Goal: Transaction & Acquisition: Purchase product/service

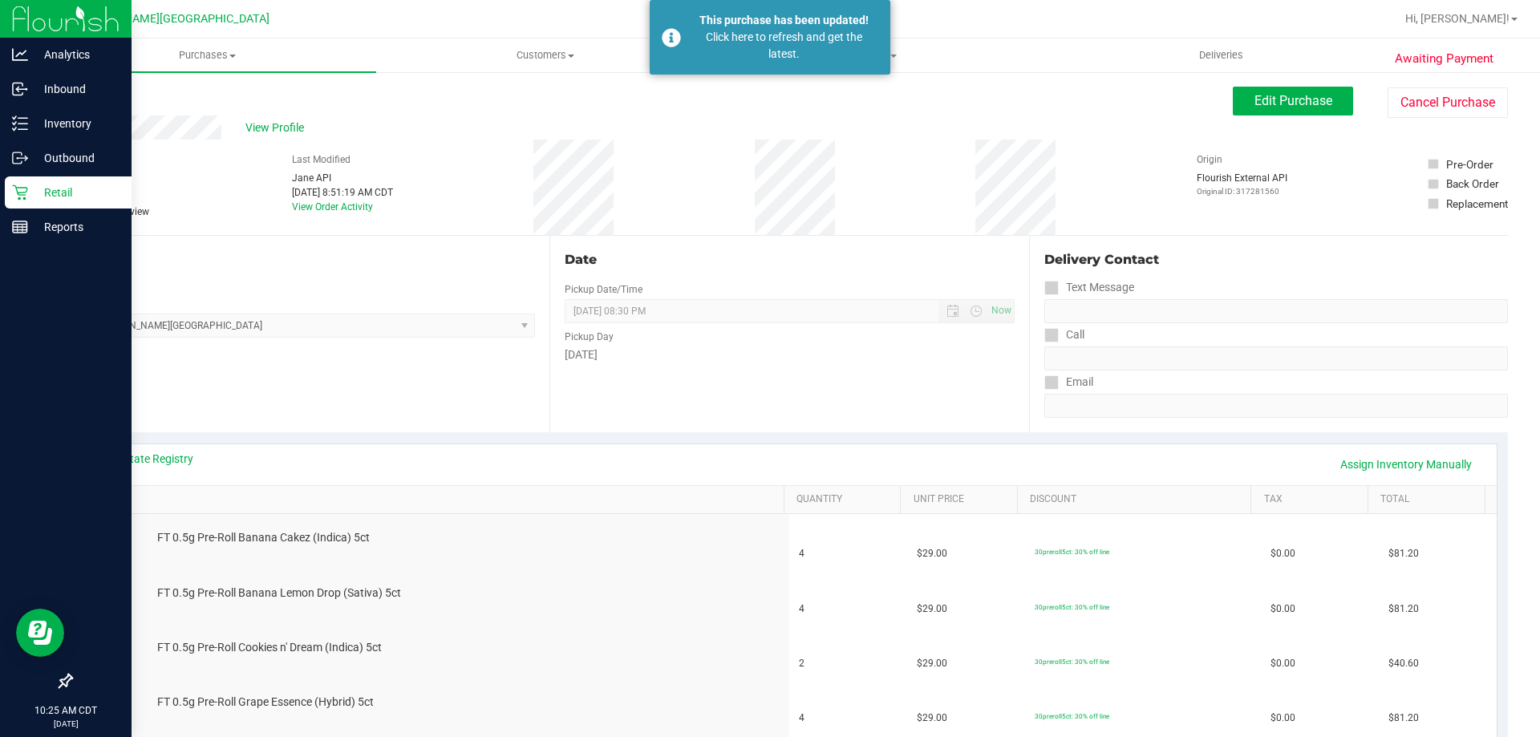
scroll to position [401, 0]
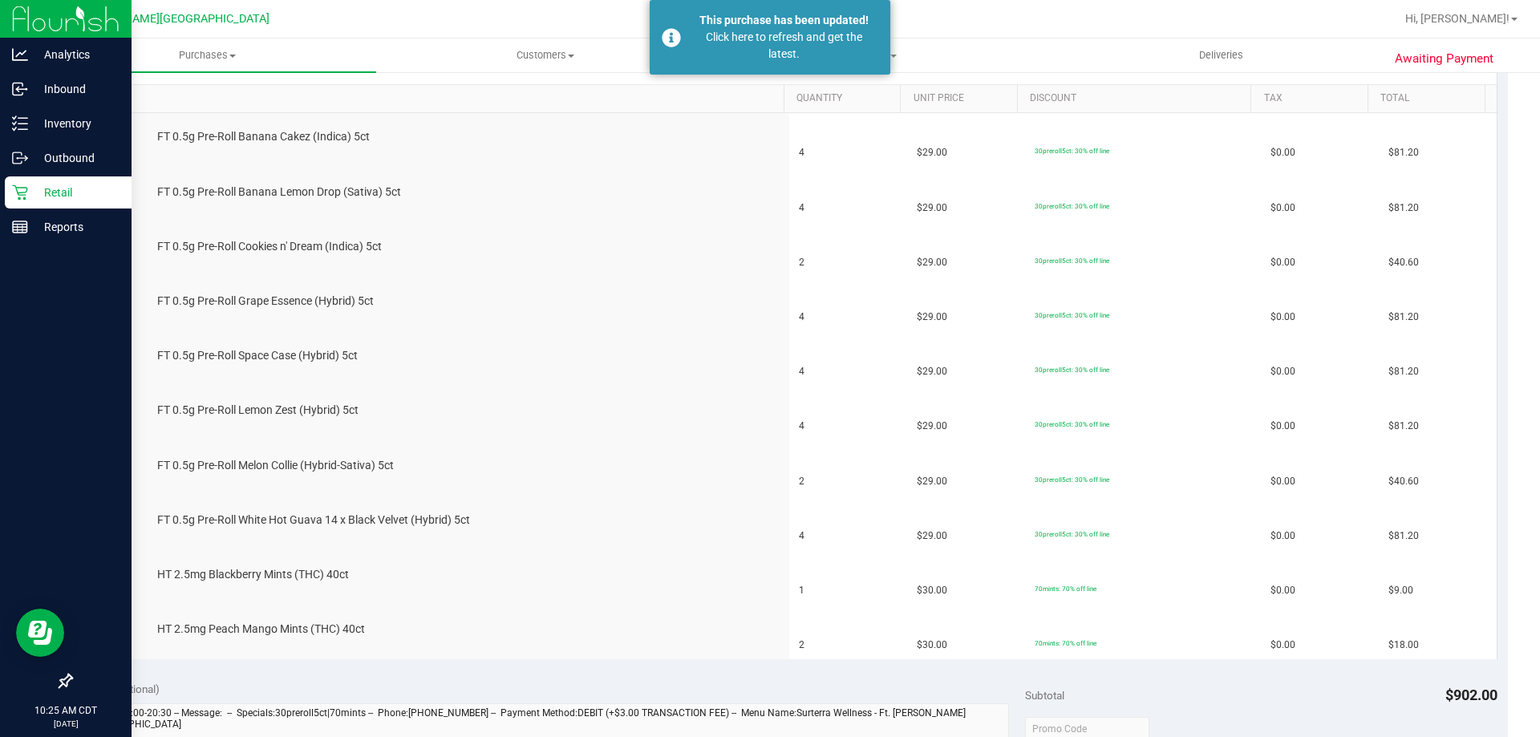
click at [3, 192] on link "Retail" at bounding box center [66, 193] width 132 height 34
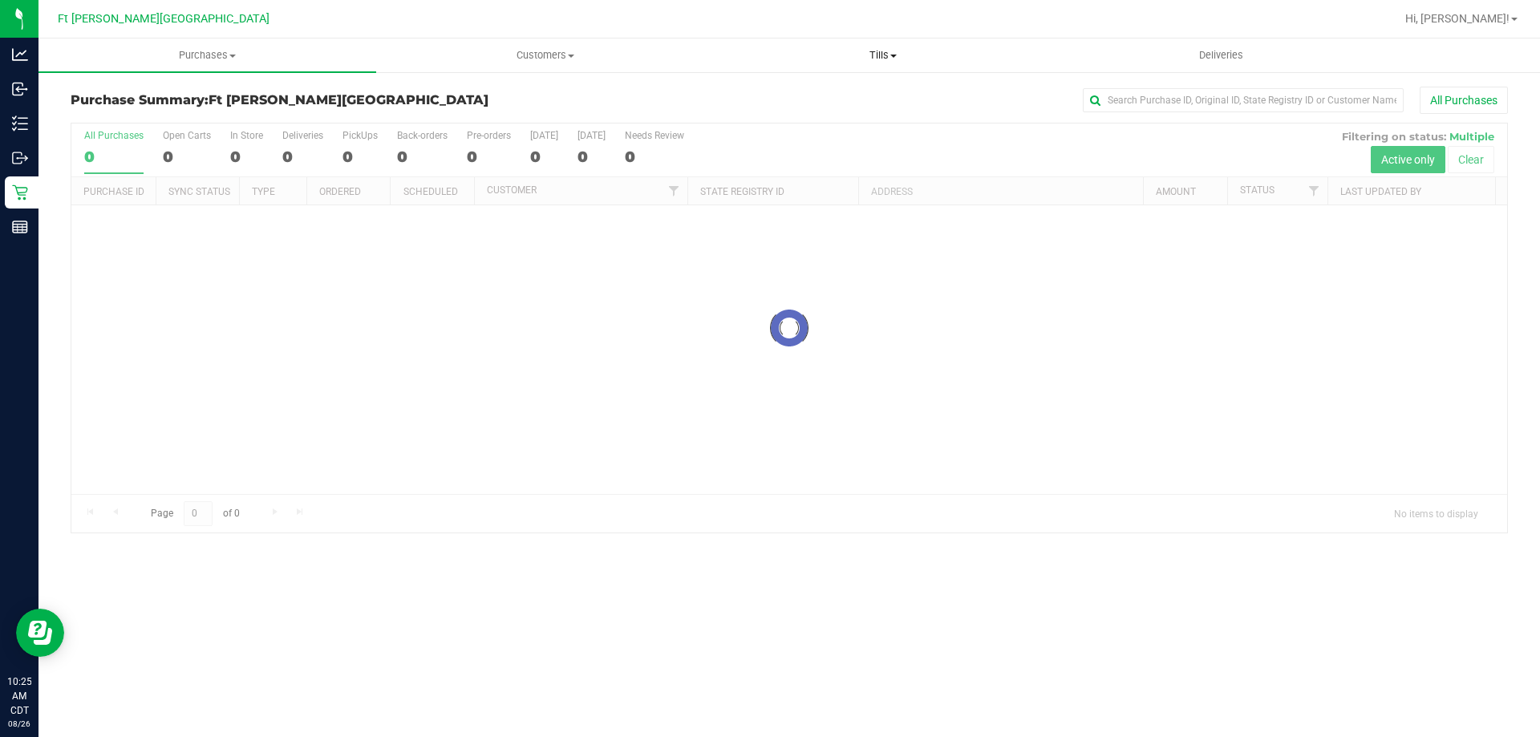
click at [875, 49] on span "Tills" at bounding box center [883, 55] width 336 height 14
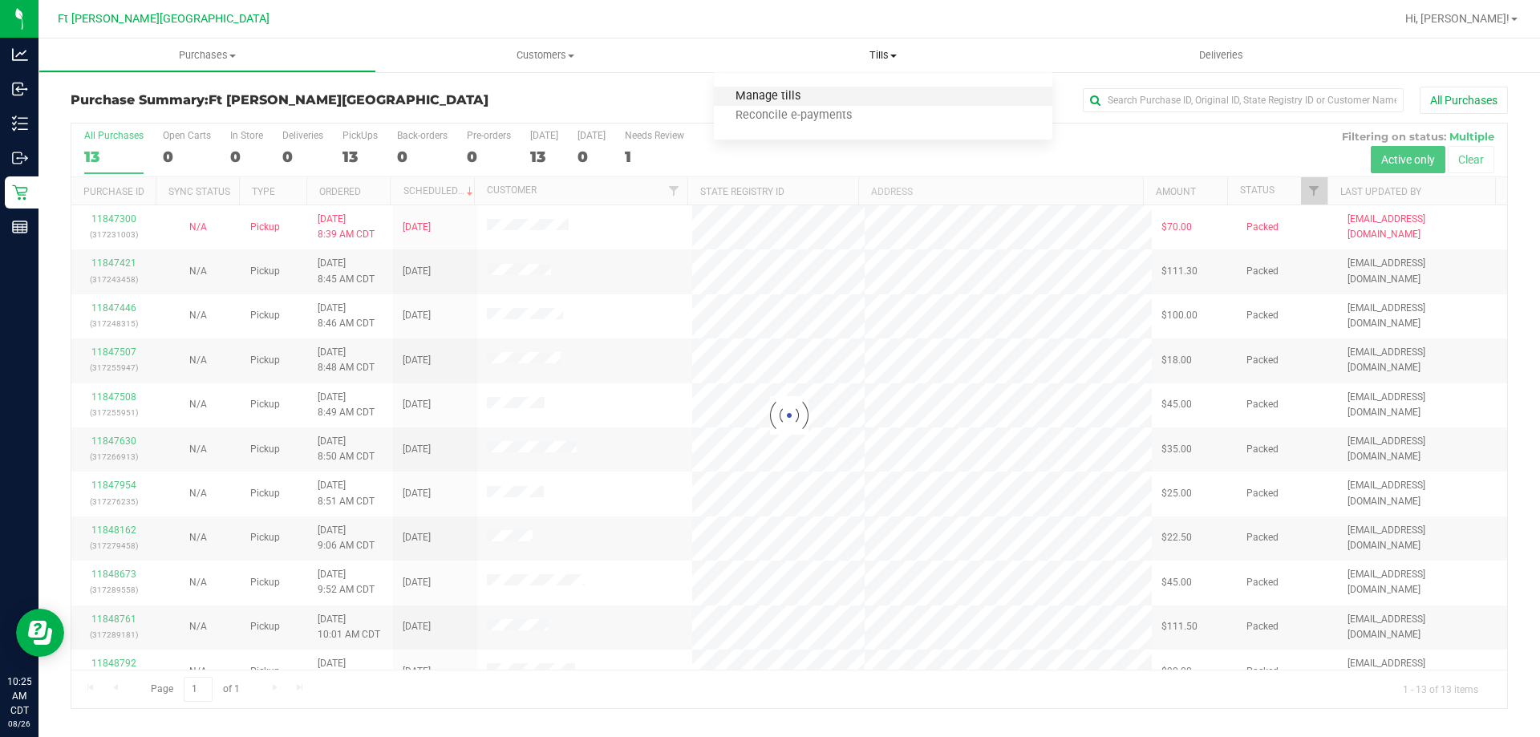
click at [780, 95] on span "Manage tills" at bounding box center [768, 97] width 108 height 14
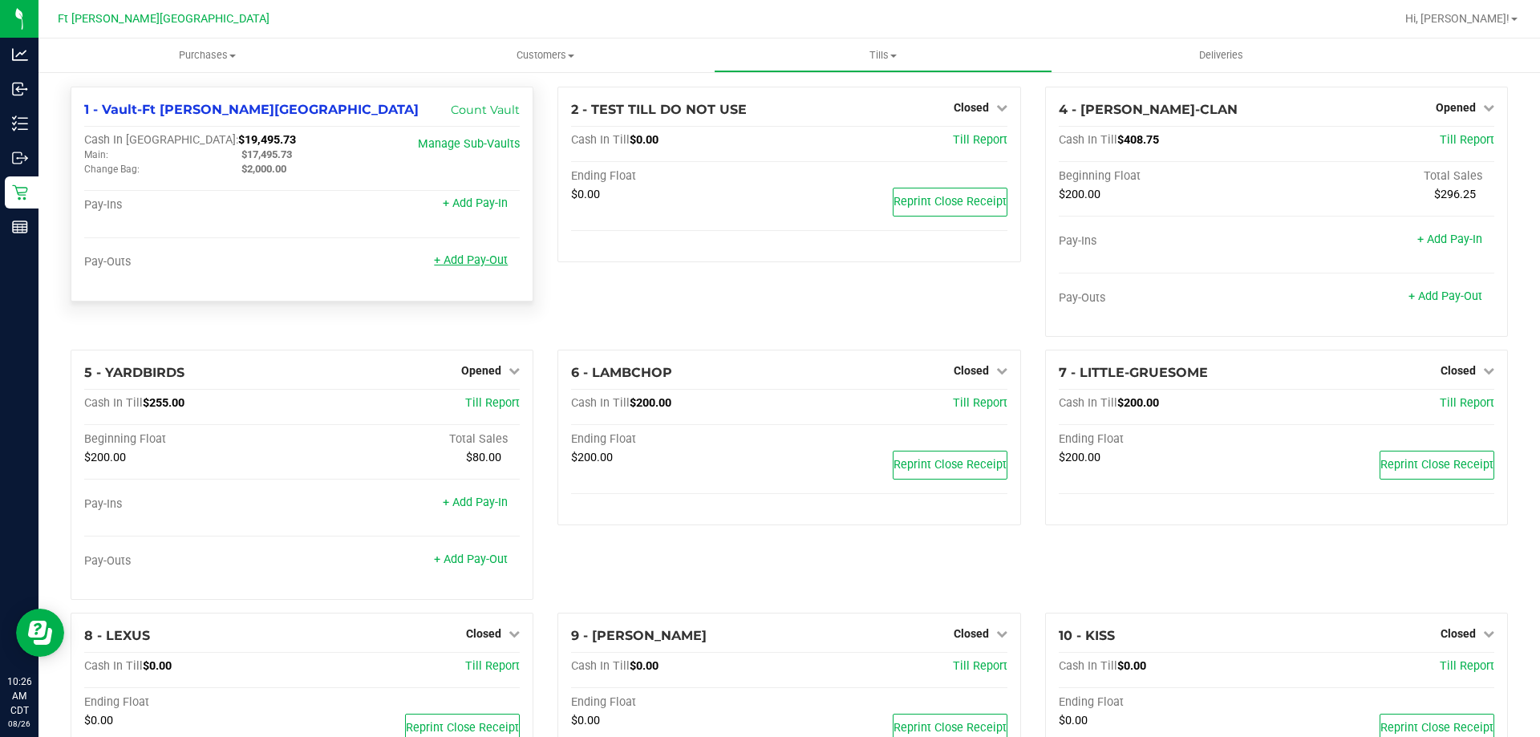
click at [476, 261] on link "+ Add Pay-Out" at bounding box center [471, 260] width 74 height 14
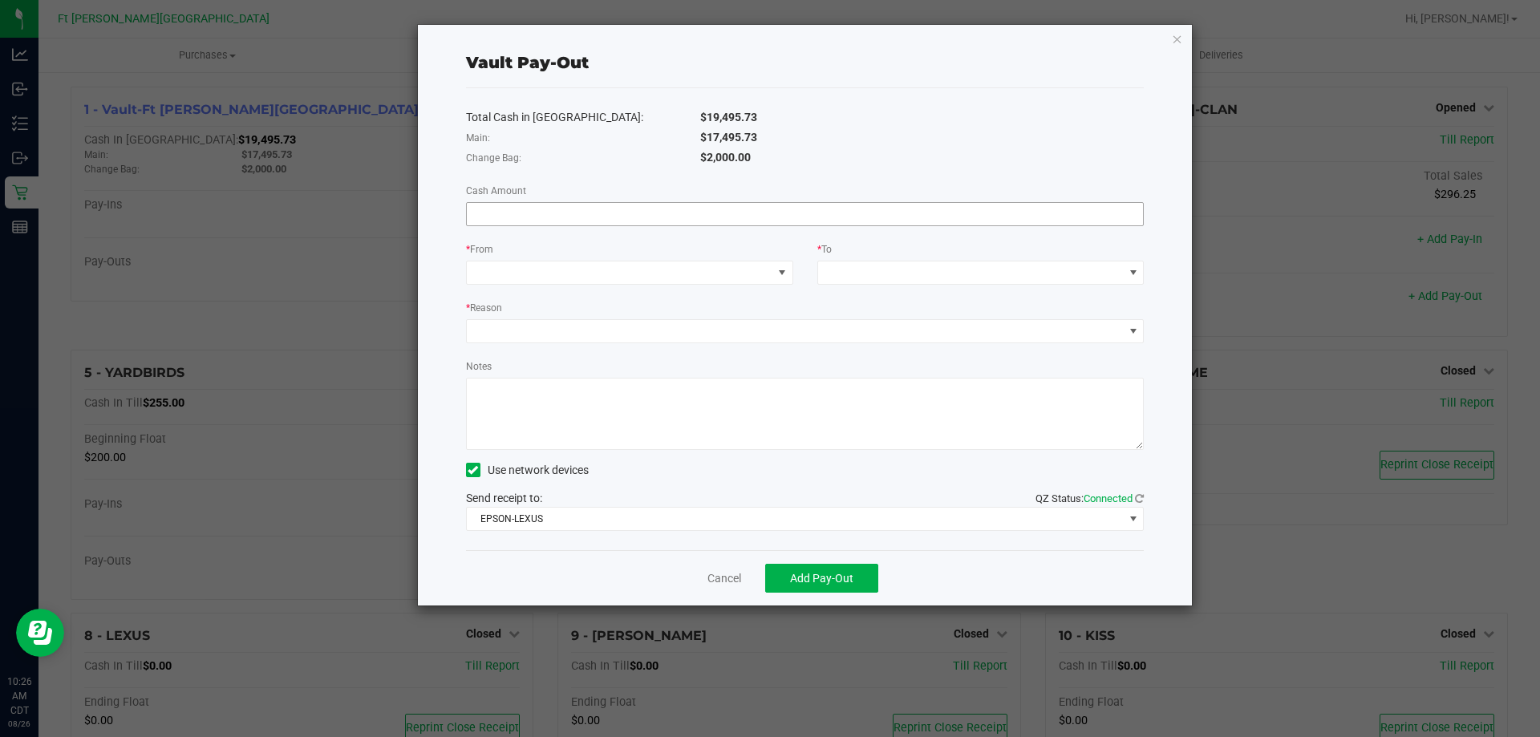
click at [629, 220] on input at bounding box center [805, 214] width 677 height 22
type input "$17,495.73"
click at [666, 278] on span at bounding box center [620, 272] width 306 height 22
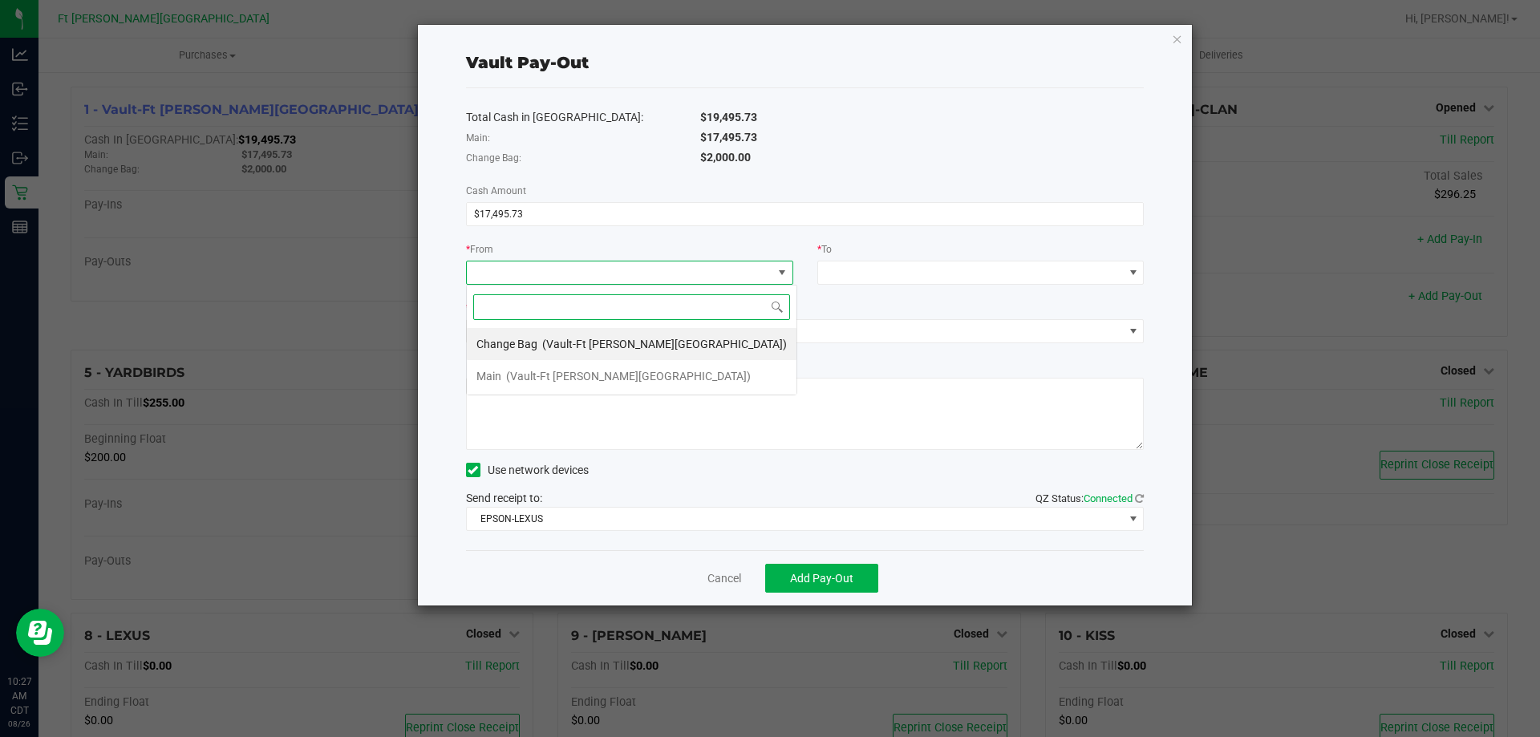
scroll to position [24, 327]
click at [592, 372] on span "(Vault-Ft [PERSON_NAME][GEOGRAPHIC_DATA])" at bounding box center [628, 376] width 245 height 13
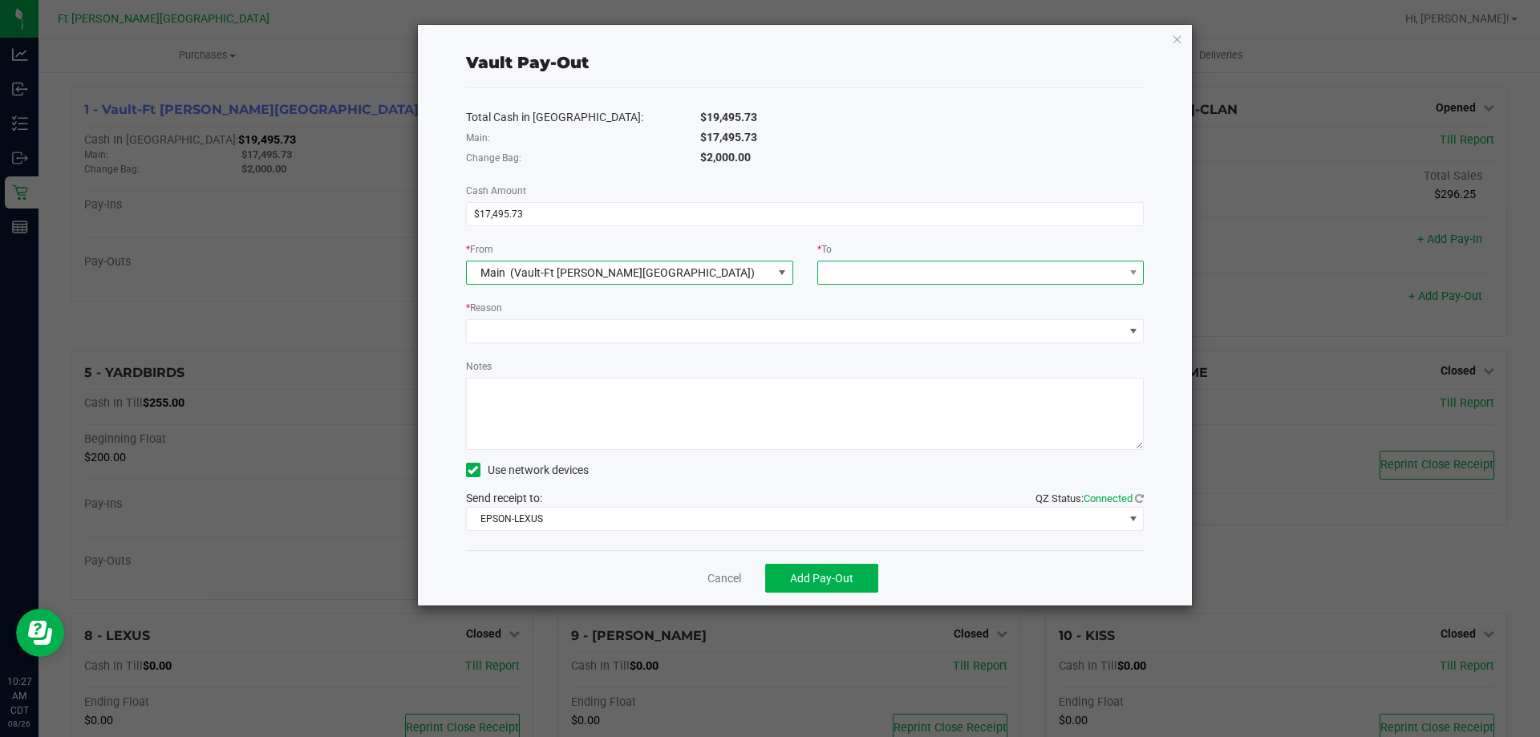
click at [844, 264] on span at bounding box center [971, 272] width 306 height 22
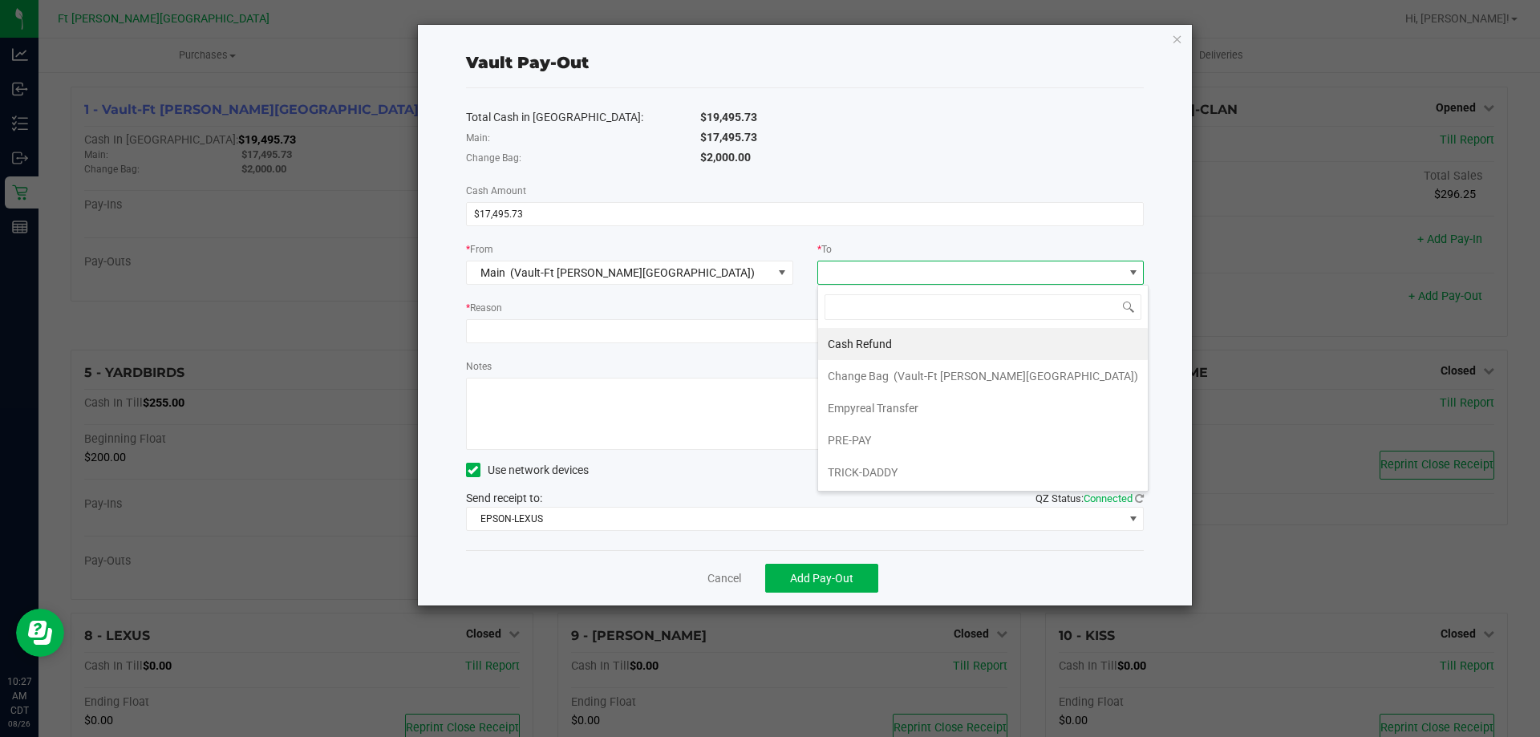
click at [841, 408] on span "Empyreal Transfer" at bounding box center [873, 408] width 91 height 13
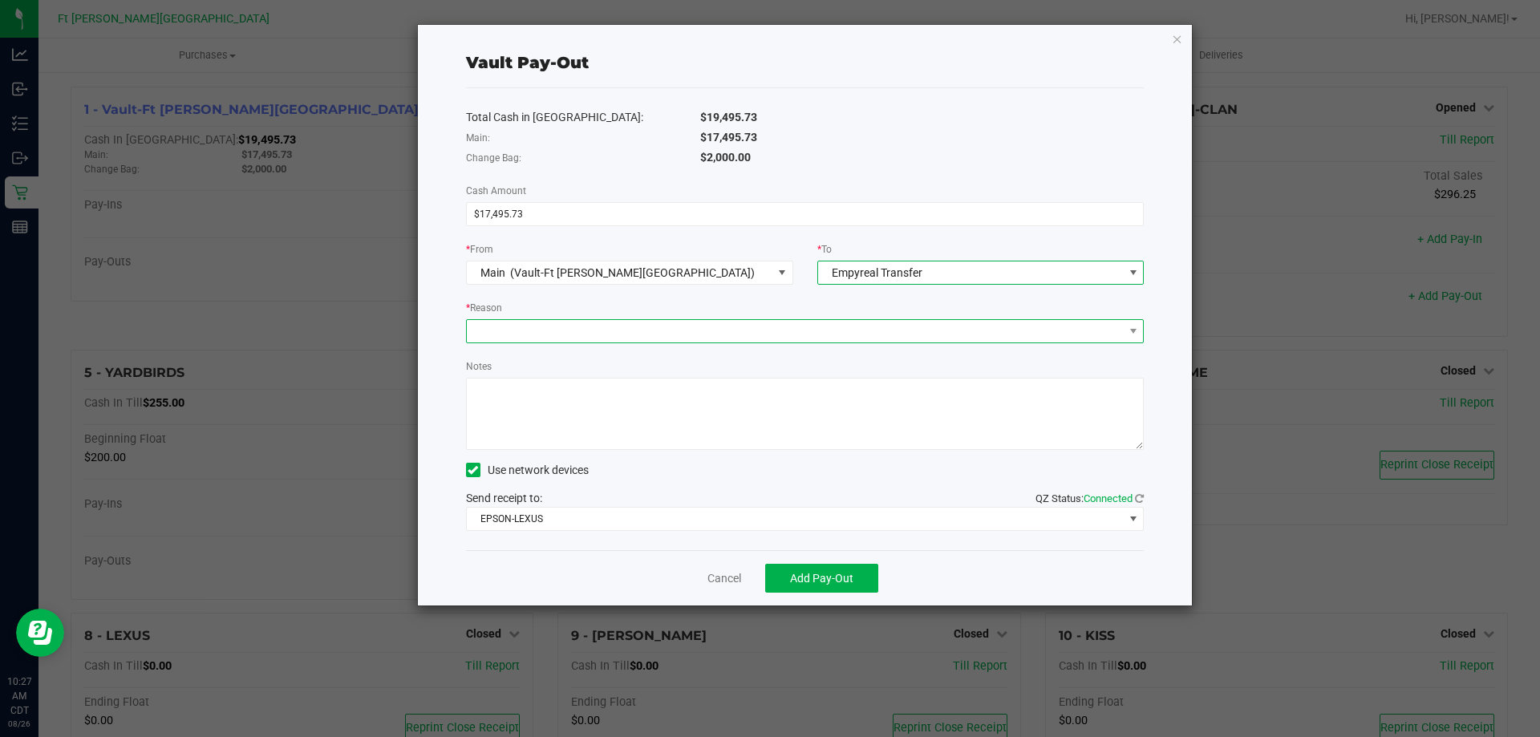
click at [735, 338] on span at bounding box center [795, 331] width 657 height 22
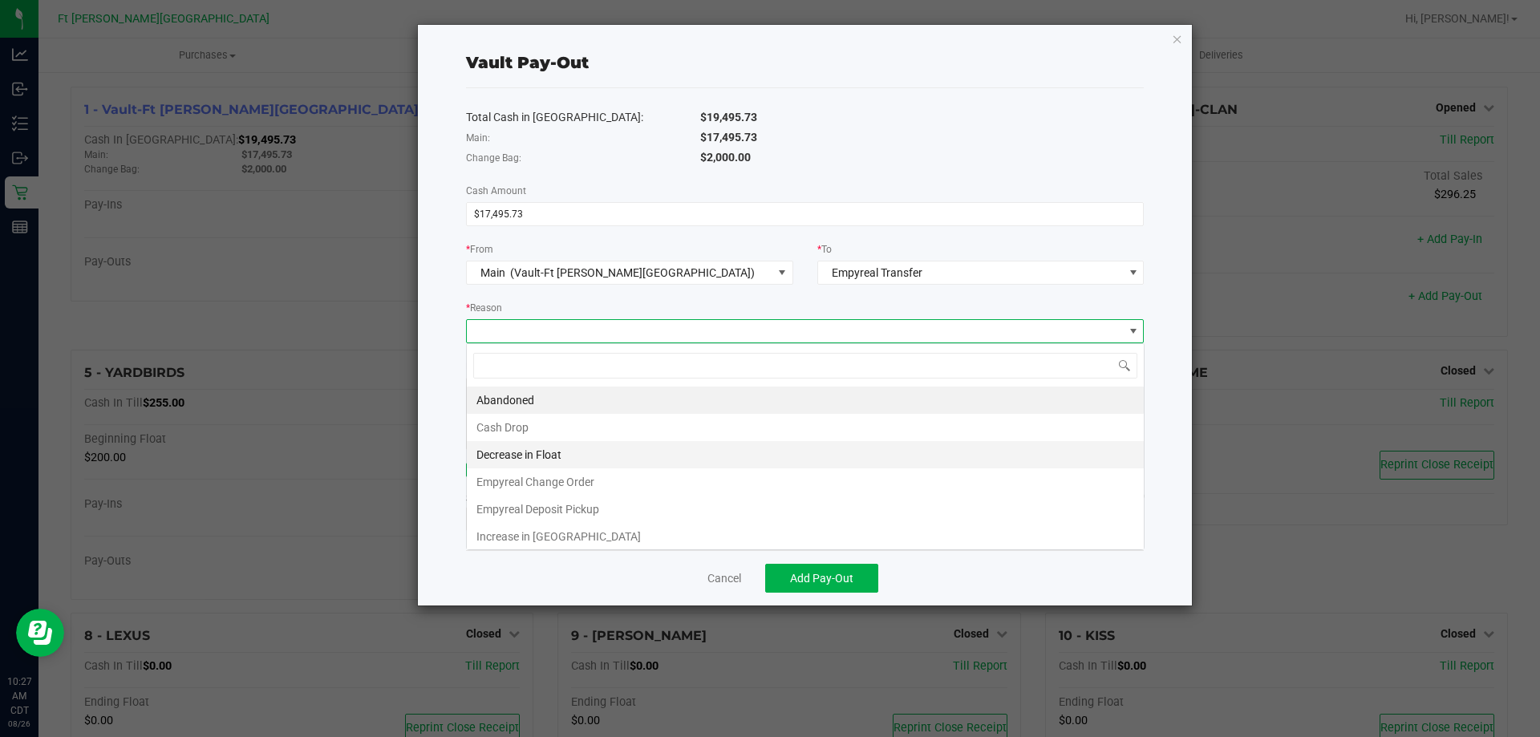
scroll to position [24, 678]
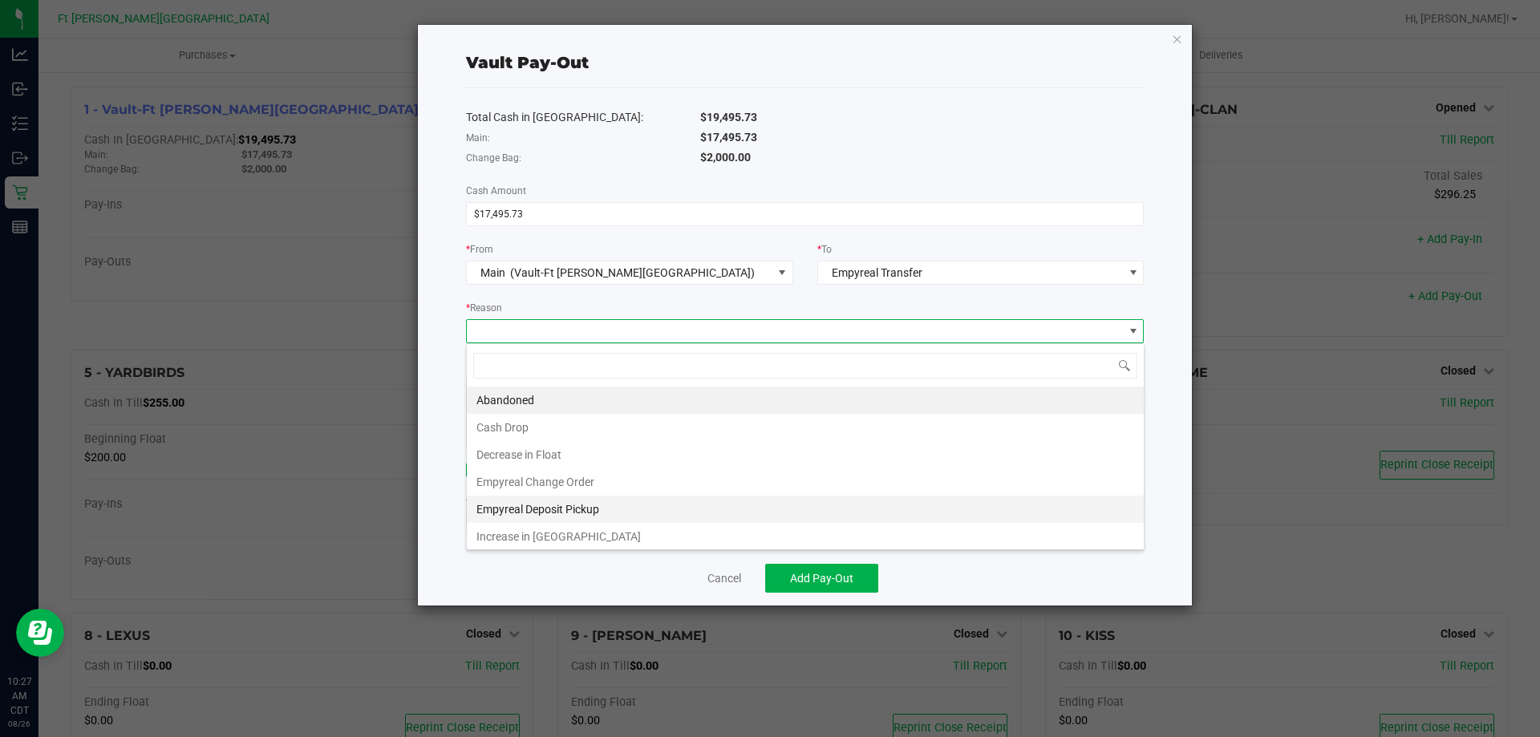
click at [588, 504] on li "Empyreal Deposit Pickup" at bounding box center [805, 509] width 677 height 27
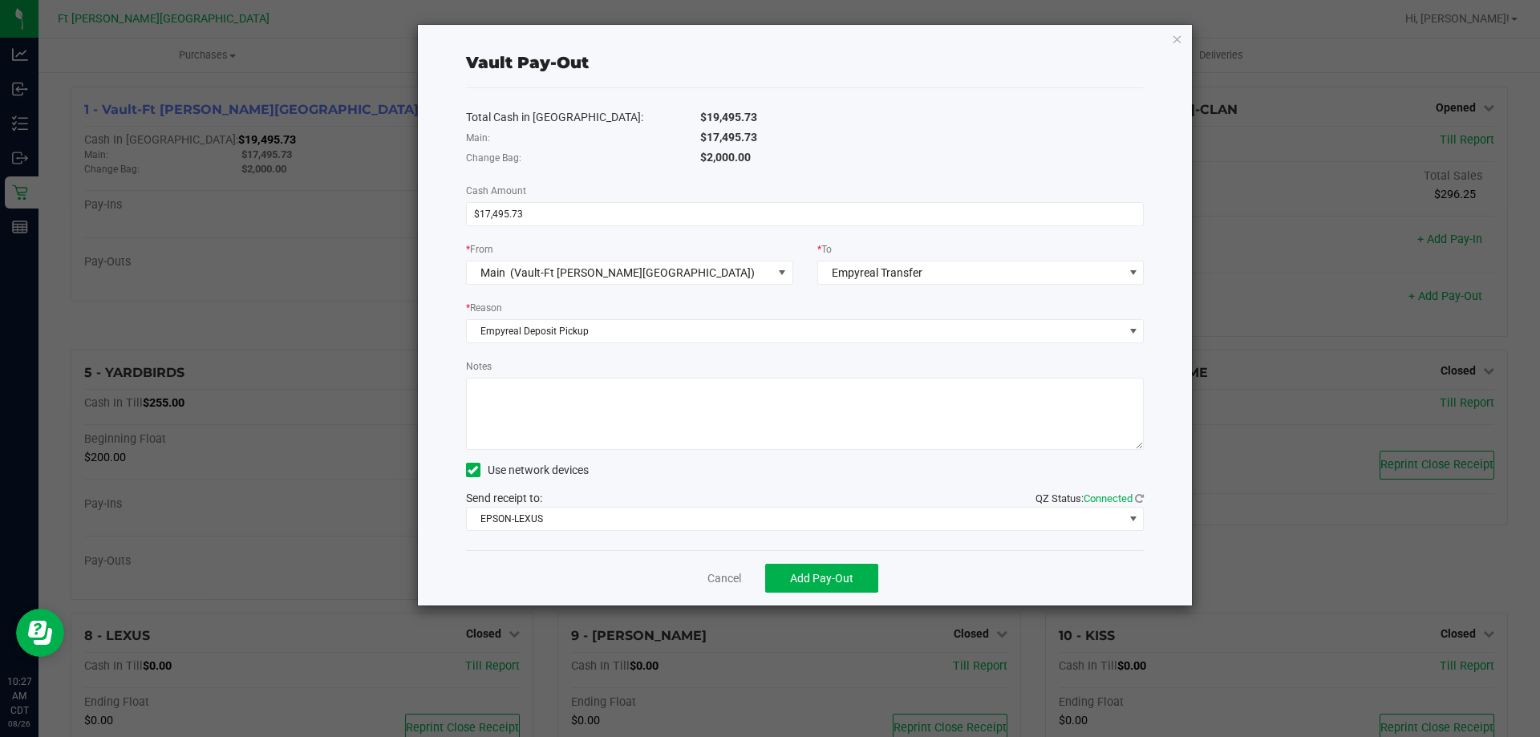
click at [619, 427] on textarea "Notes" at bounding box center [805, 414] width 679 height 72
type textarea "536412-2887.10 536411-4309.35 536410-4149.25 536409-2343.08 536408-3806.95"
click at [865, 581] on button "Add Pay-Out" at bounding box center [821, 578] width 113 height 29
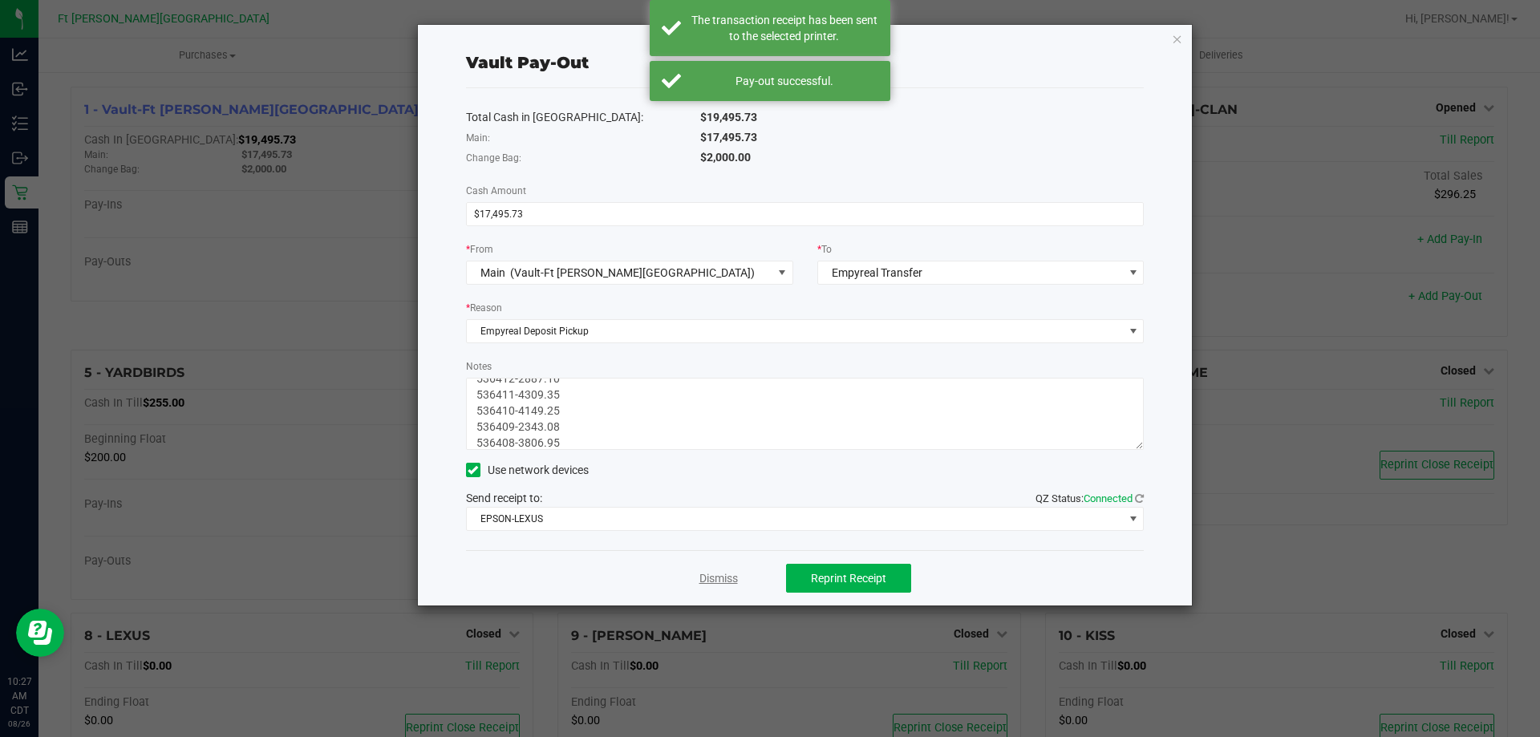
click at [721, 577] on link "Dismiss" at bounding box center [718, 578] width 38 height 17
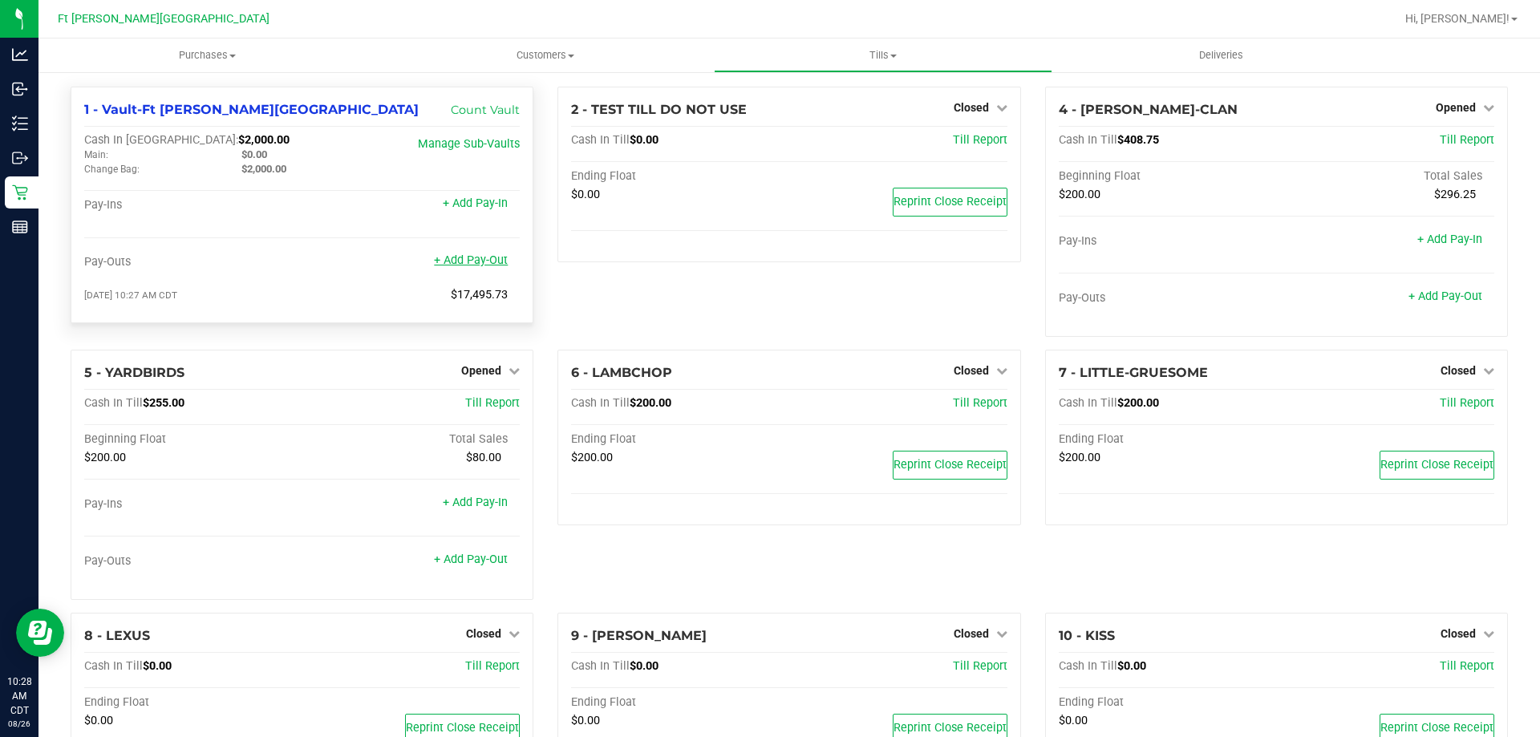
click at [460, 267] on link "+ Add Pay-Out" at bounding box center [471, 260] width 74 height 14
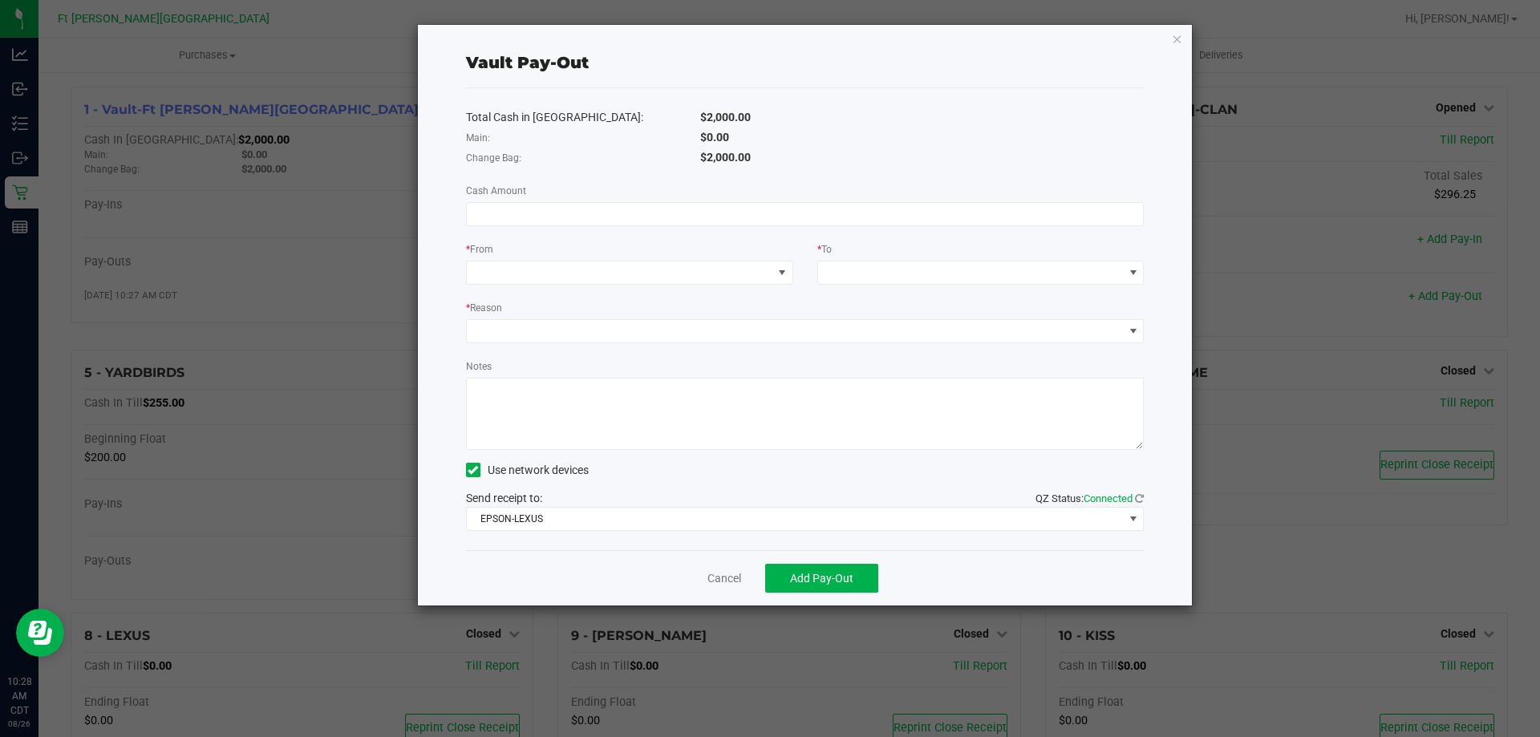
click at [540, 200] on div "Total Cash in [GEOGRAPHIC_DATA]: $2,000.00 Main: $0.00 Change Bag: $2,000.00 Ca…" at bounding box center [805, 319] width 679 height 462
click at [539, 206] on input at bounding box center [805, 214] width 677 height 22
type input "$340.00"
click at [543, 261] on span at bounding box center [620, 272] width 306 height 22
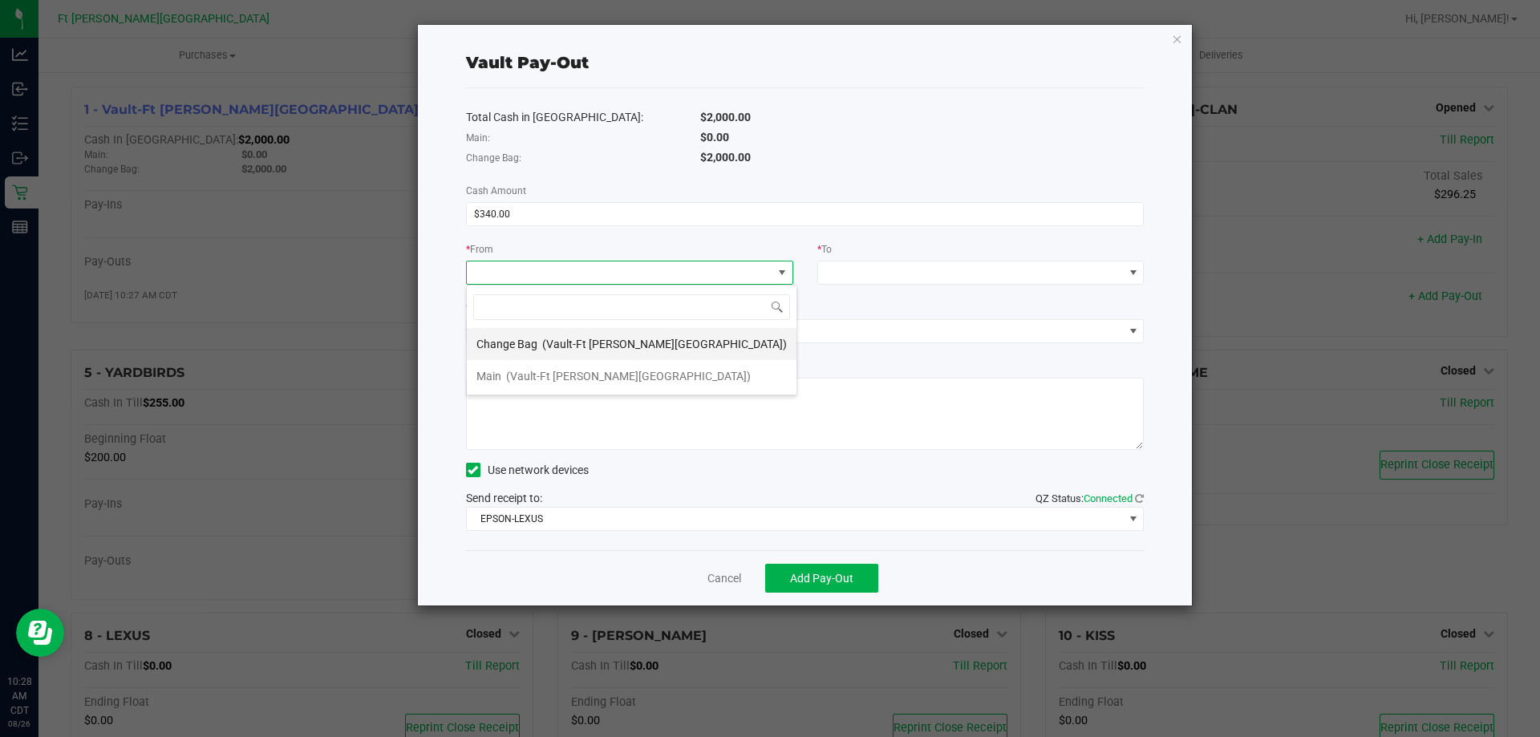
scroll to position [24, 327]
click at [544, 339] on span "(Vault-Ft [PERSON_NAME][GEOGRAPHIC_DATA])" at bounding box center [664, 344] width 245 height 13
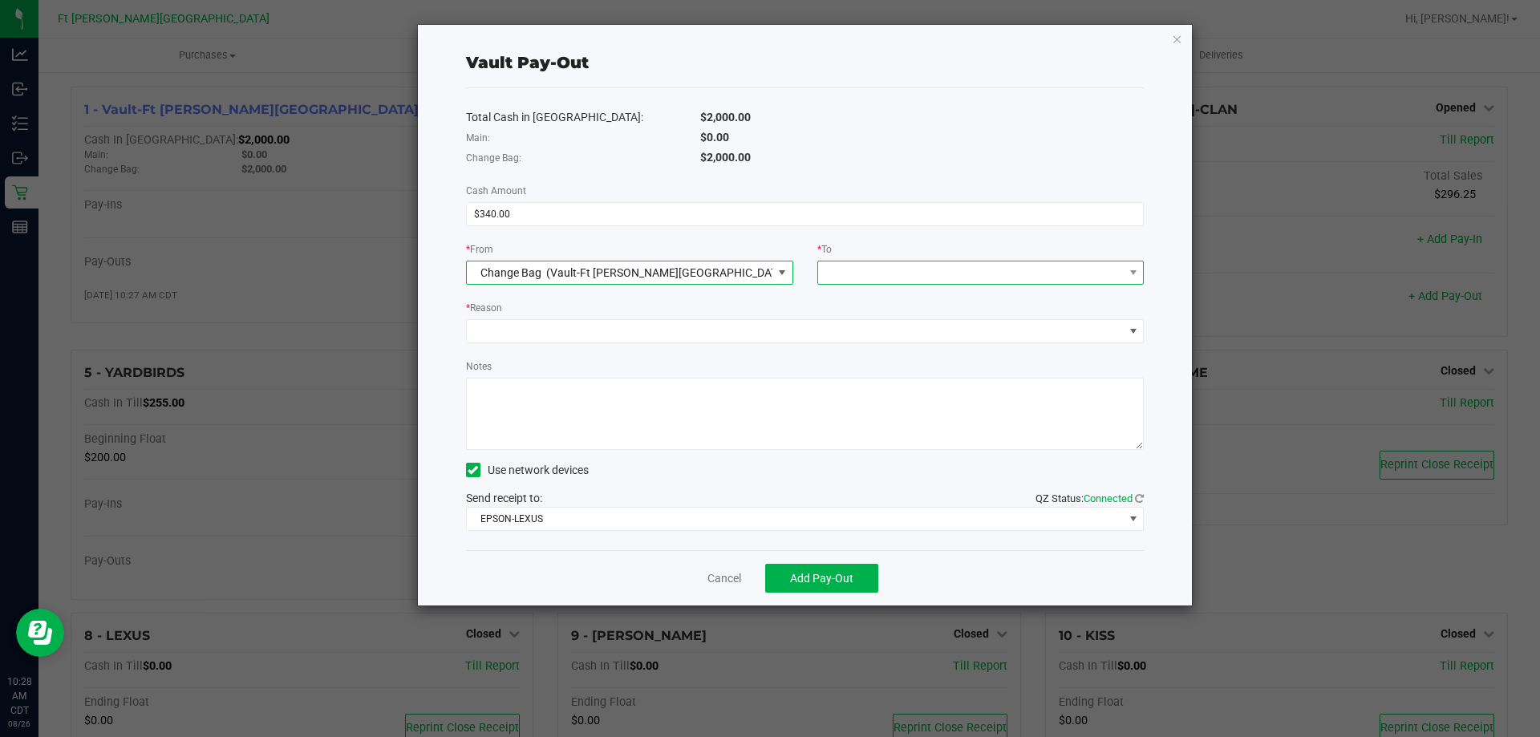
click at [832, 278] on div at bounding box center [830, 272] width 10 height 29
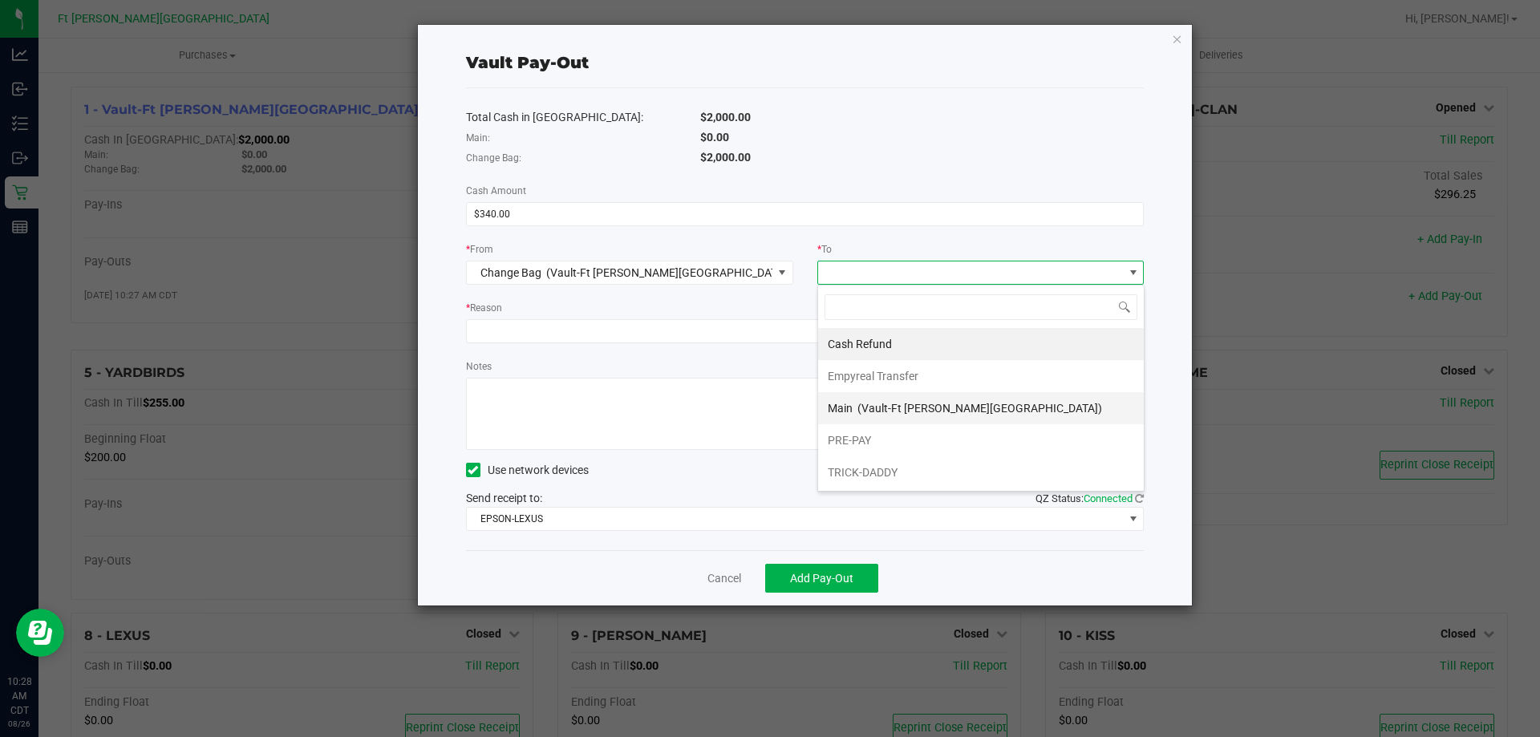
click at [829, 406] on span "Main" at bounding box center [840, 408] width 25 height 13
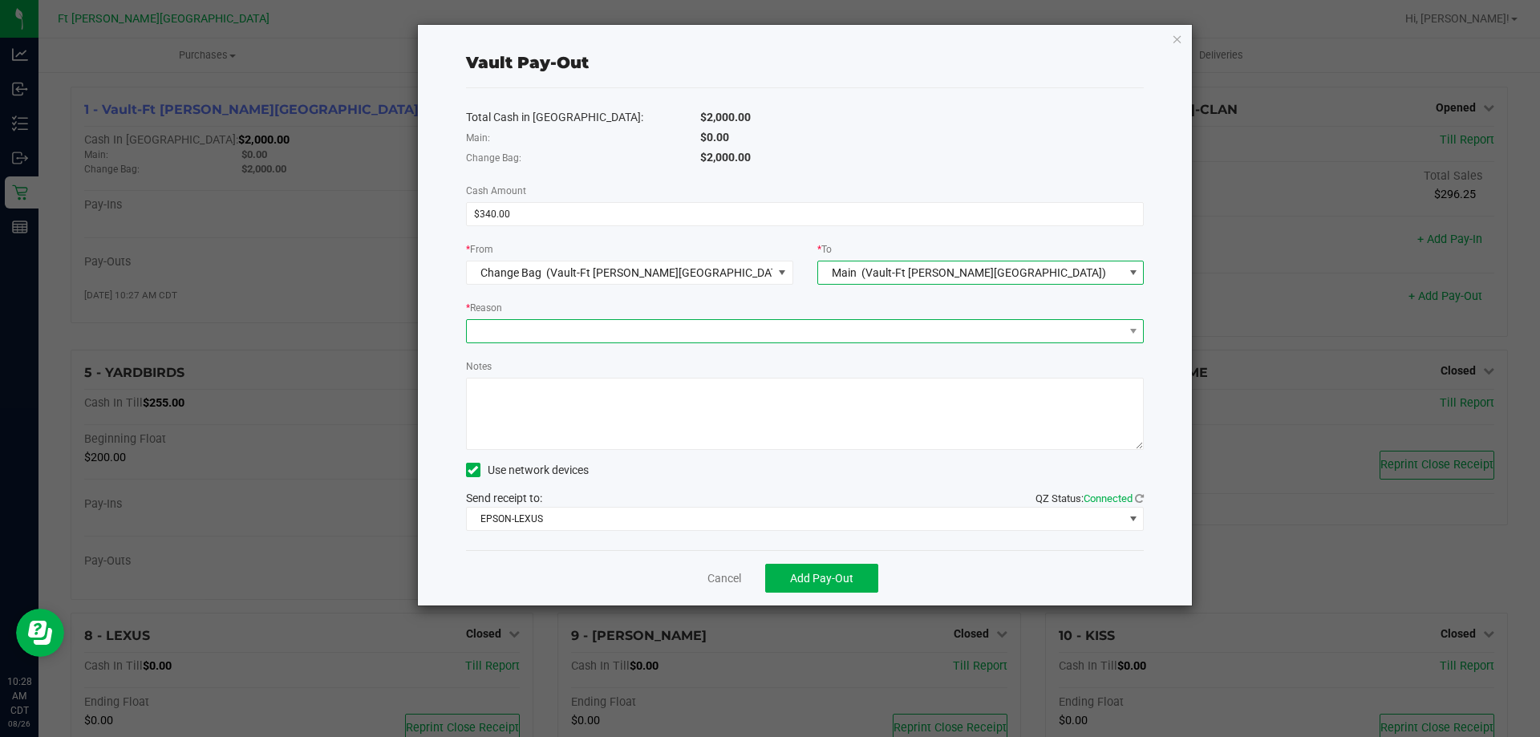
click at [745, 334] on span at bounding box center [795, 331] width 657 height 22
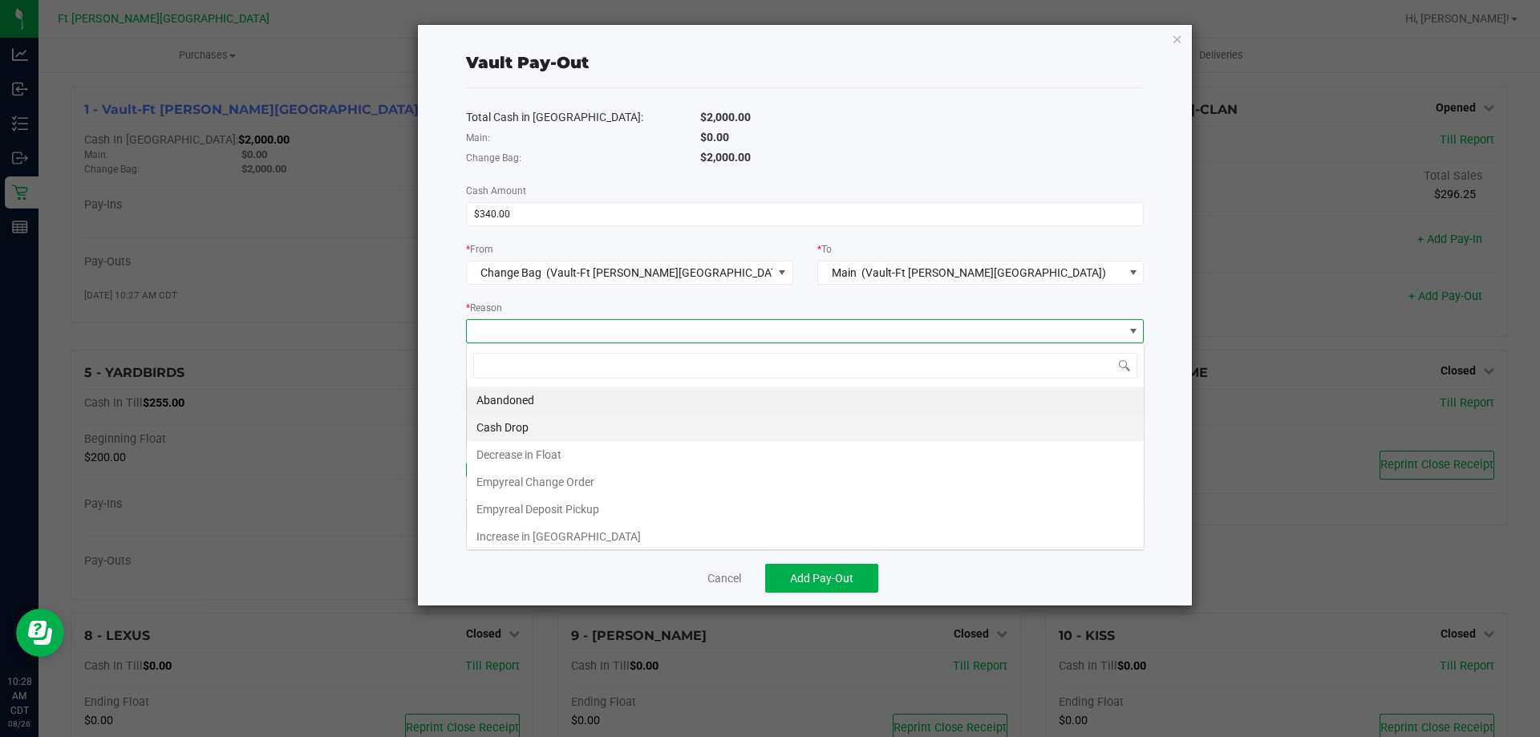
scroll to position [24, 678]
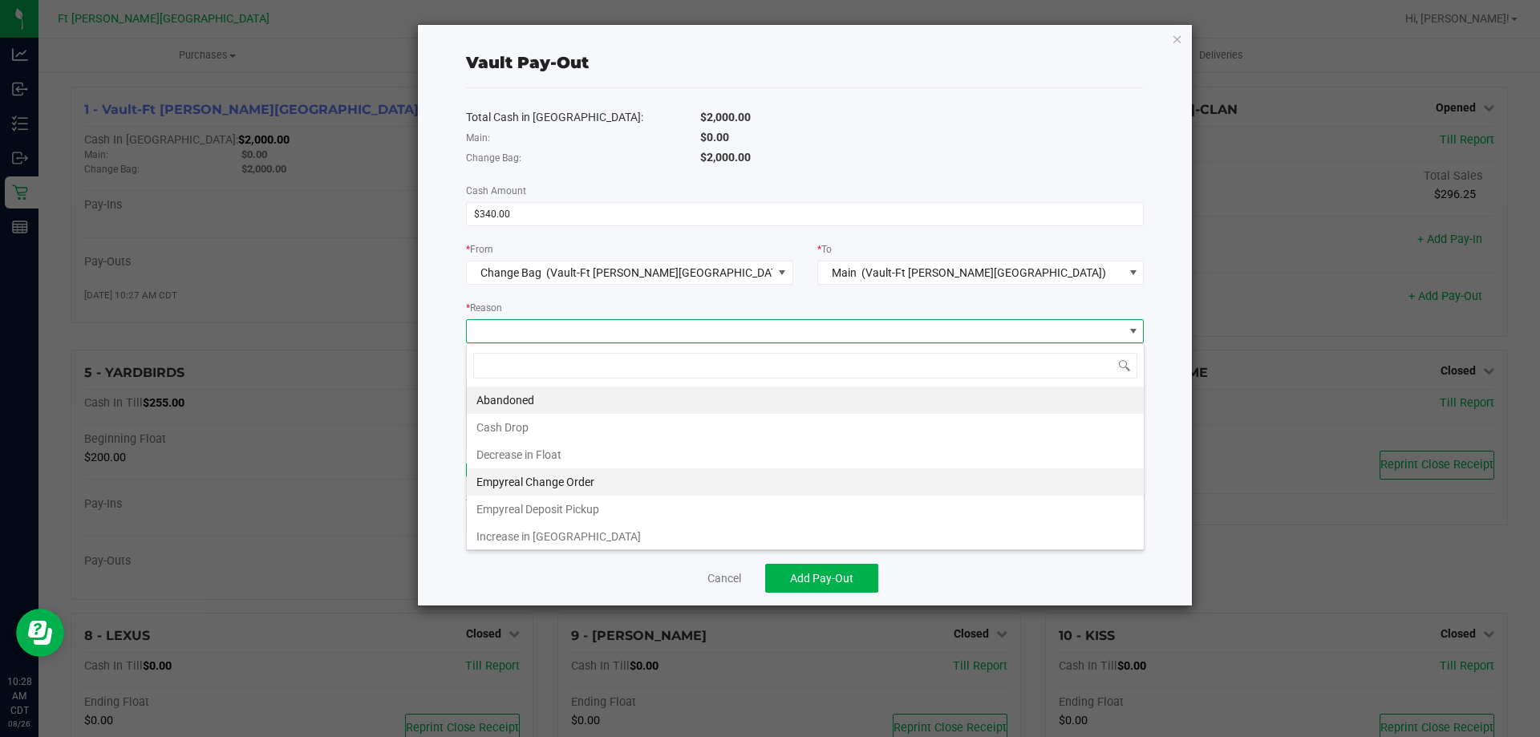
click at [557, 481] on li "Empyreal Change Order" at bounding box center [805, 481] width 677 height 27
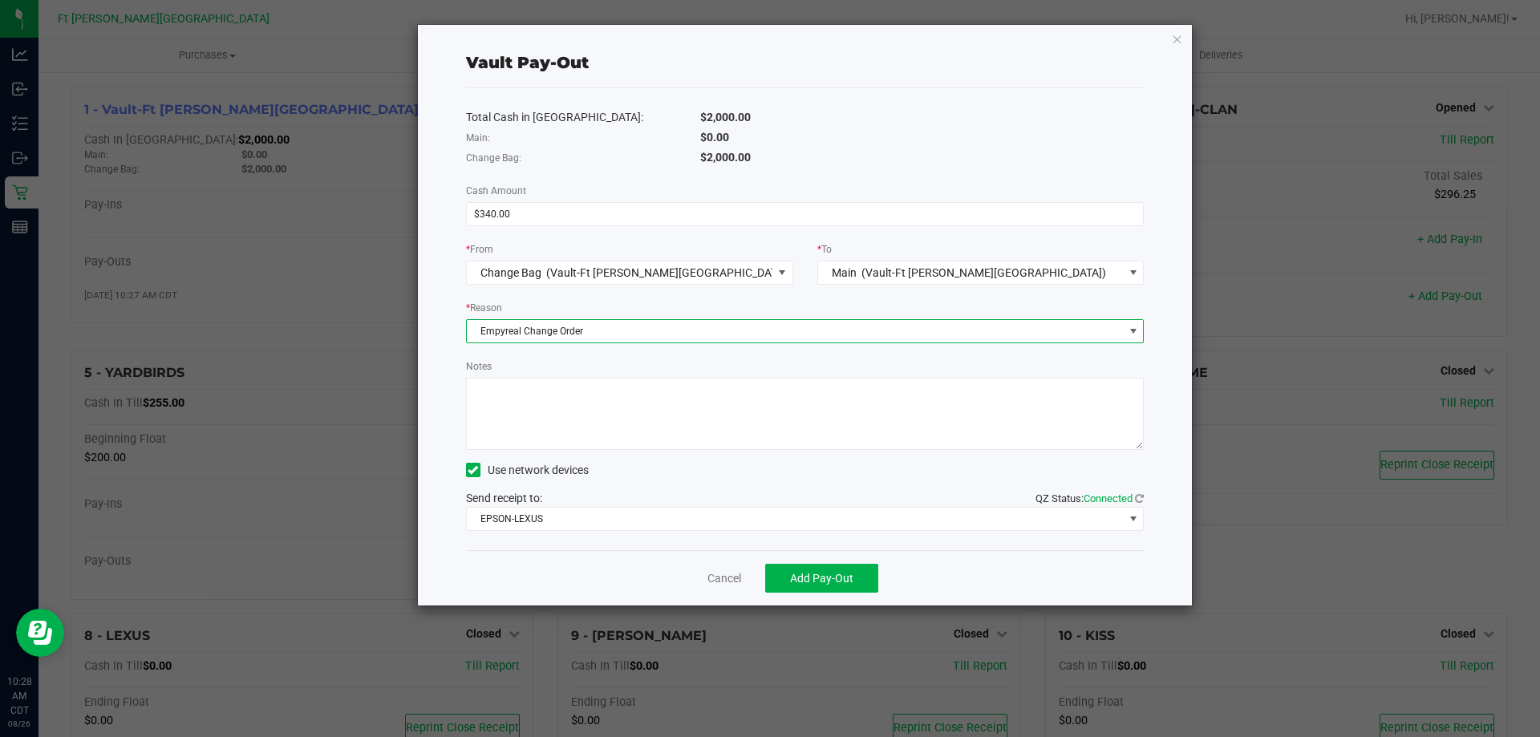
click at [567, 416] on textarea "Notes" at bounding box center [805, 414] width 679 height 72
type textarea "340"
click at [791, 573] on span "Add Pay-Out" at bounding box center [821, 578] width 63 height 13
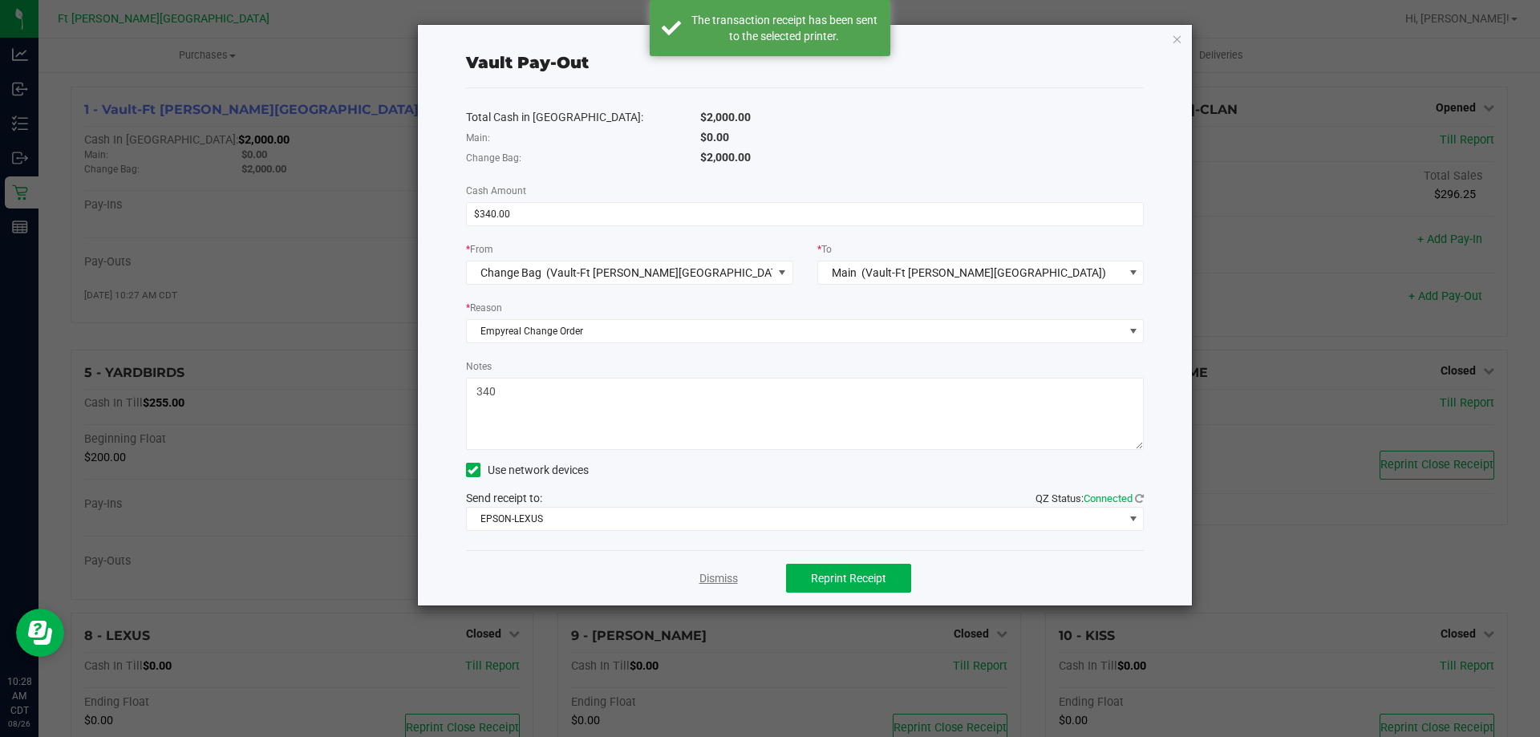
click at [729, 575] on link "Dismiss" at bounding box center [718, 578] width 38 height 17
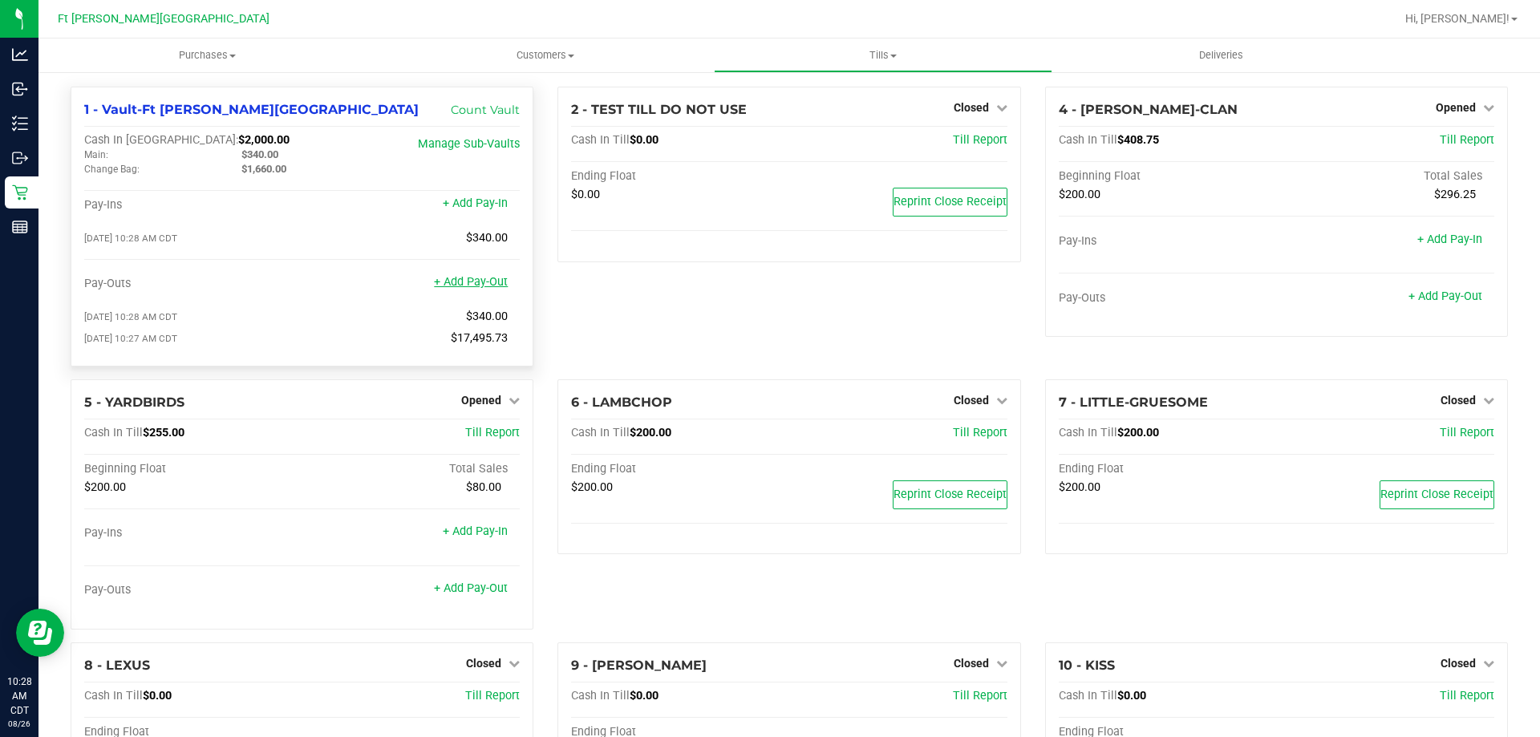
click at [474, 288] on link "+ Add Pay-Out" at bounding box center [471, 282] width 74 height 14
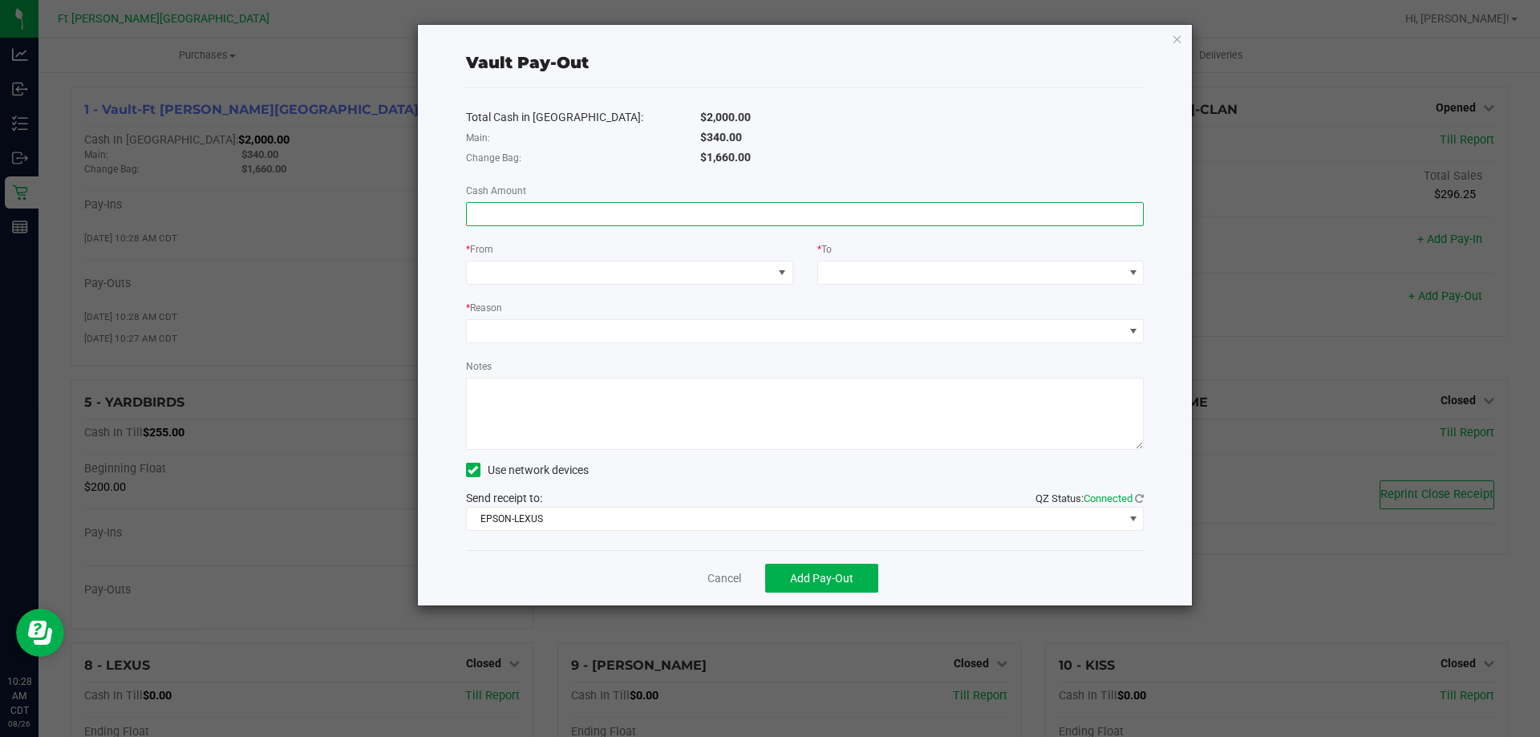
click at [630, 215] on input at bounding box center [805, 214] width 677 height 22
type input "$340.00"
click at [672, 274] on span at bounding box center [620, 272] width 306 height 22
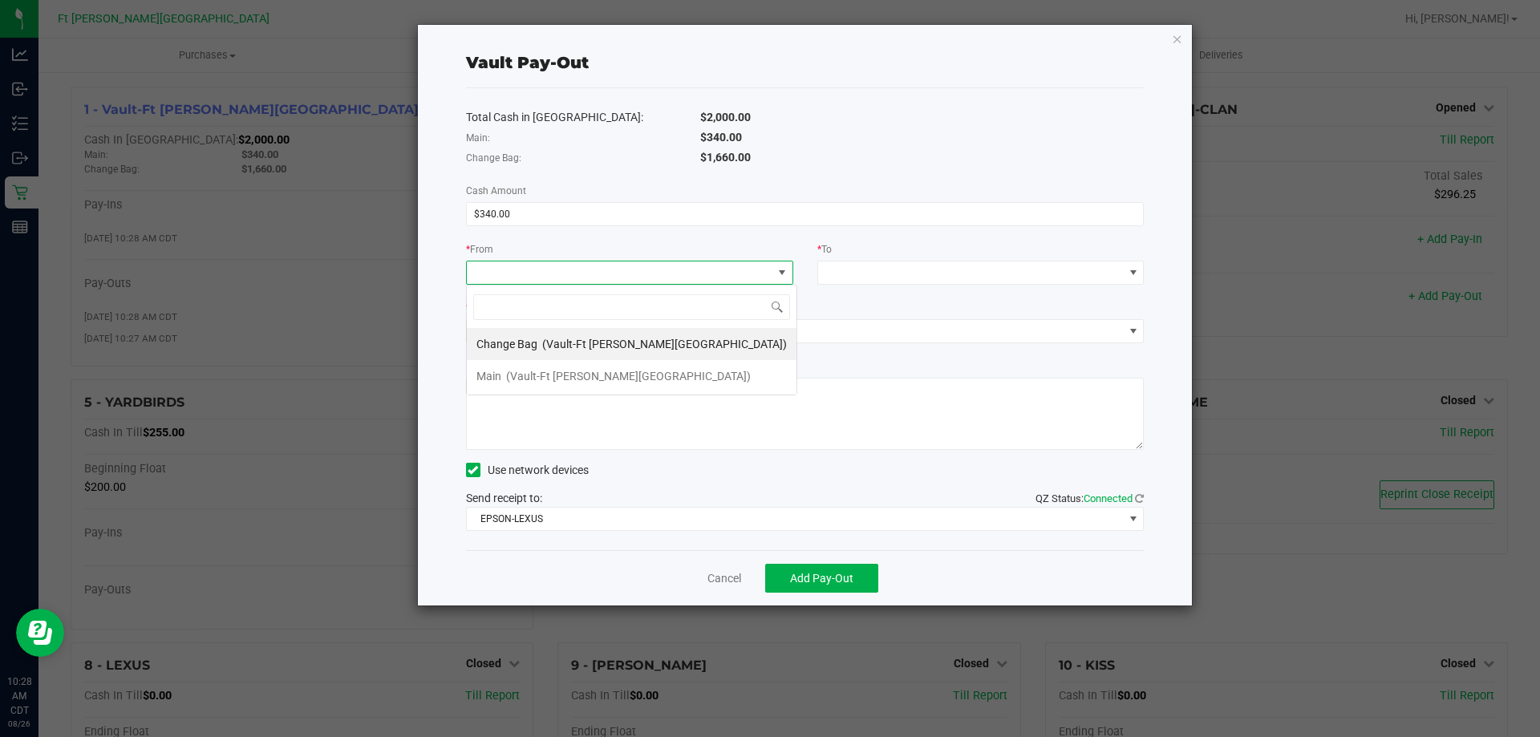
scroll to position [24, 327]
click at [614, 367] on div "Main (Vault-[GEOGRAPHIC_DATA][PERSON_NAME])" at bounding box center [613, 376] width 274 height 29
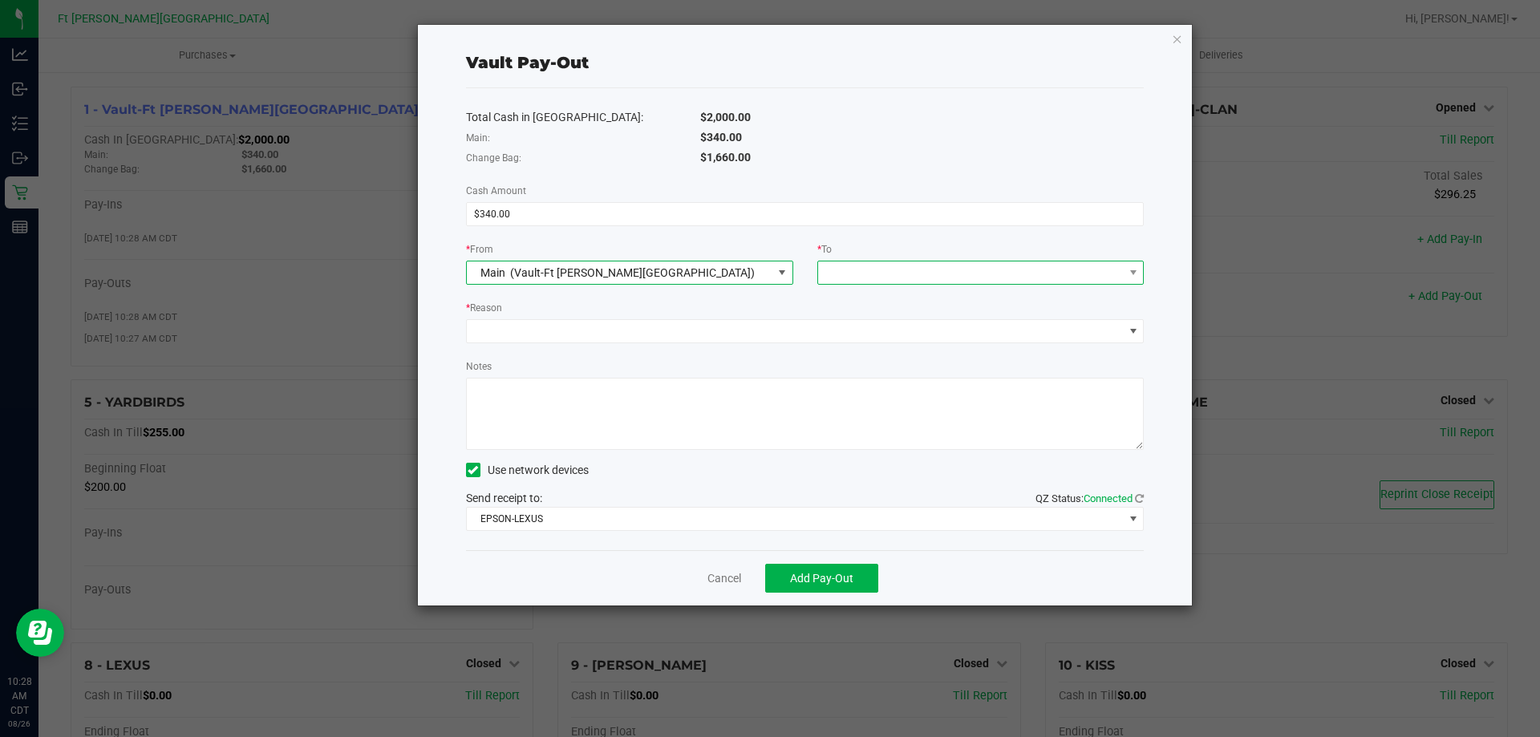
click at [861, 282] on span at bounding box center [971, 272] width 306 height 22
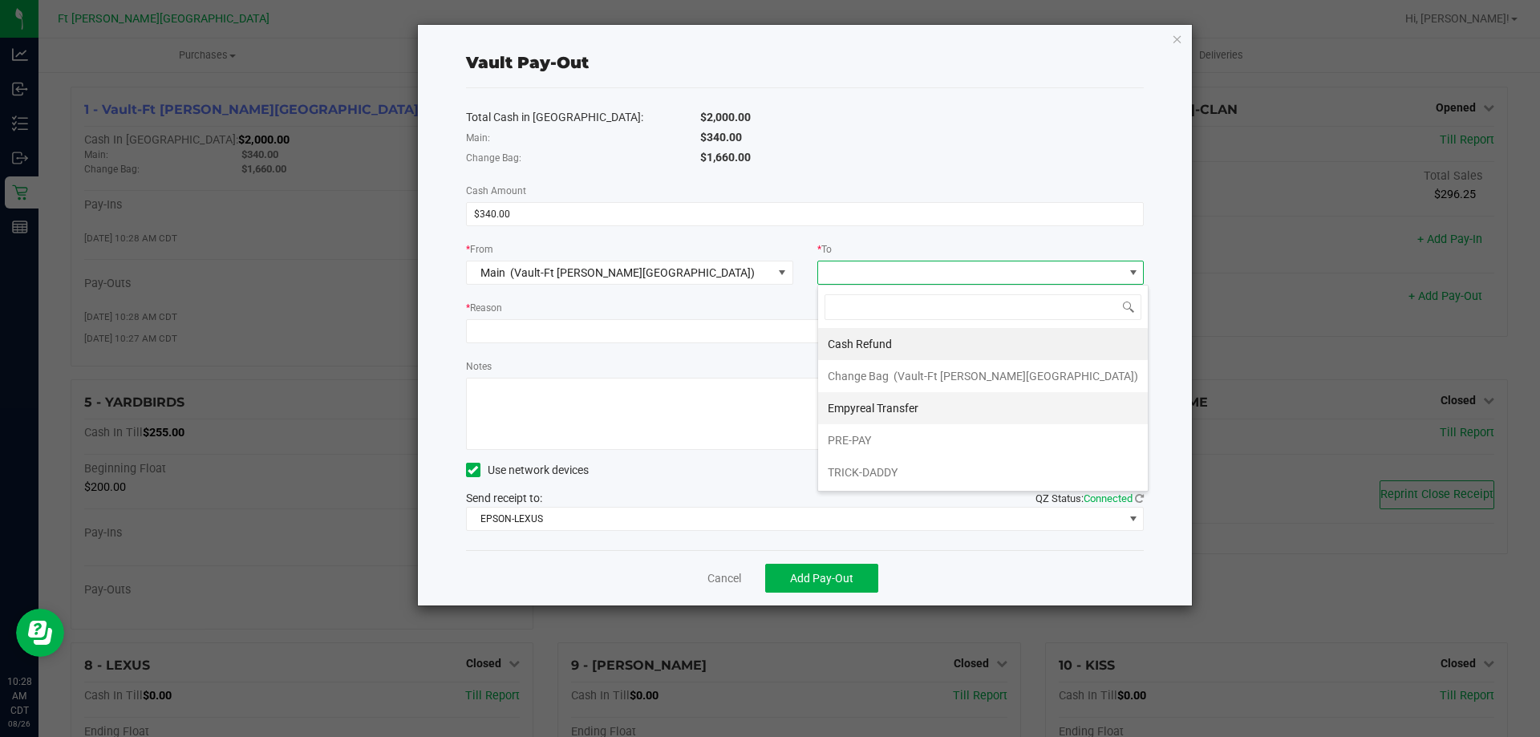
click at [853, 403] on span "Empyreal Transfer" at bounding box center [873, 408] width 91 height 13
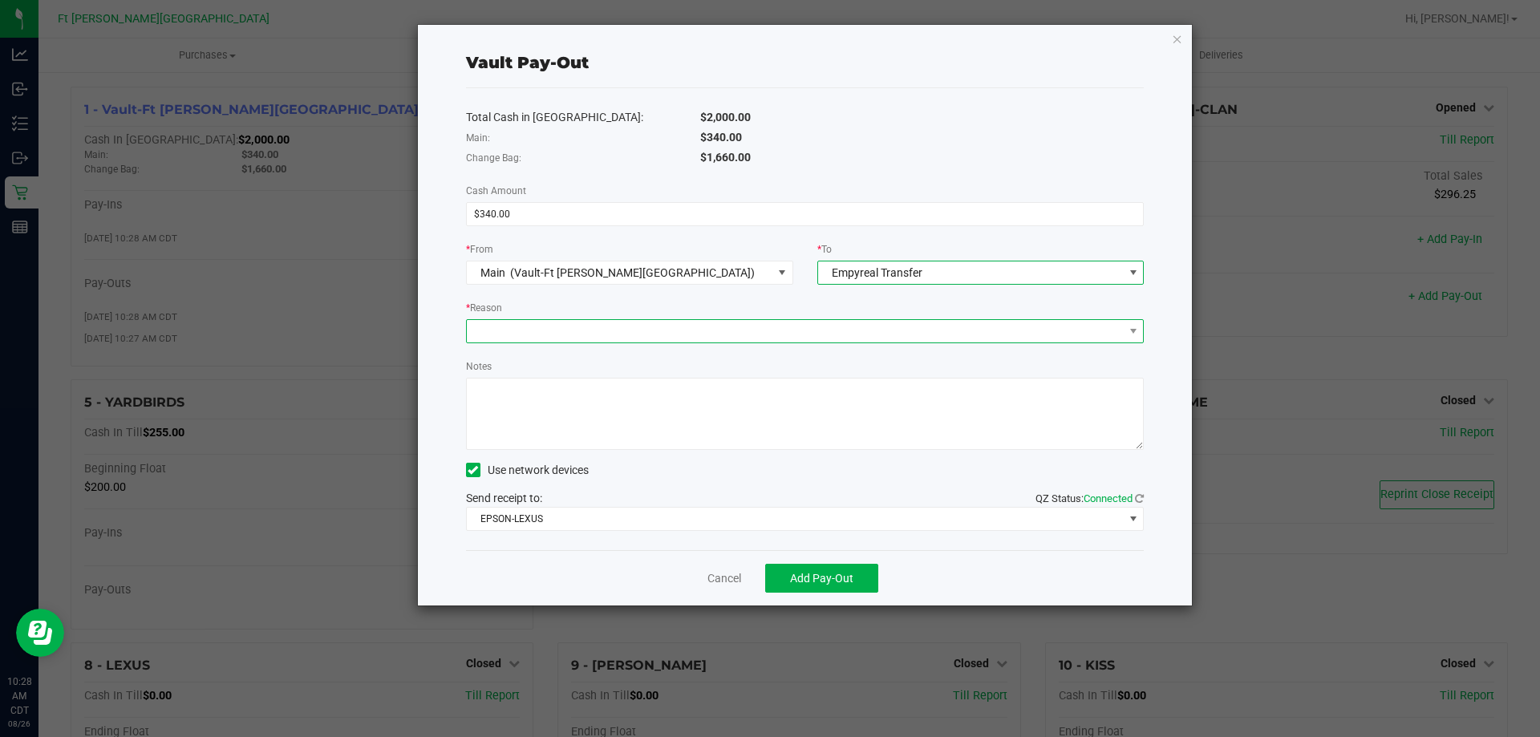
drag, startPoint x: 753, startPoint y: 331, endPoint x: 727, endPoint y: 337, distance: 26.3
click at [752, 331] on span at bounding box center [795, 331] width 657 height 22
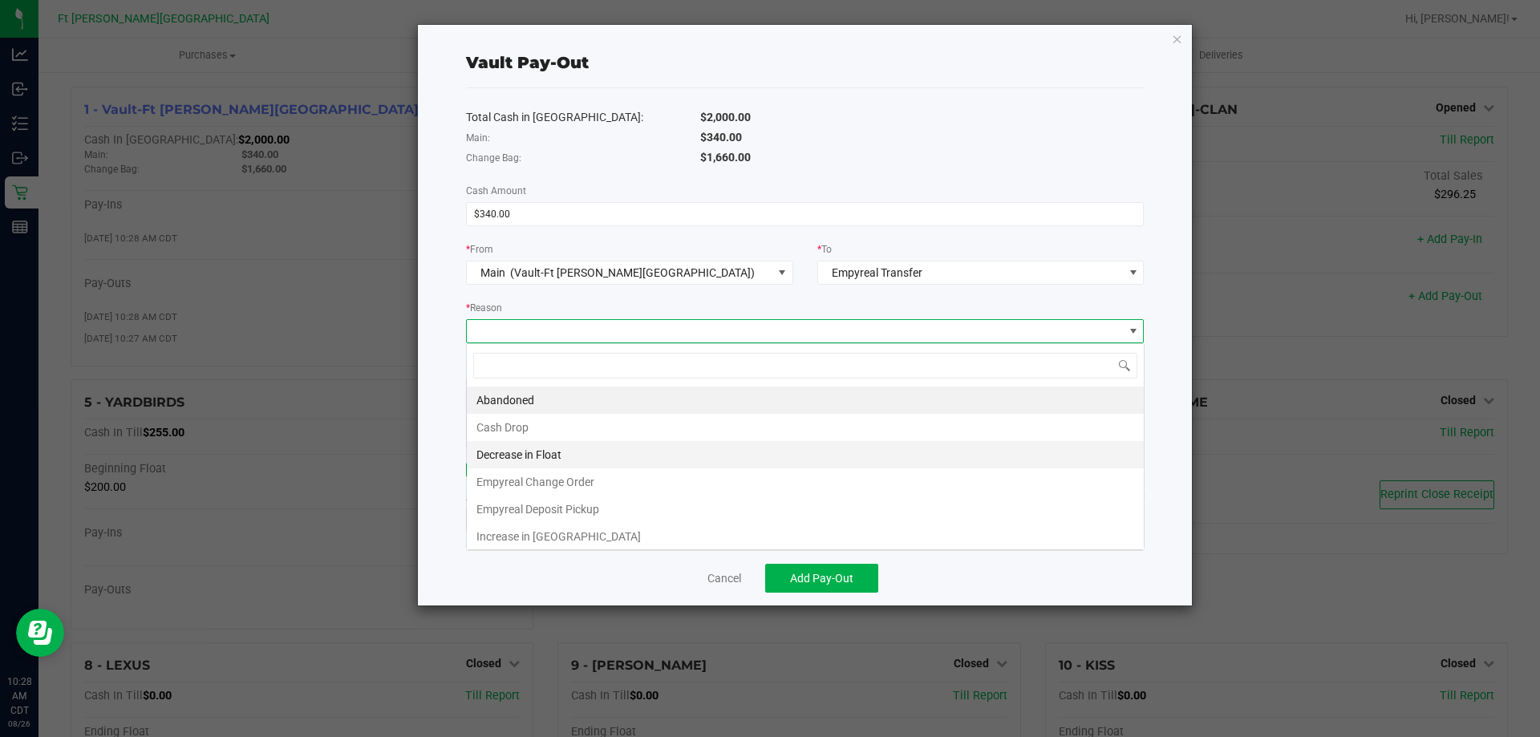
scroll to position [24, 678]
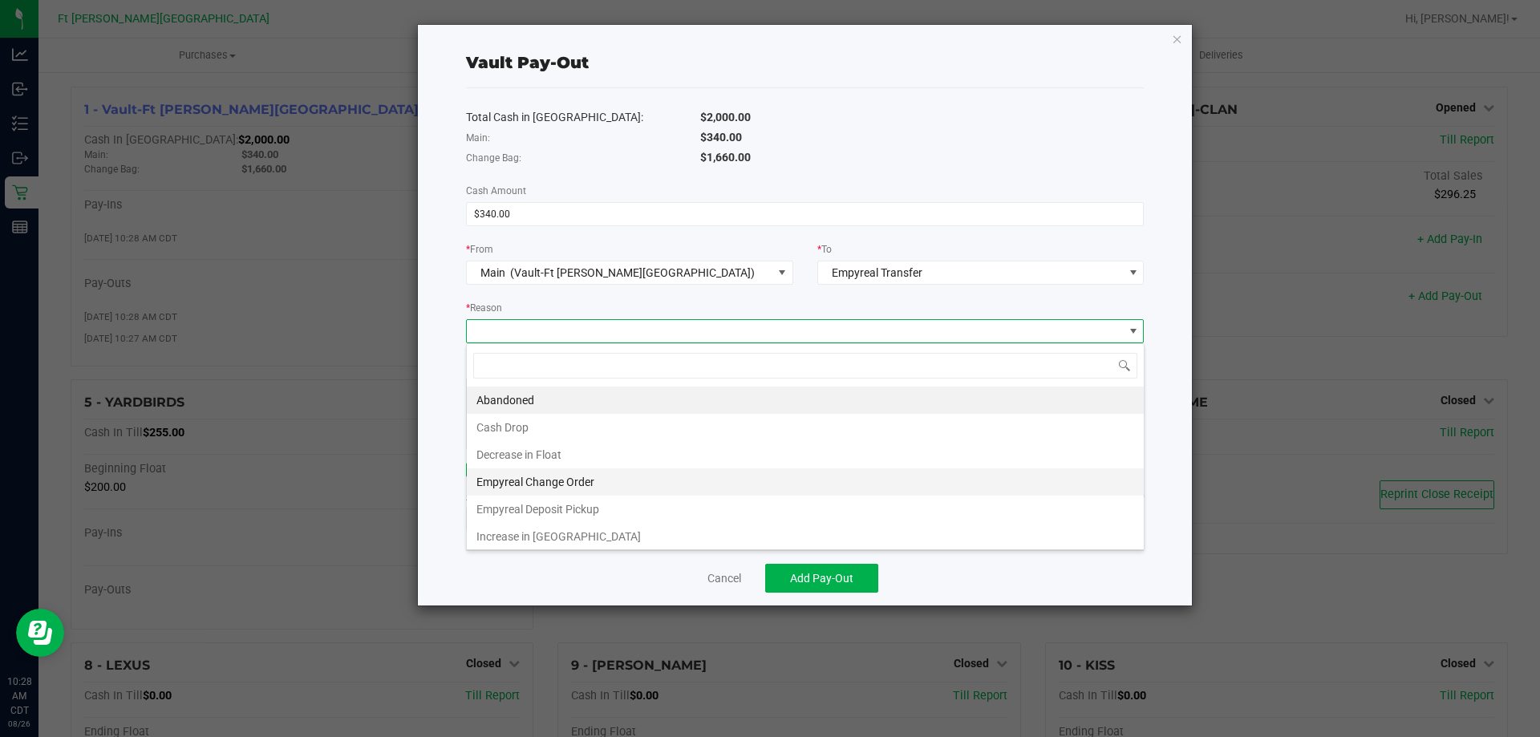
click at [569, 483] on li "Empyreal Change Order" at bounding box center [805, 481] width 677 height 27
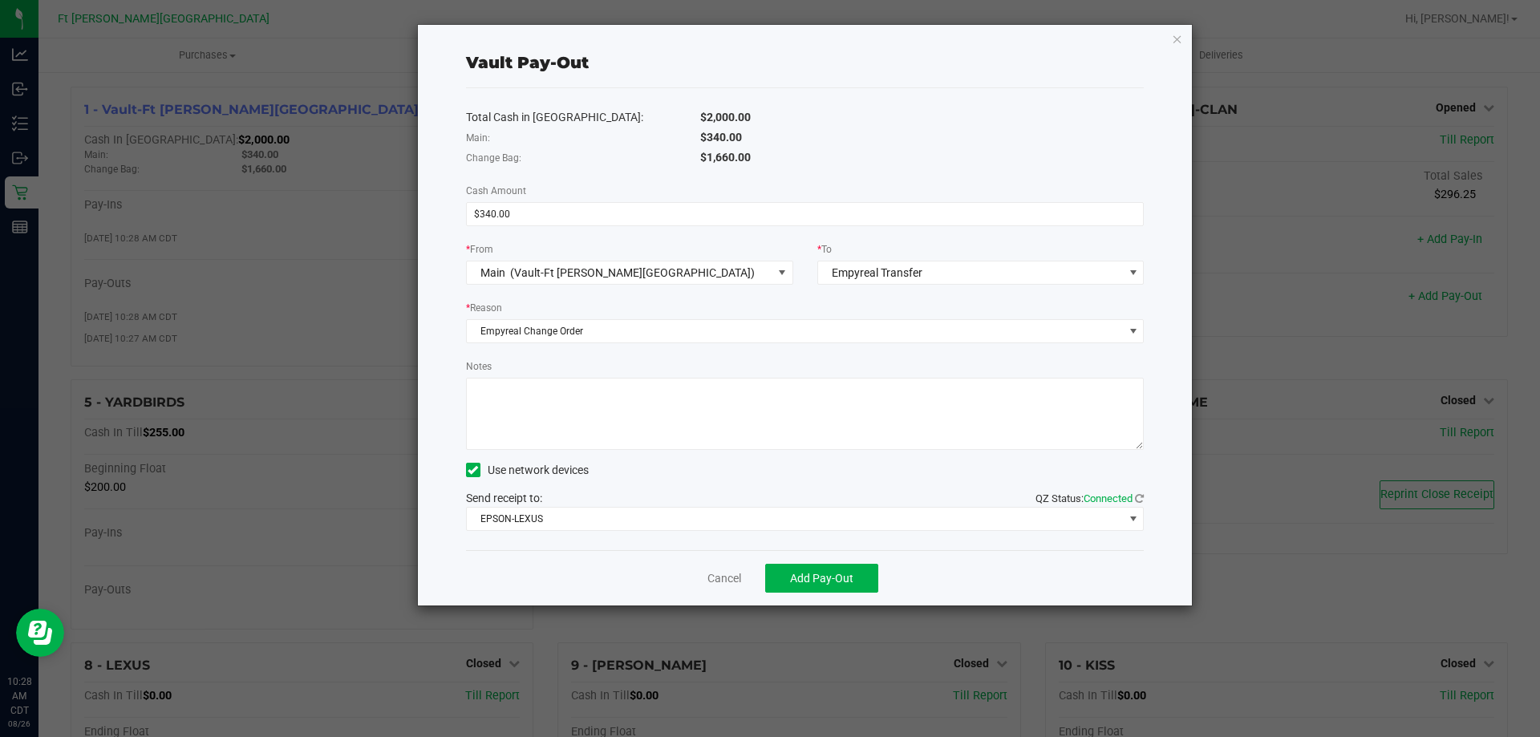
click at [574, 410] on textarea "Notes" at bounding box center [805, 414] width 679 height 72
type textarea "340"
click at [795, 569] on button "Add Pay-Out" at bounding box center [821, 578] width 113 height 29
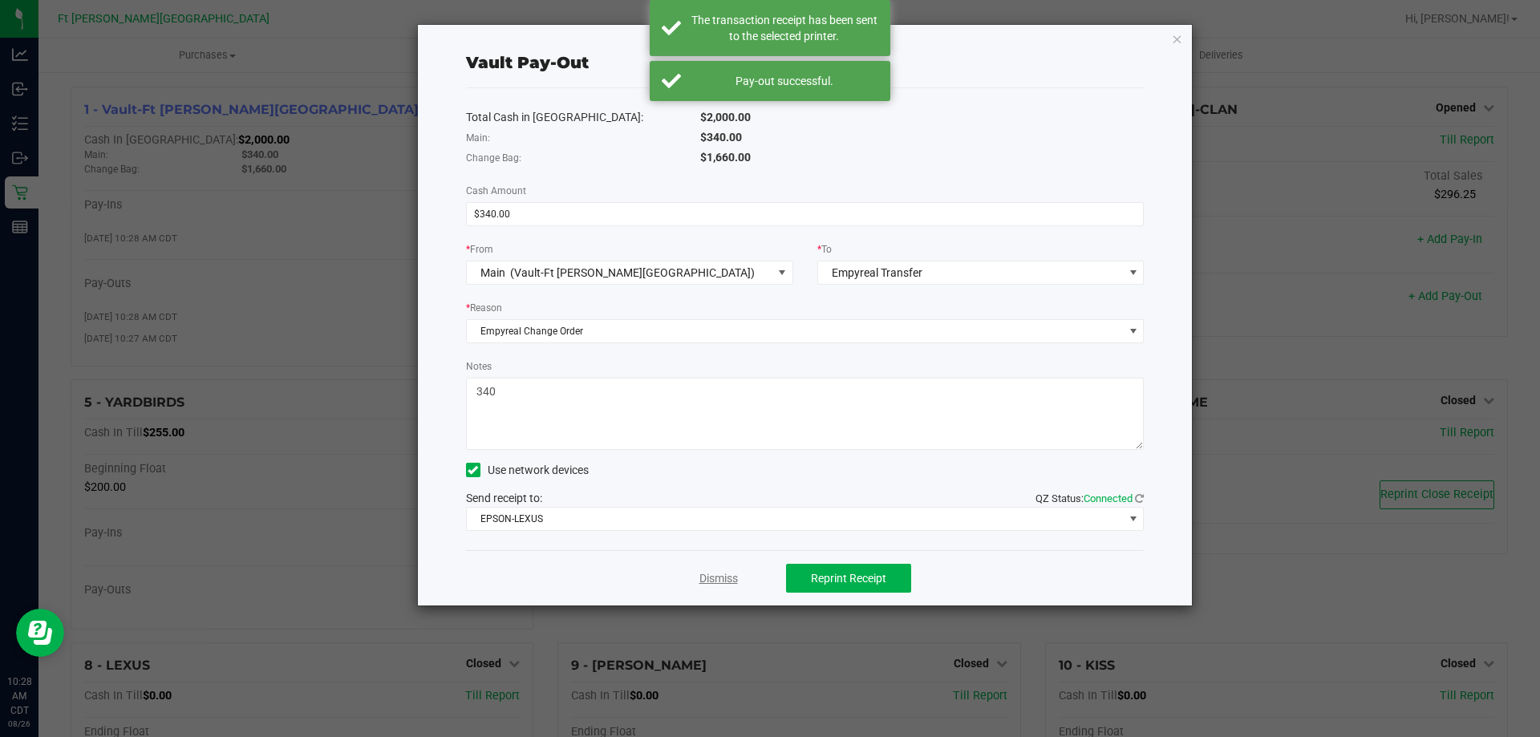
click at [719, 584] on link "Dismiss" at bounding box center [718, 578] width 38 height 17
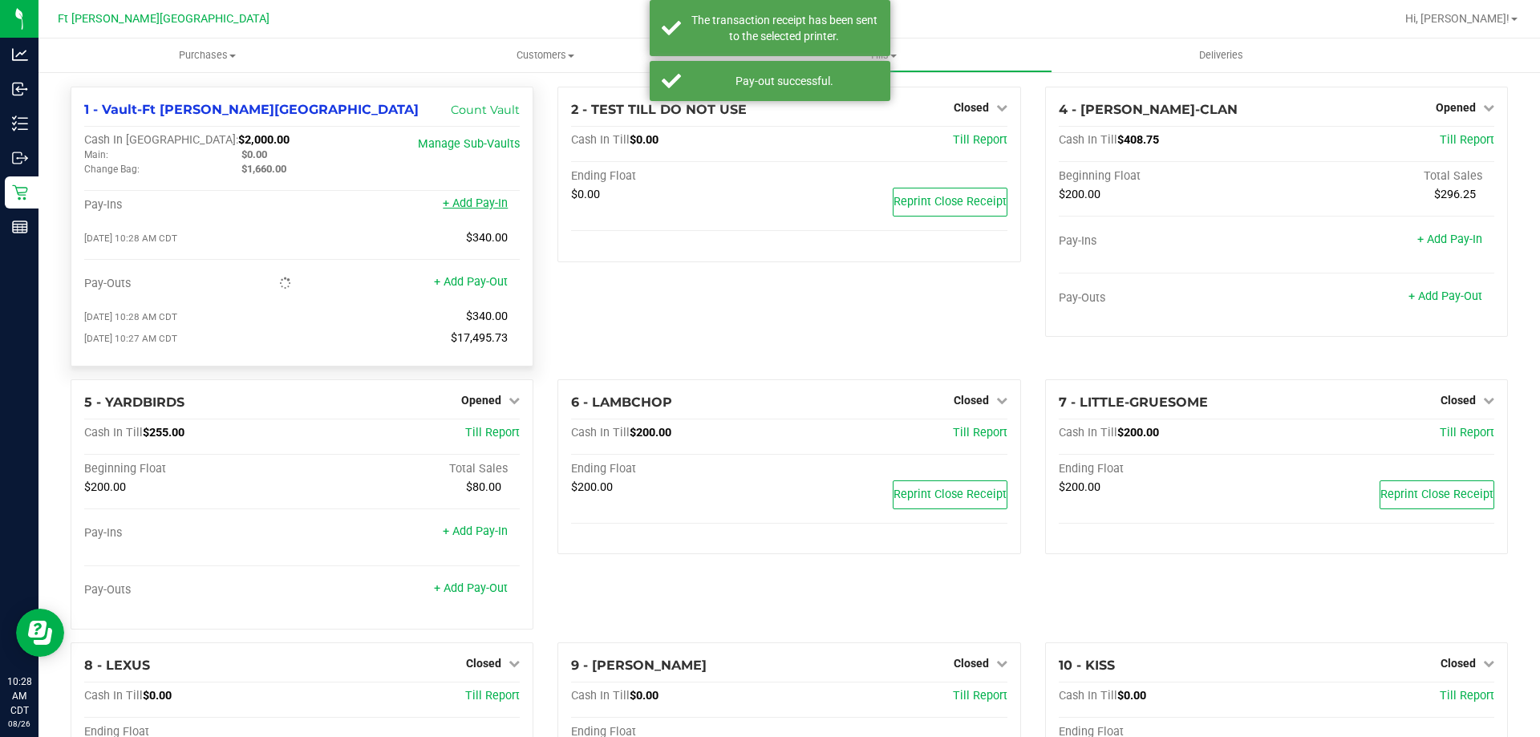
click at [476, 208] on link "+ Add Pay-In" at bounding box center [475, 204] width 65 height 14
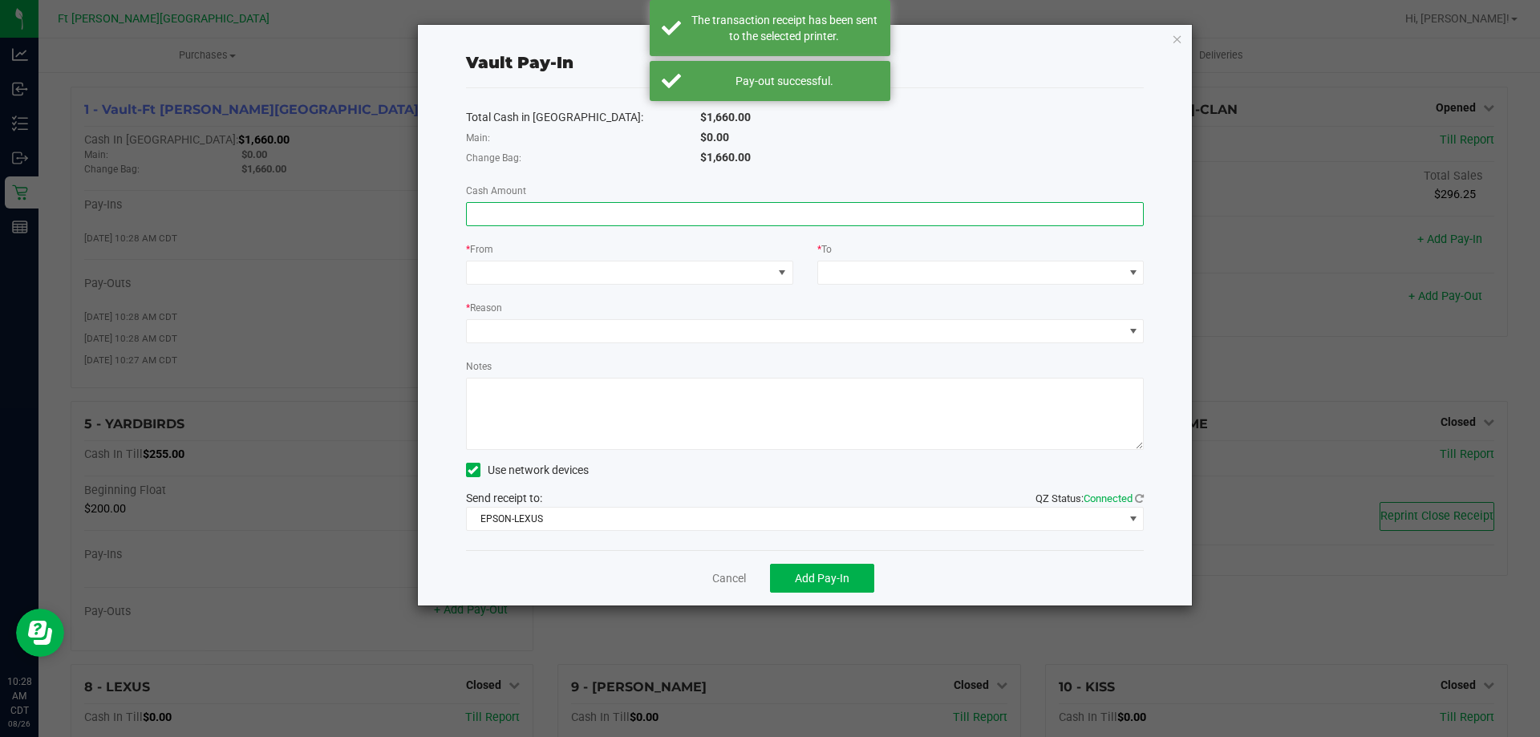
click at [600, 221] on input at bounding box center [805, 214] width 677 height 22
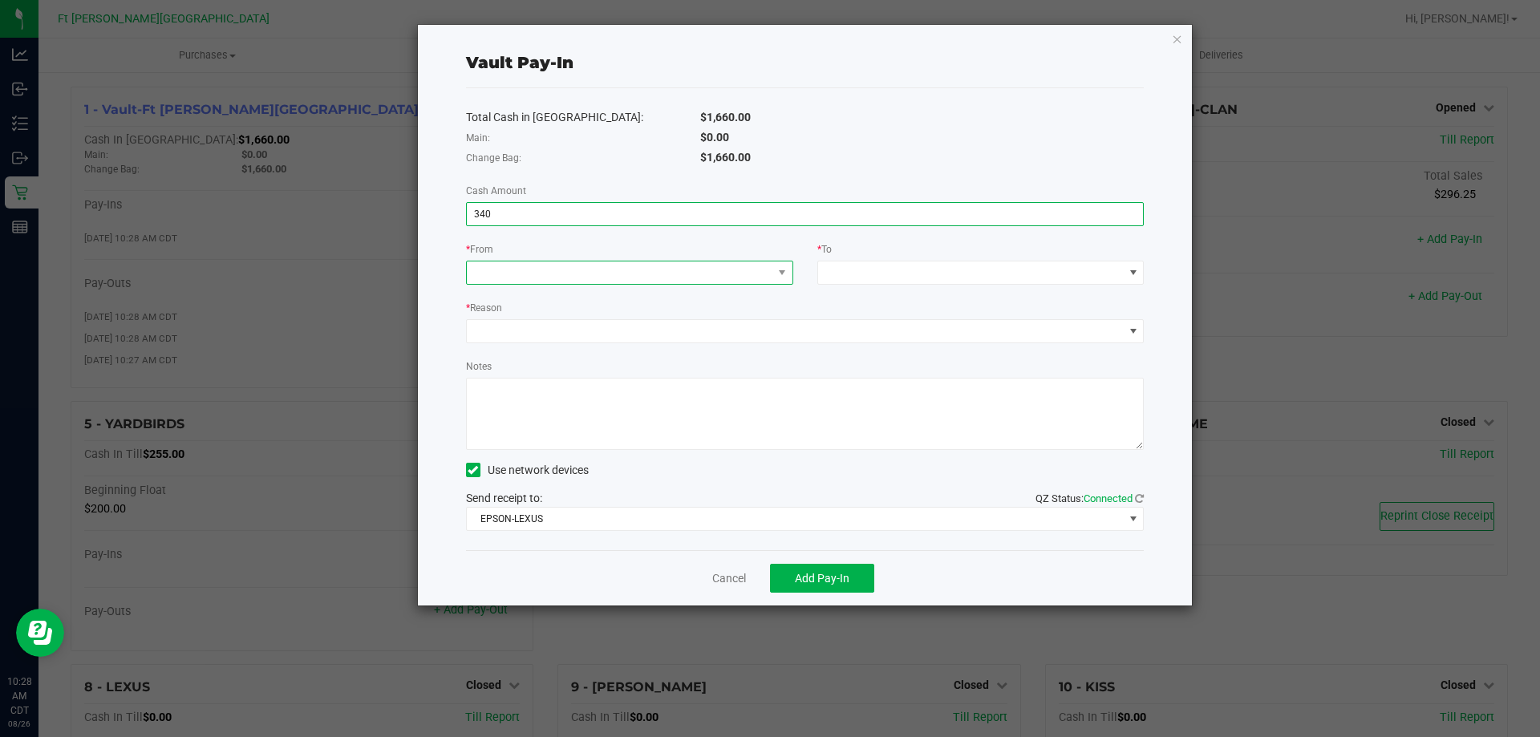
type input "$340.00"
click at [602, 279] on span at bounding box center [620, 272] width 306 height 22
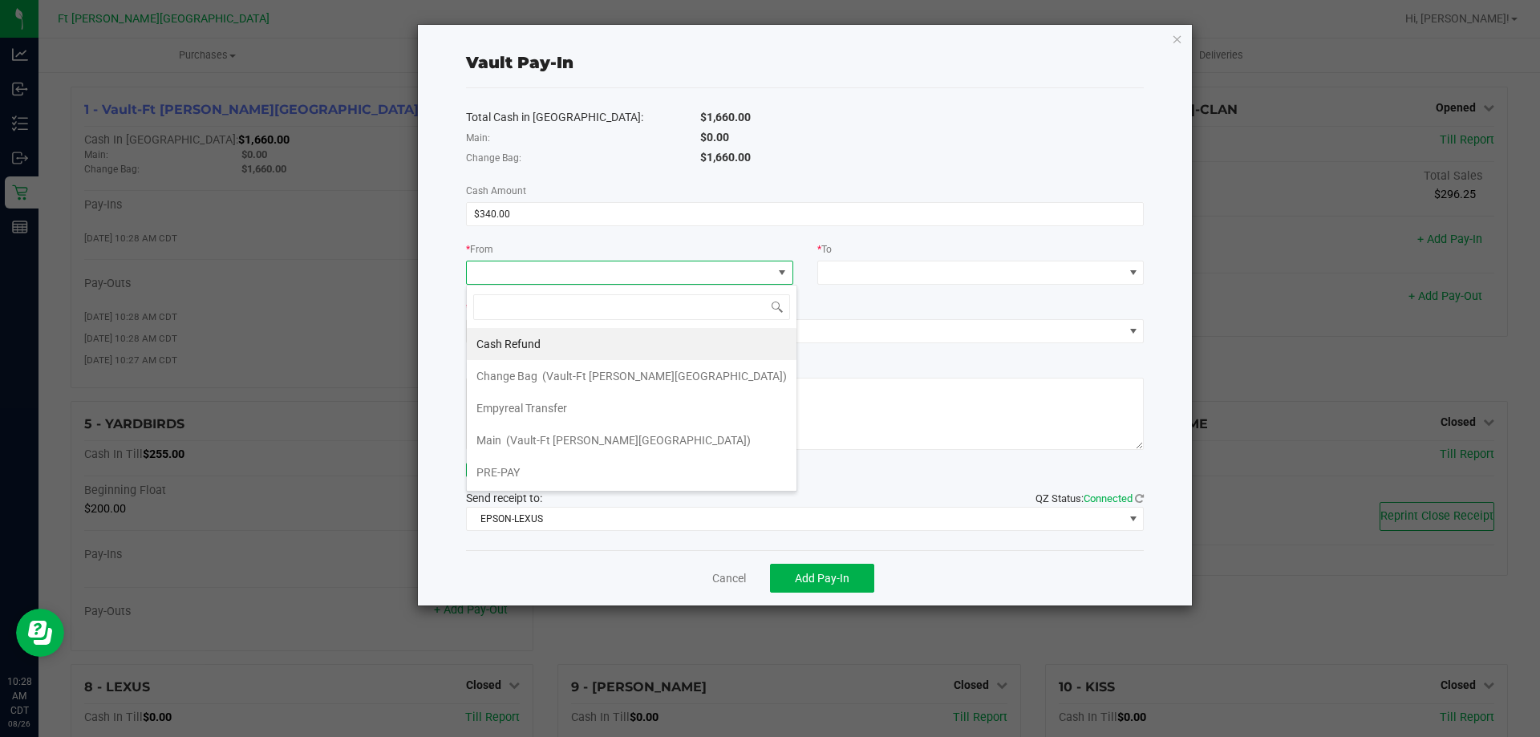
scroll to position [24, 327]
click at [578, 417] on li "Empyreal Transfer" at bounding box center [632, 408] width 330 height 32
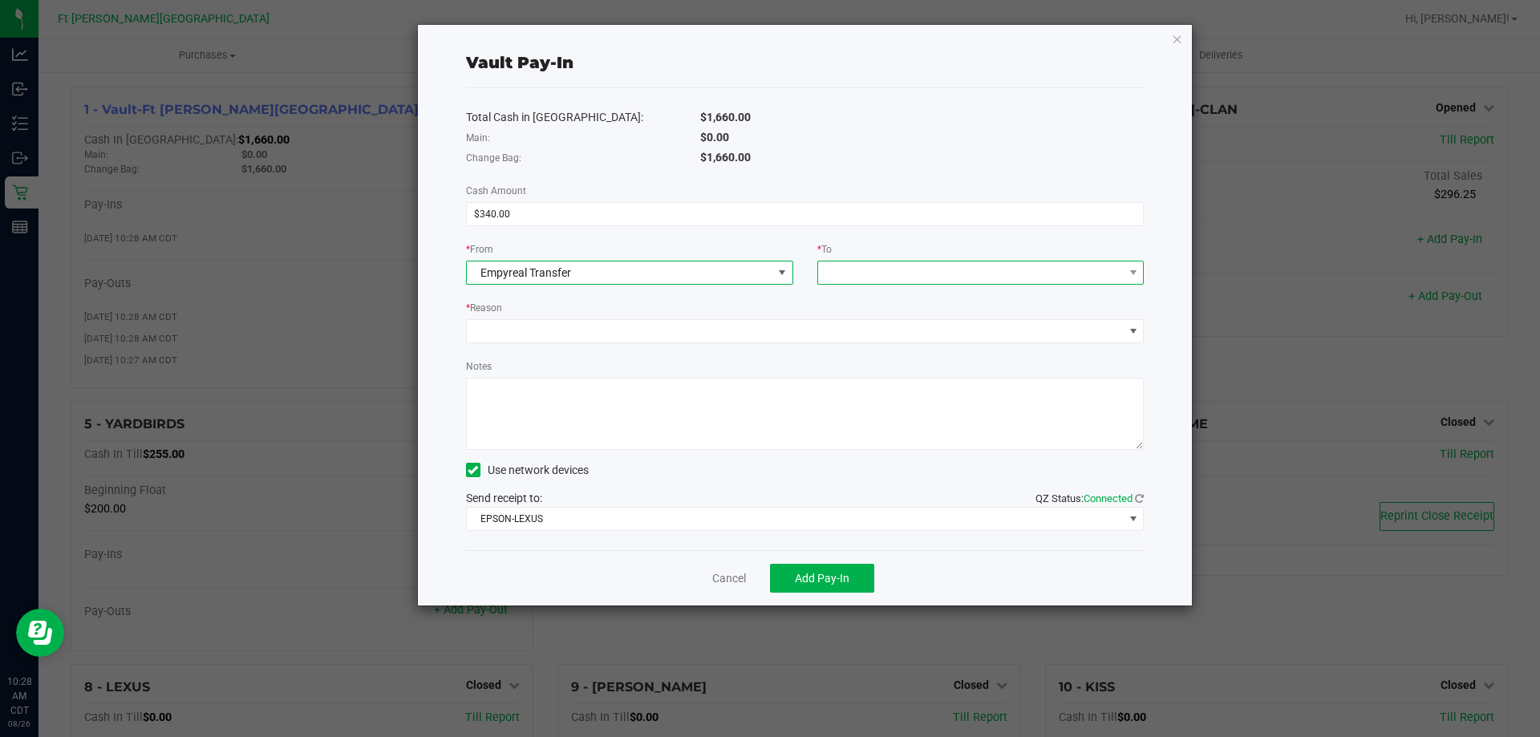
click at [875, 274] on span at bounding box center [971, 272] width 306 height 22
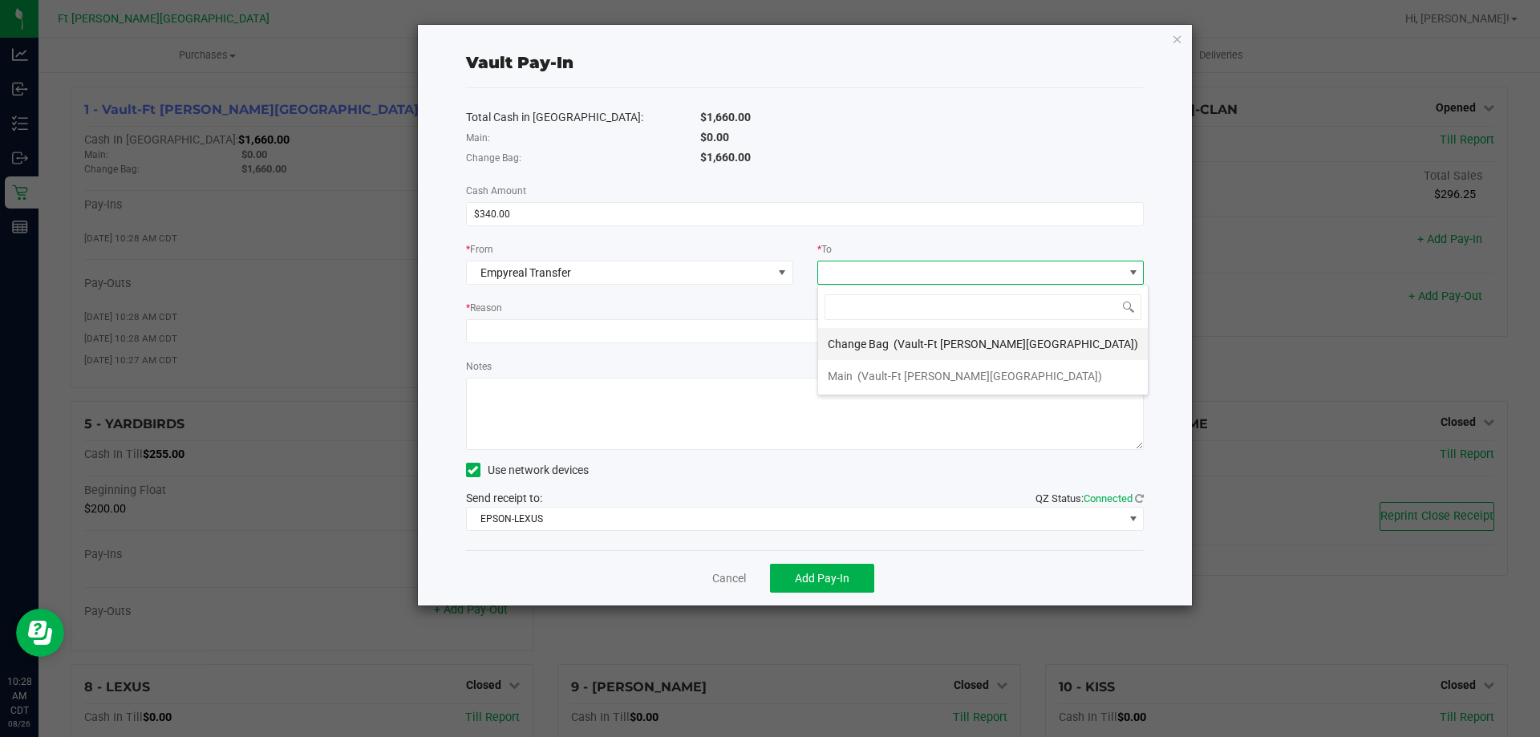
click at [849, 349] on span "Change Bag" at bounding box center [858, 344] width 61 height 13
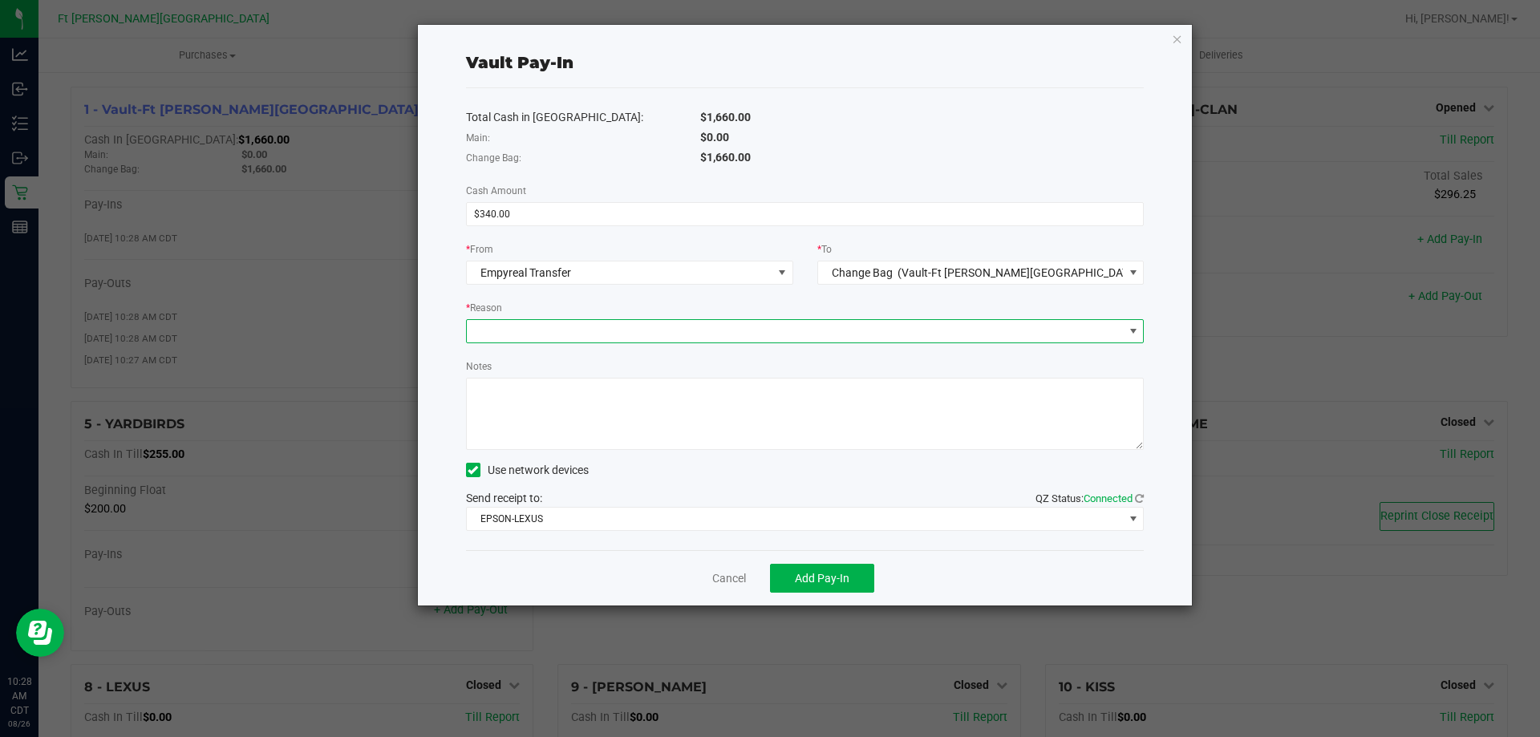
click at [687, 337] on span at bounding box center [795, 331] width 657 height 22
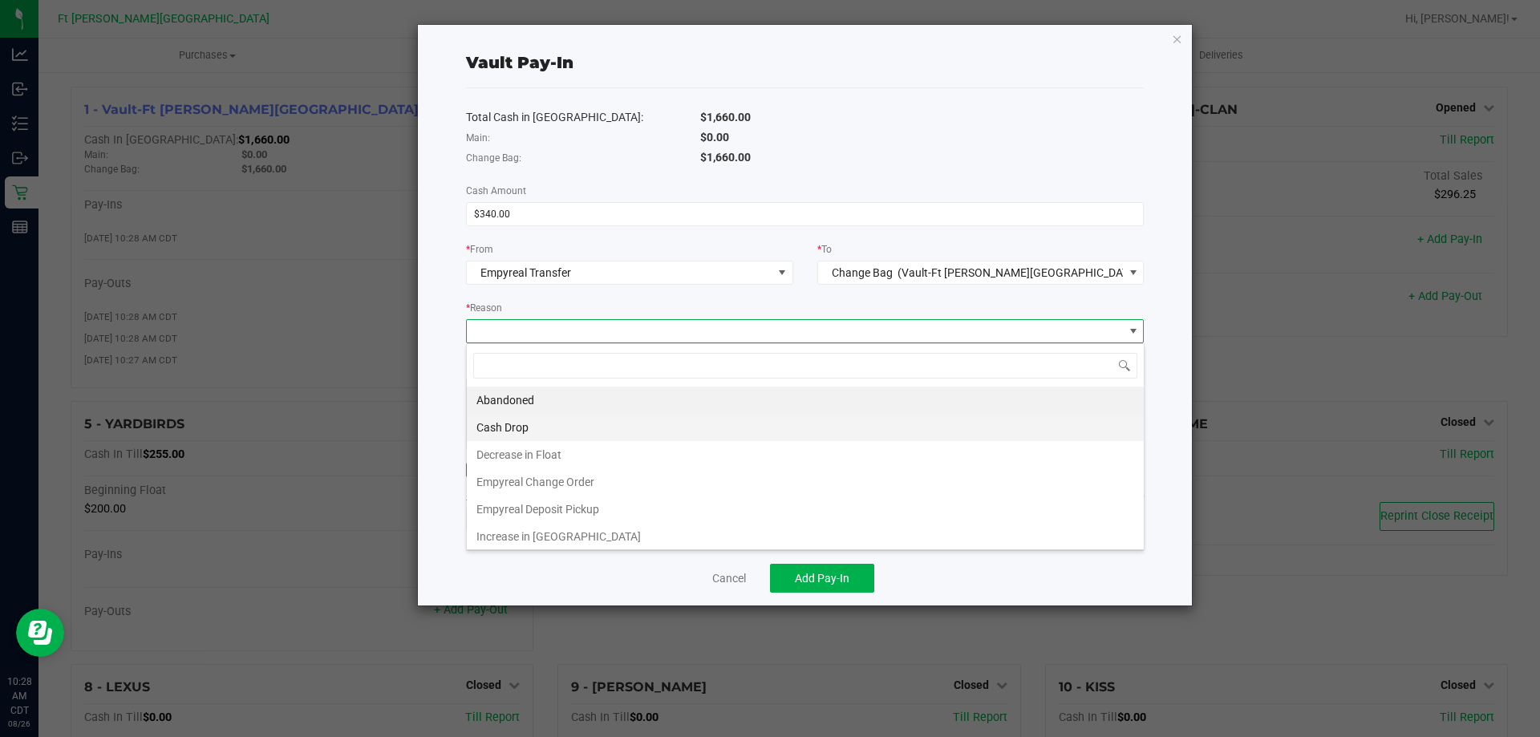
scroll to position [24, 678]
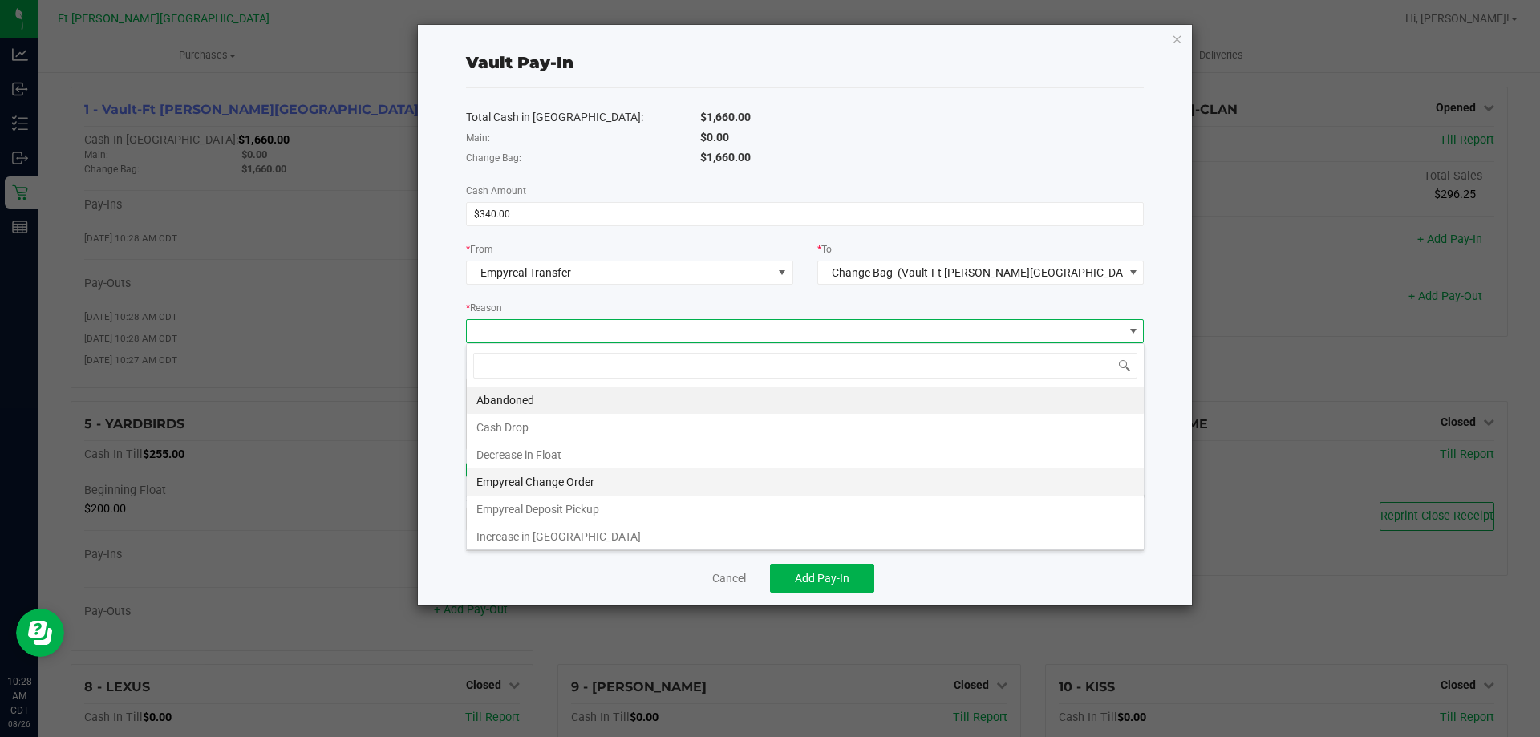
click at [576, 484] on li "Empyreal Change Order" at bounding box center [805, 481] width 677 height 27
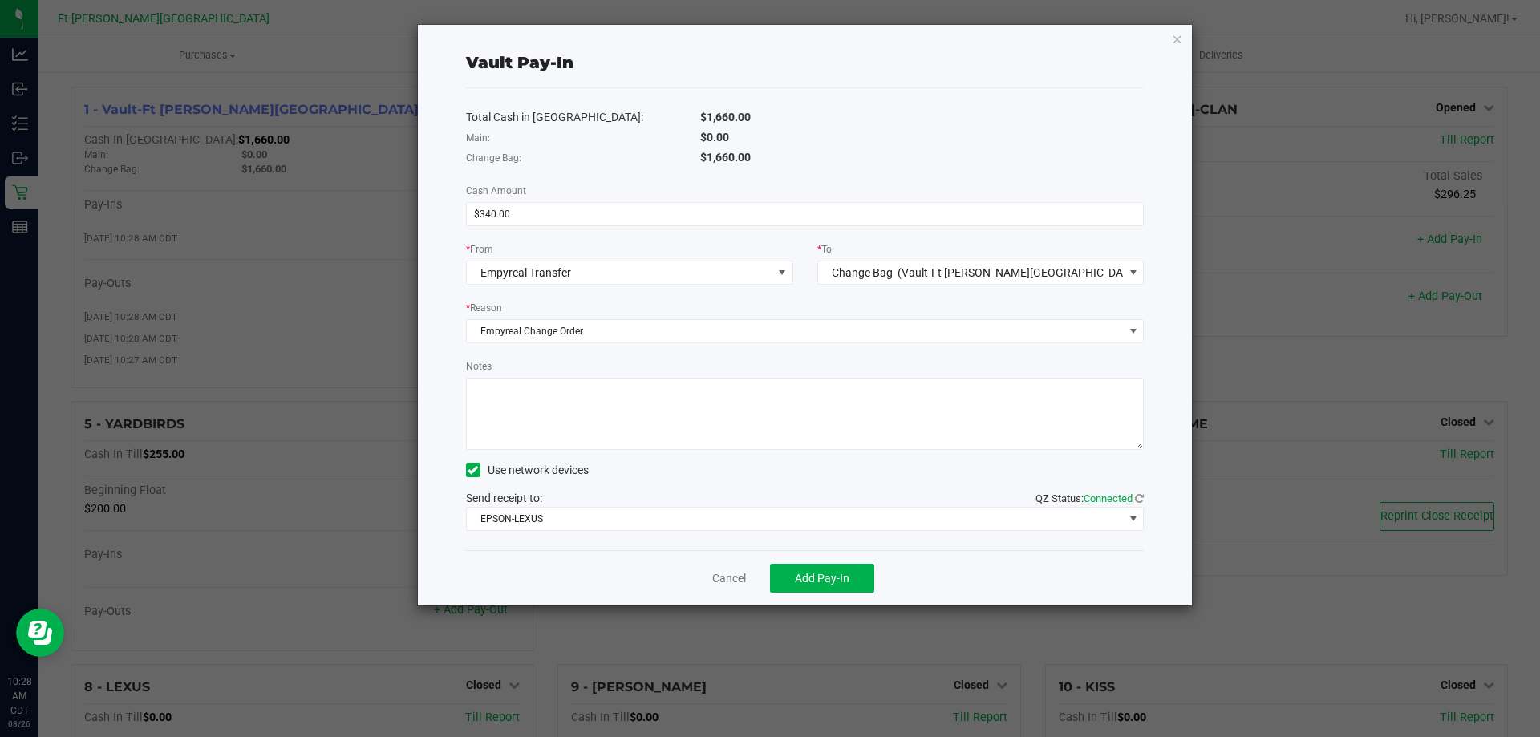
click at [577, 427] on textarea "Notes" at bounding box center [805, 414] width 679 height 72
type textarea "340"
click at [801, 581] on span "Add Pay-In" at bounding box center [822, 578] width 55 height 13
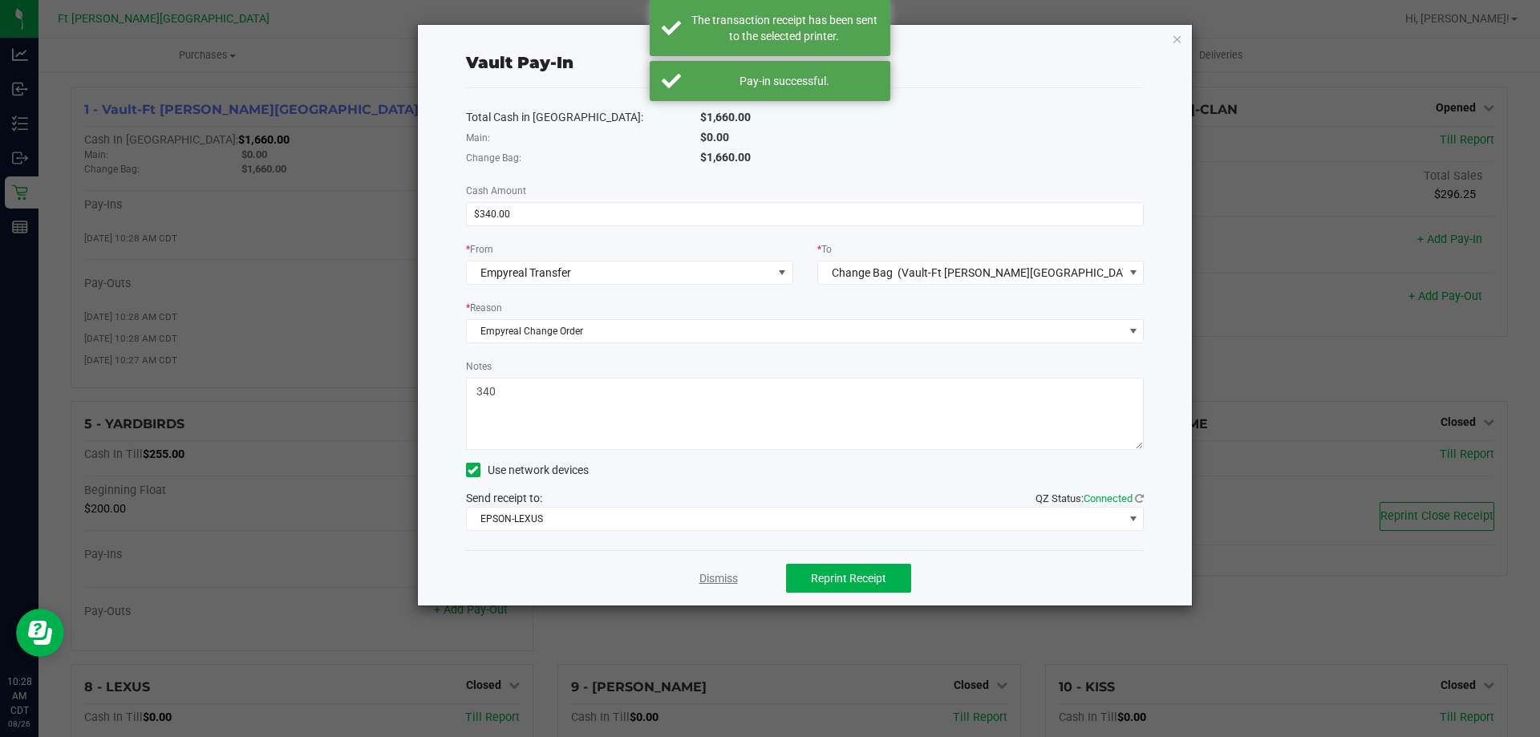
click at [715, 577] on link "Dismiss" at bounding box center [718, 578] width 38 height 17
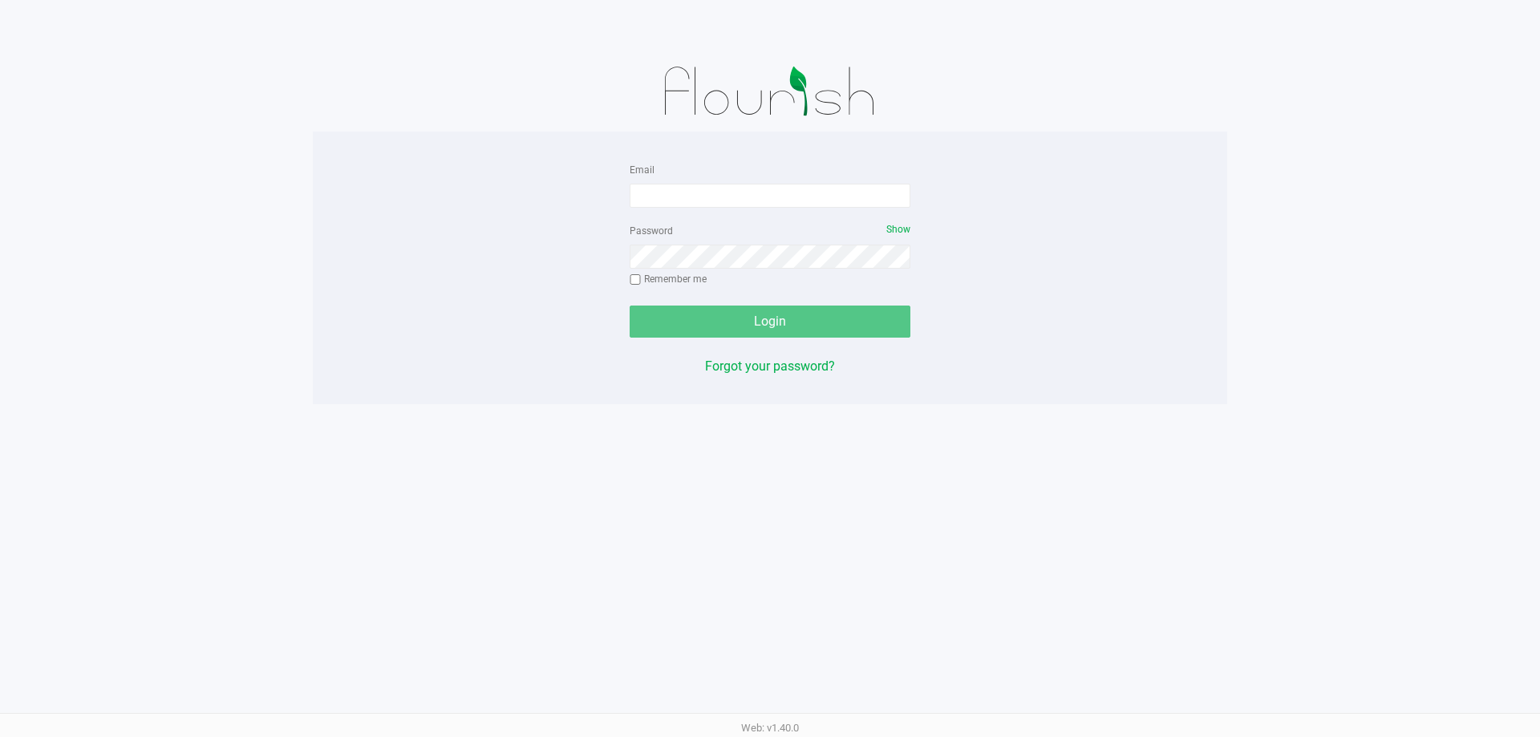
click at [672, 213] on form "Email Password Show Remember me Login" at bounding box center [770, 249] width 281 height 178
click at [671, 201] on input "Email" at bounding box center [770, 196] width 281 height 24
type input "[EMAIL_ADDRESS][DOMAIN_NAME]"
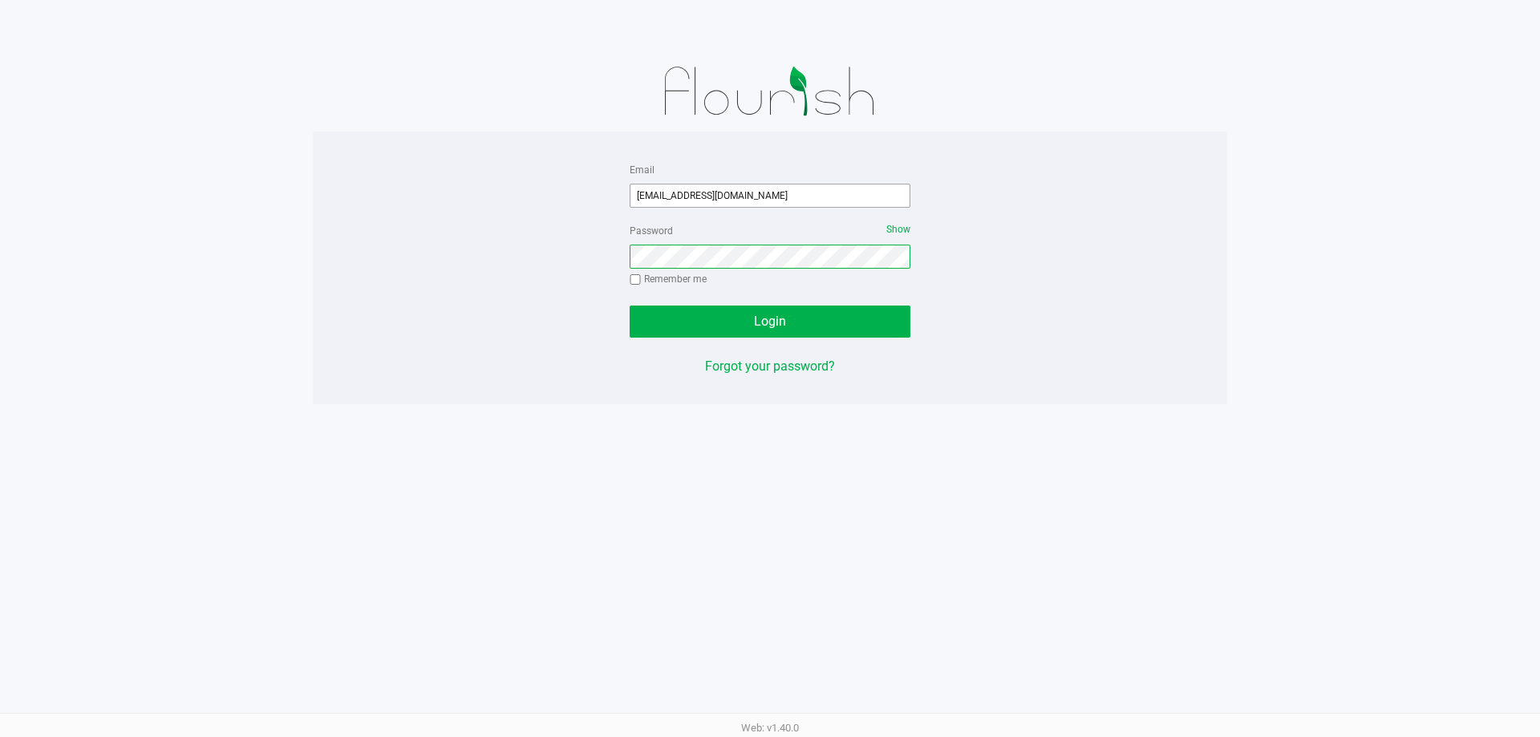
click at [630, 306] on button "Login" at bounding box center [770, 322] width 281 height 32
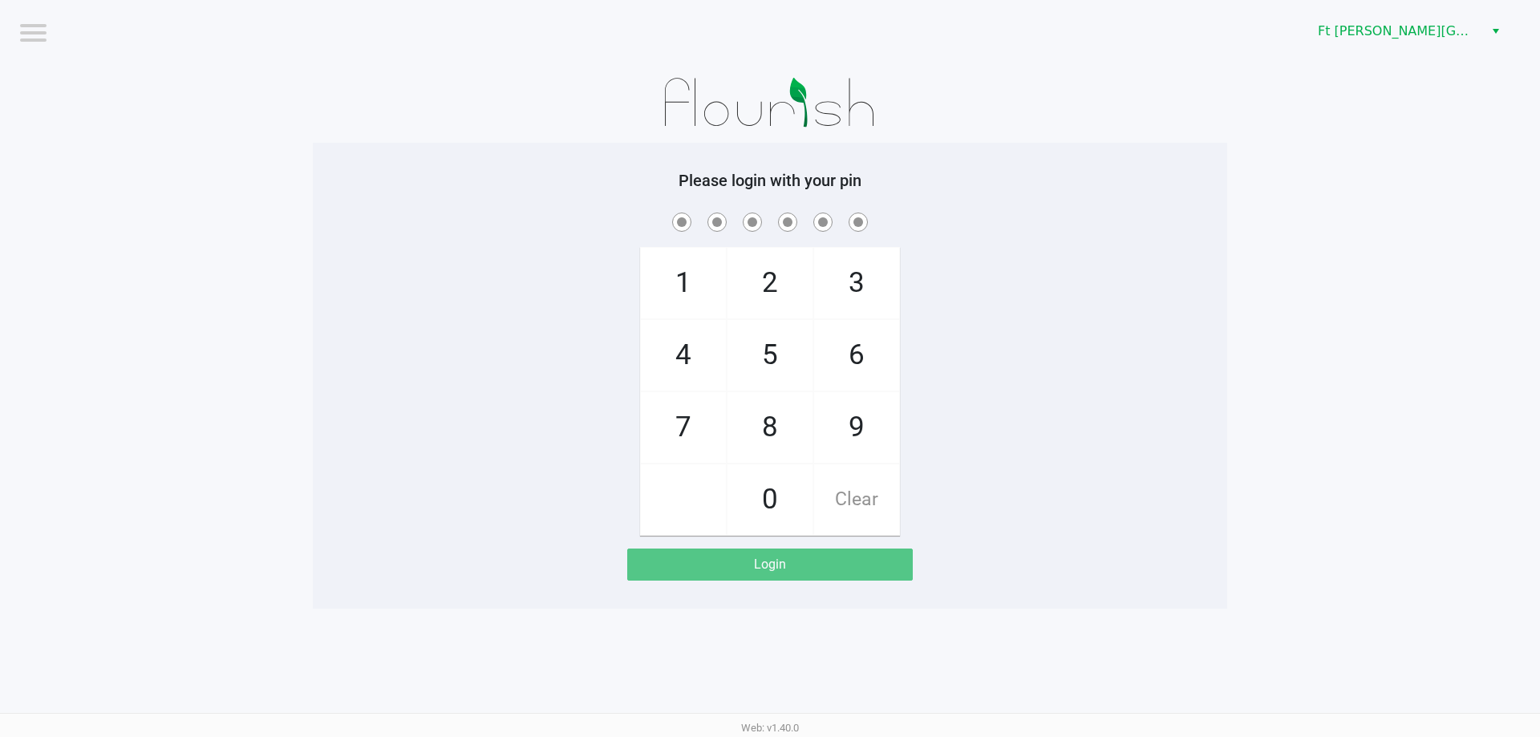
click at [1037, 244] on div "1 4 7 2 5 8 0 3 6 9 Clear" at bounding box center [770, 372] width 914 height 326
checkbox input "true"
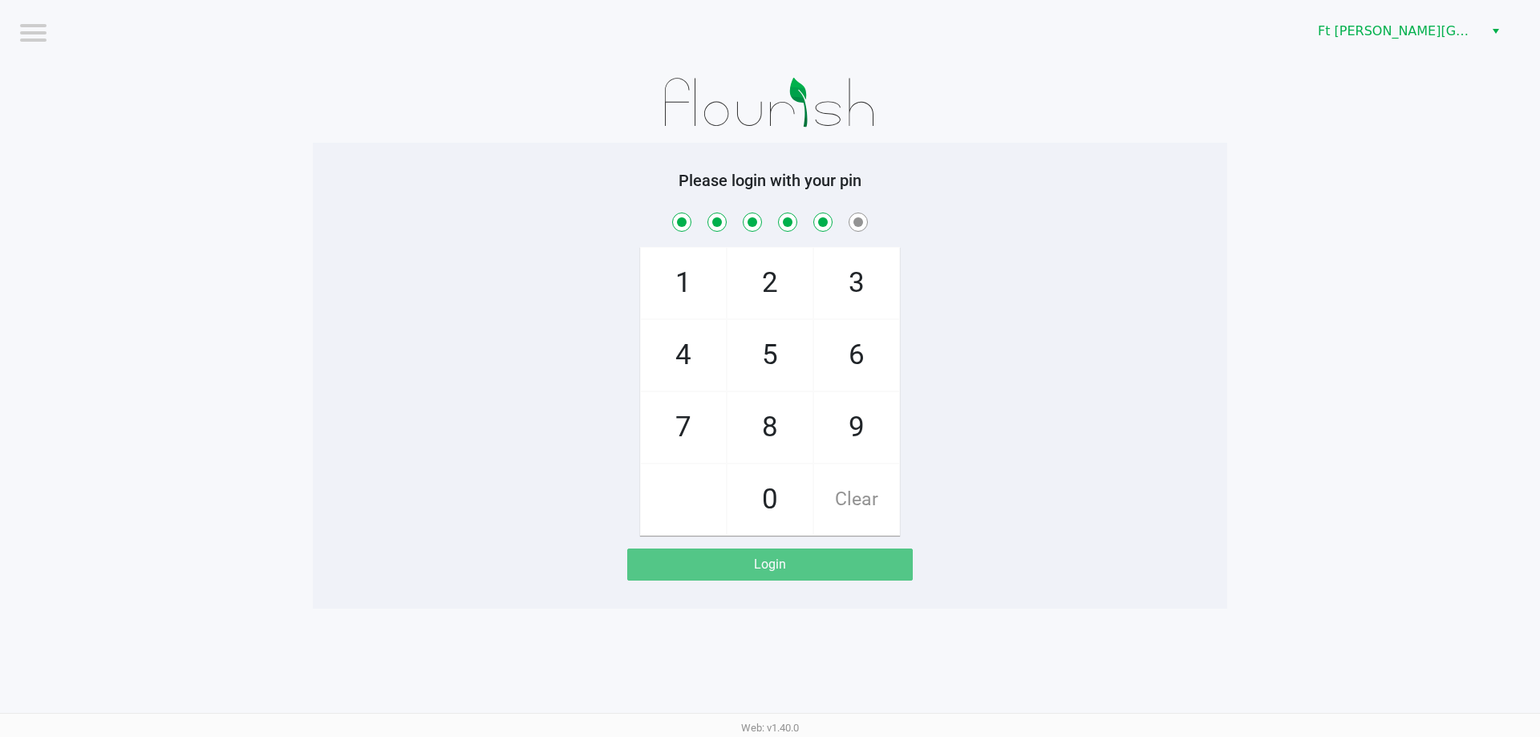
checkbox input "true"
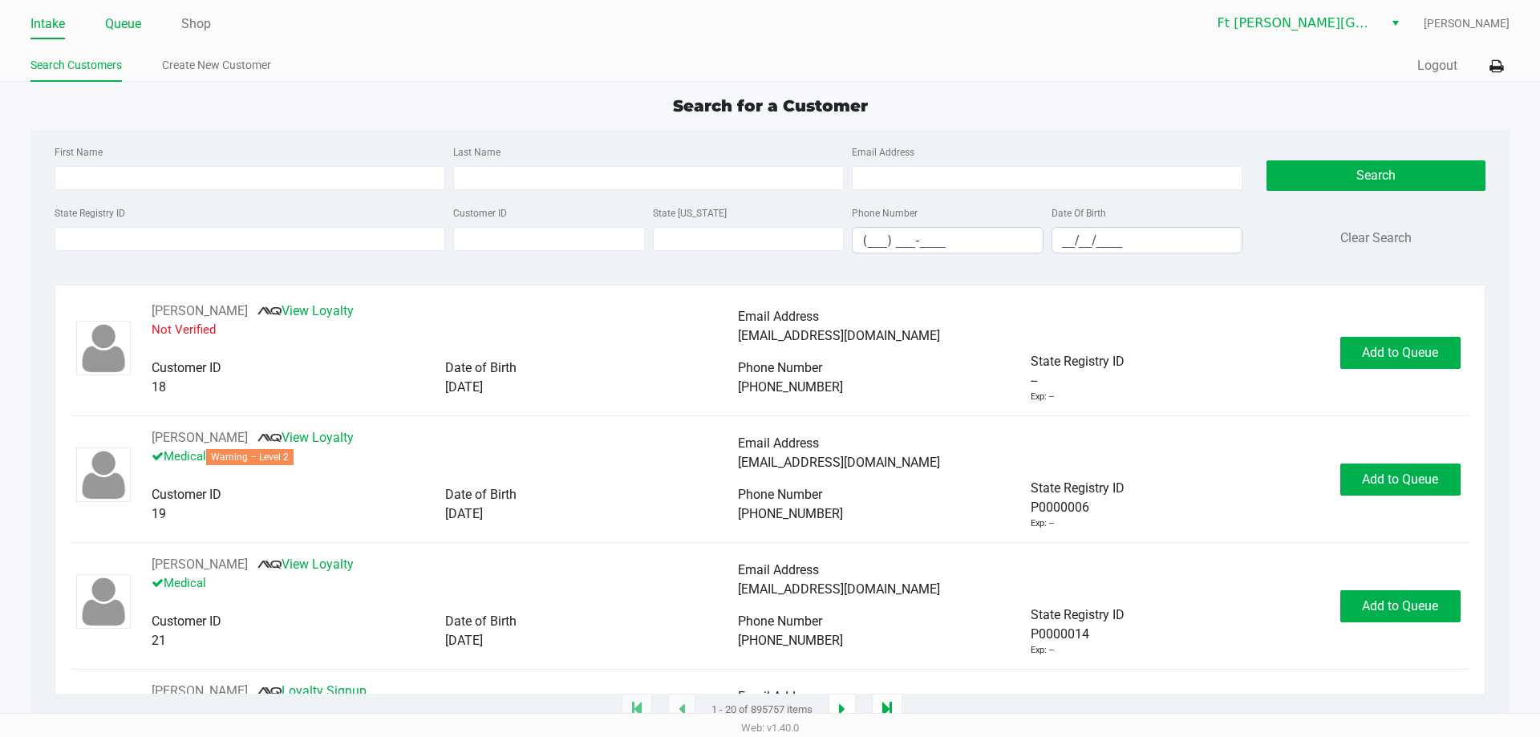
click at [120, 30] on link "Queue" at bounding box center [123, 24] width 36 height 22
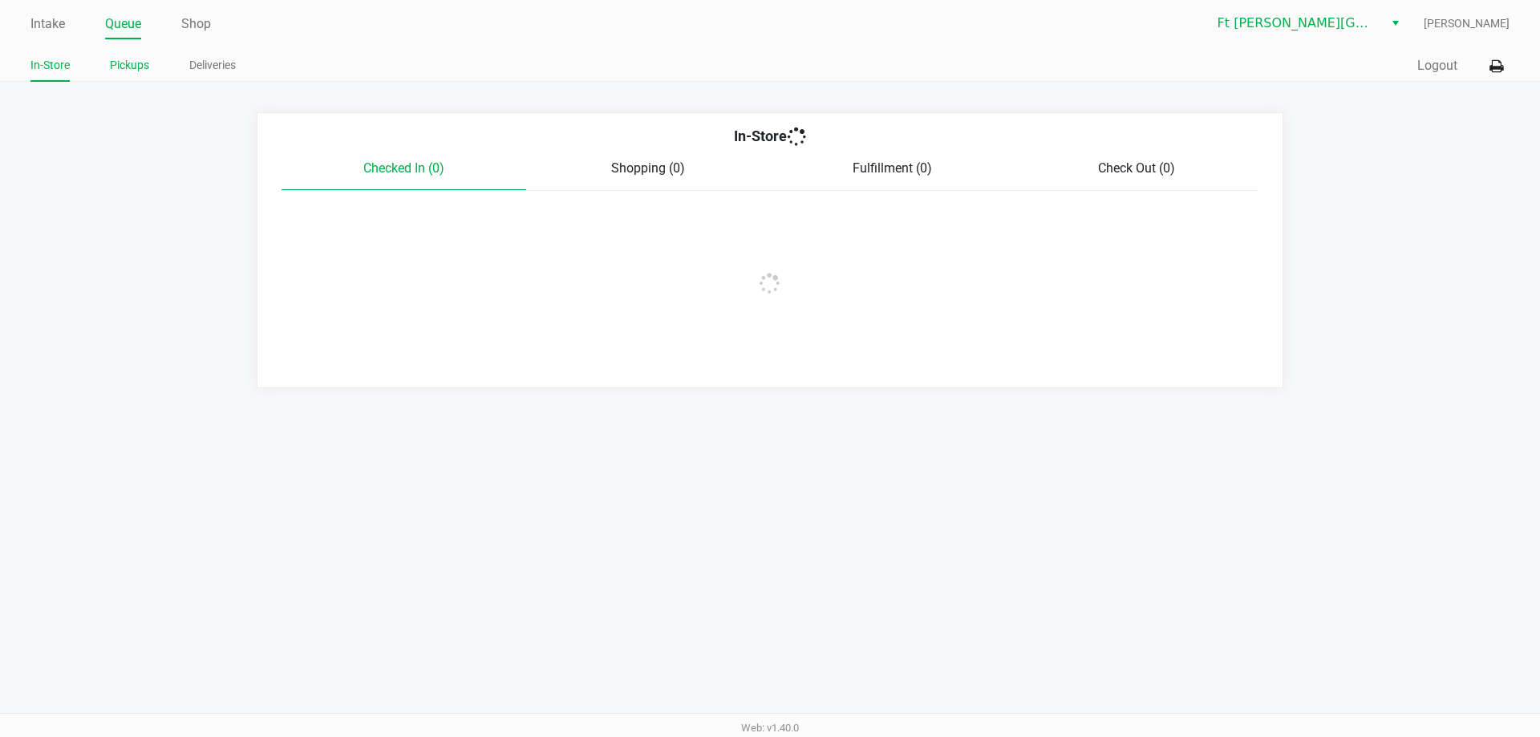
click at [136, 60] on link "Pickups" at bounding box center [129, 65] width 39 height 20
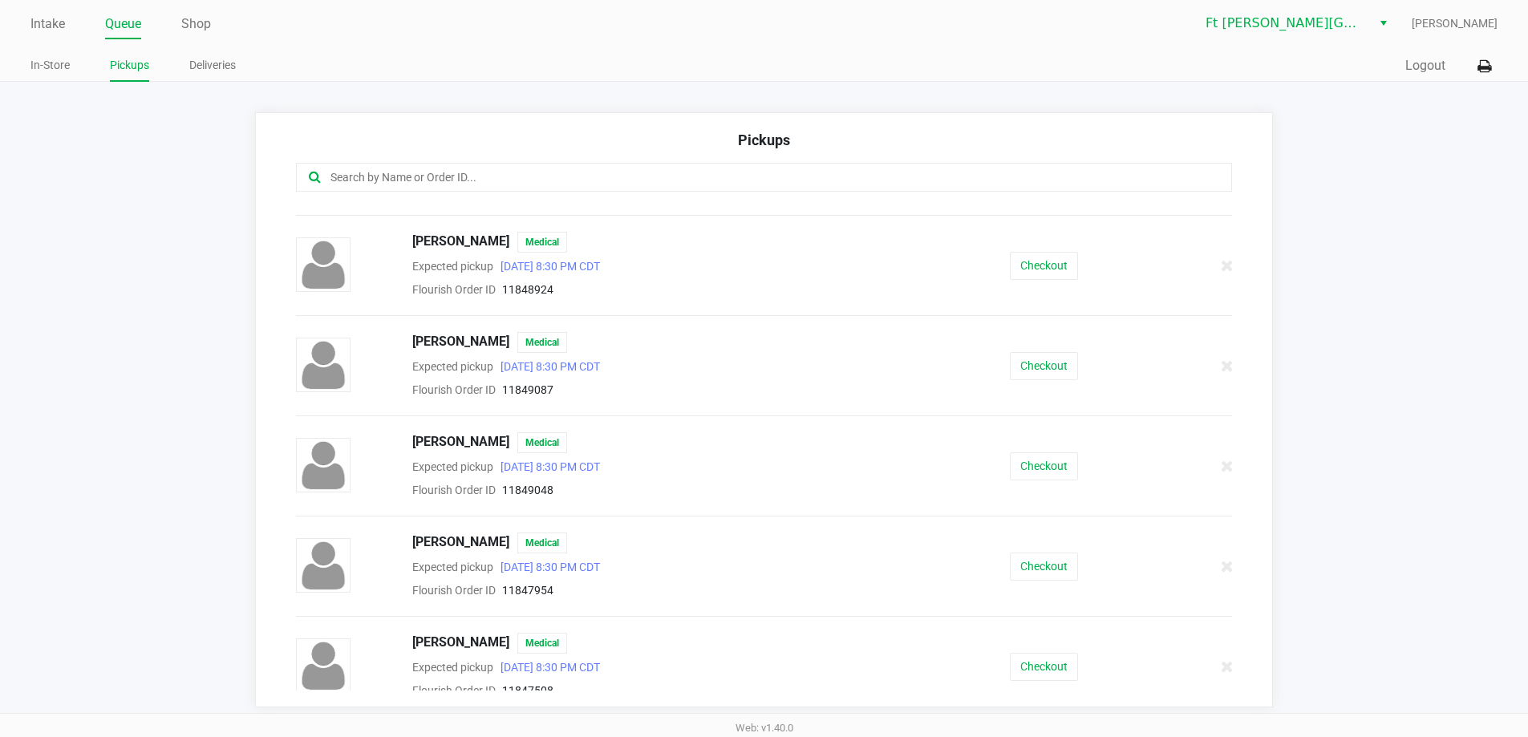
scroll to position [892, 0]
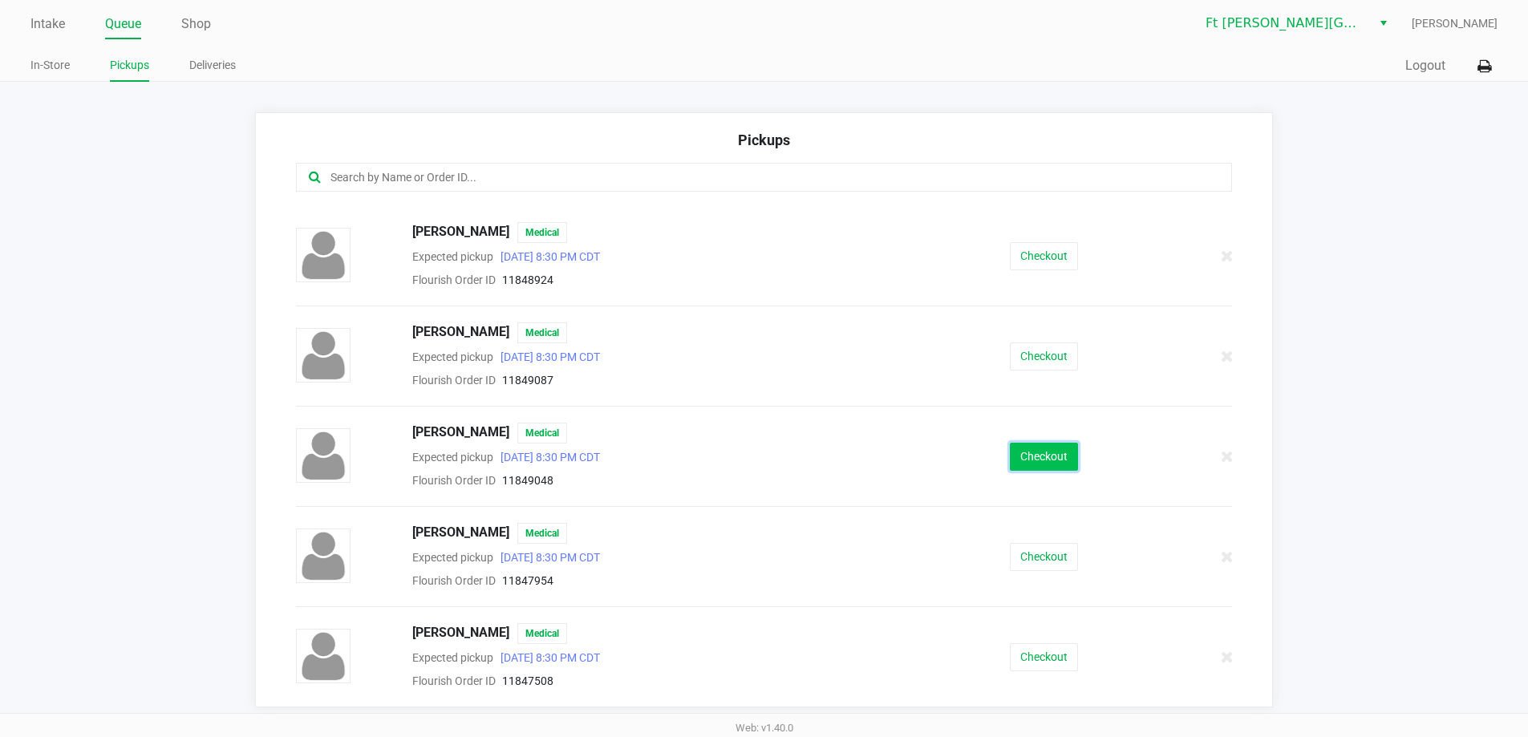
click at [1044, 453] on button "Checkout" at bounding box center [1044, 457] width 68 height 28
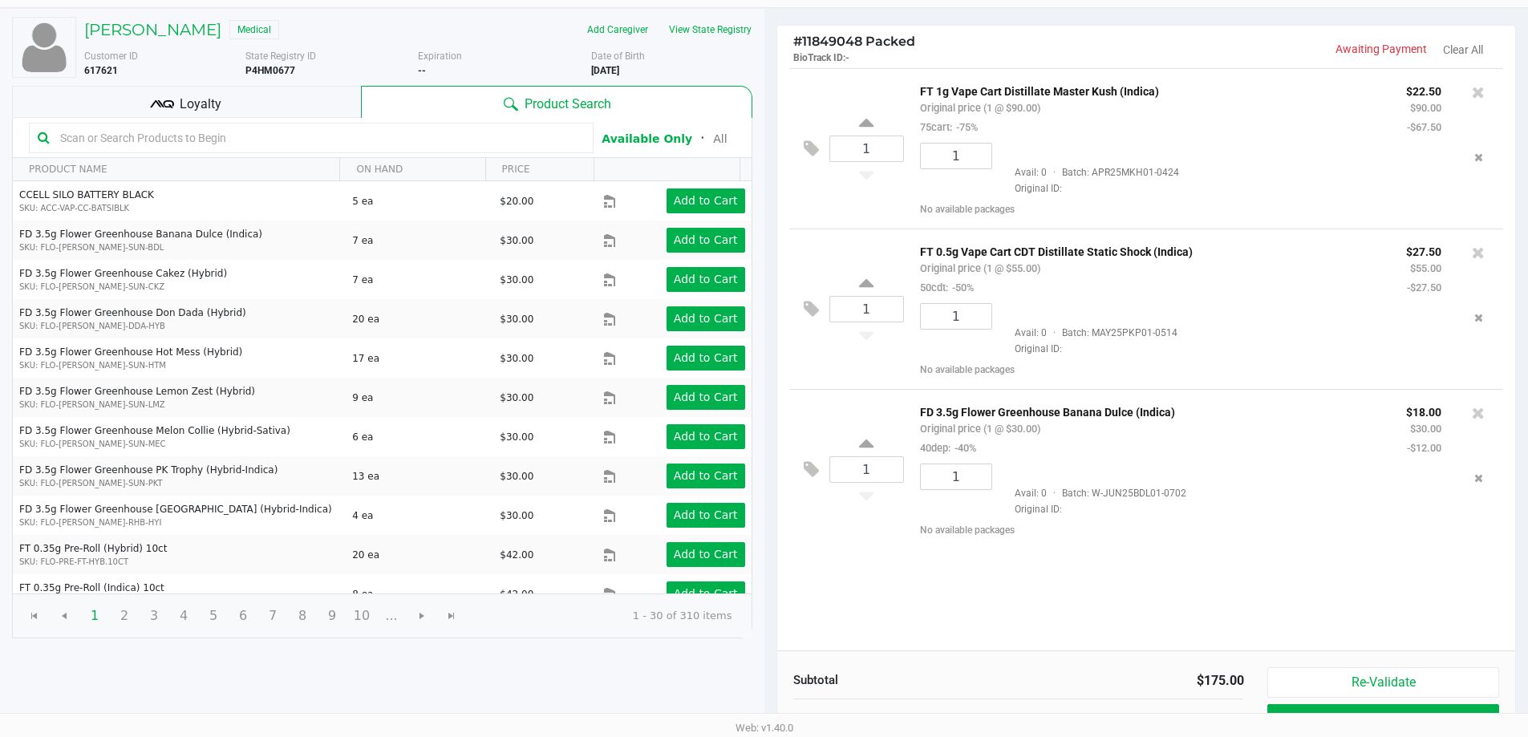
scroll to position [164, 0]
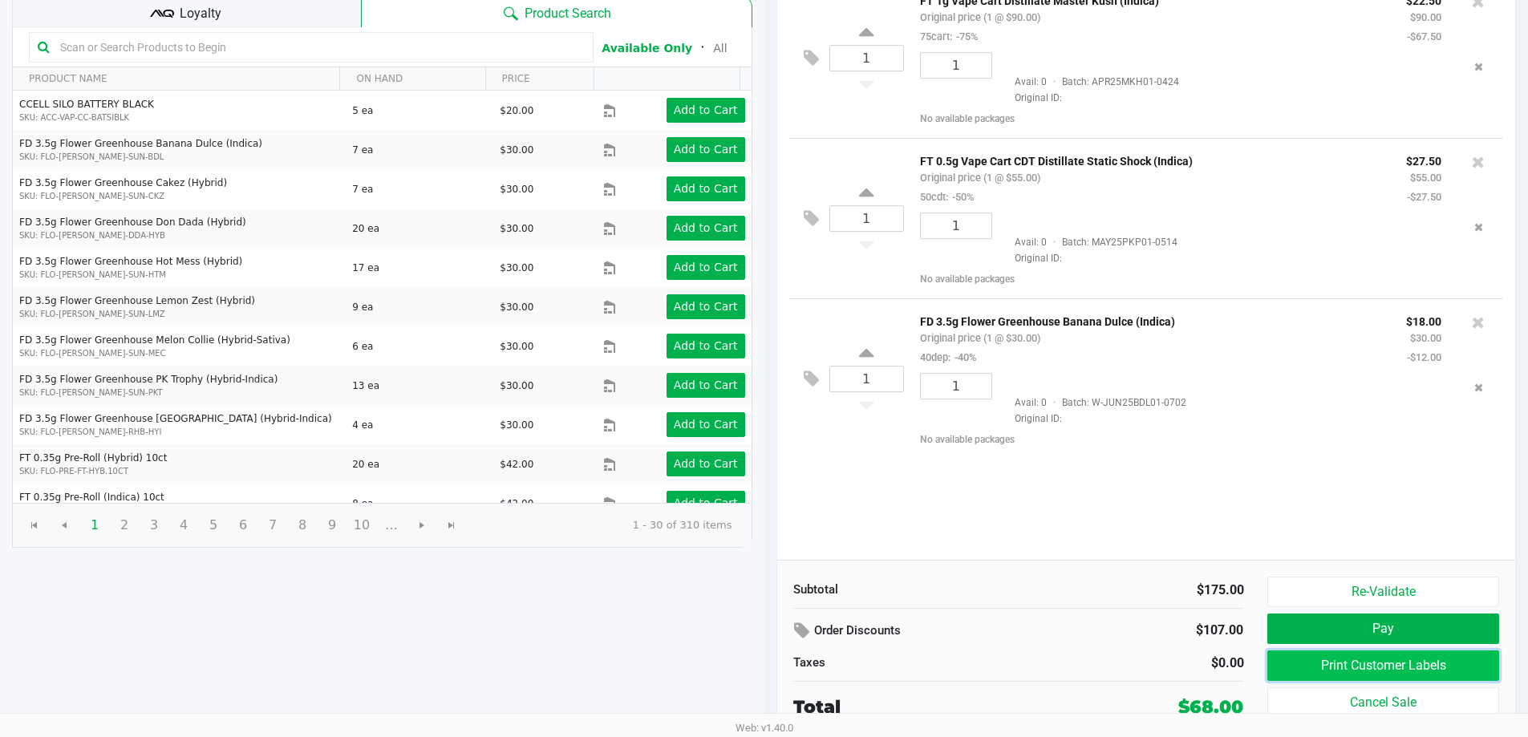
click at [1389, 659] on button "Print Customer Labels" at bounding box center [1382, 665] width 231 height 30
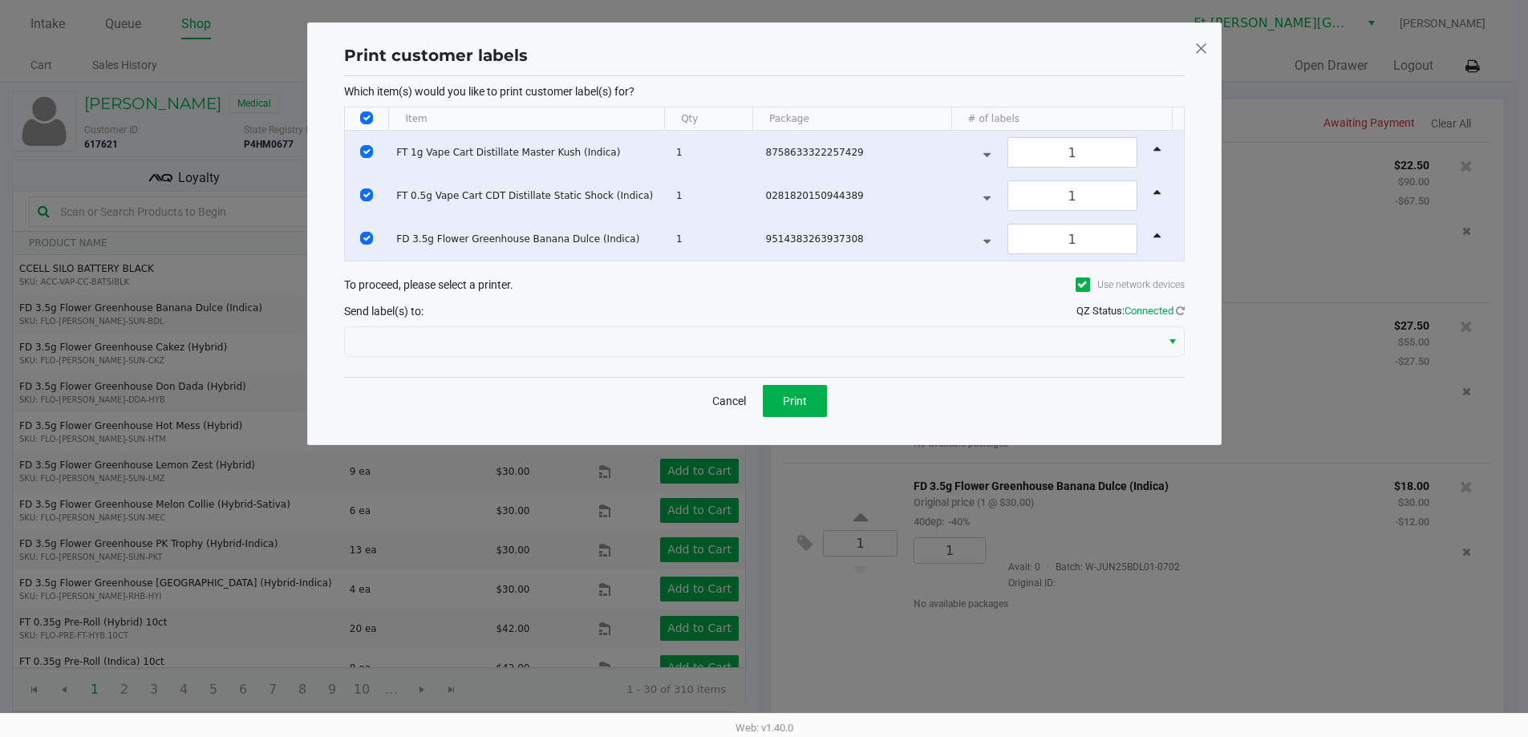
scroll to position [0, 0]
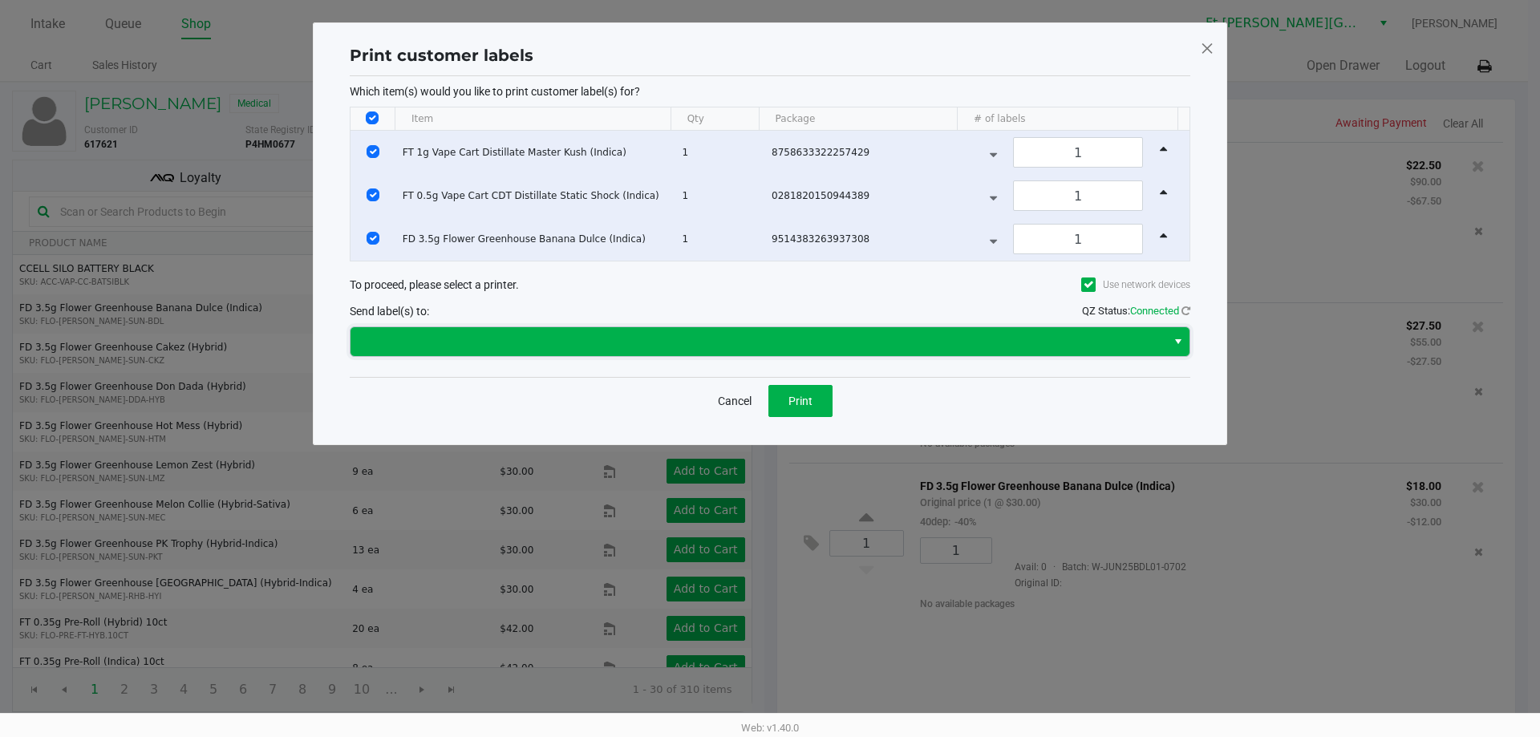
click at [723, 336] on span at bounding box center [758, 341] width 796 height 19
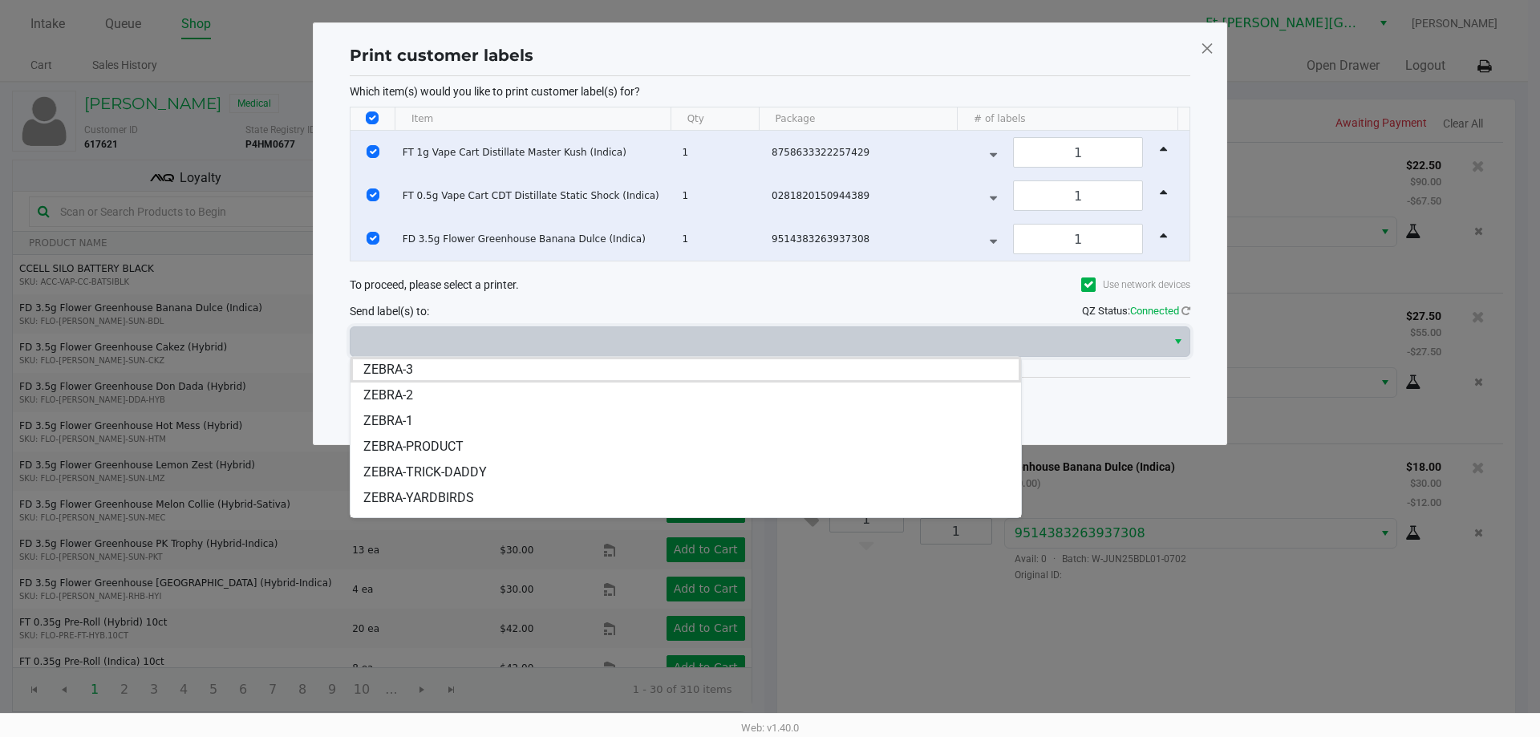
drag, startPoint x: 570, startPoint y: 417, endPoint x: 600, endPoint y: 419, distance: 29.7
click at [575, 417] on li "ZEBRA-1" at bounding box center [685, 421] width 671 height 26
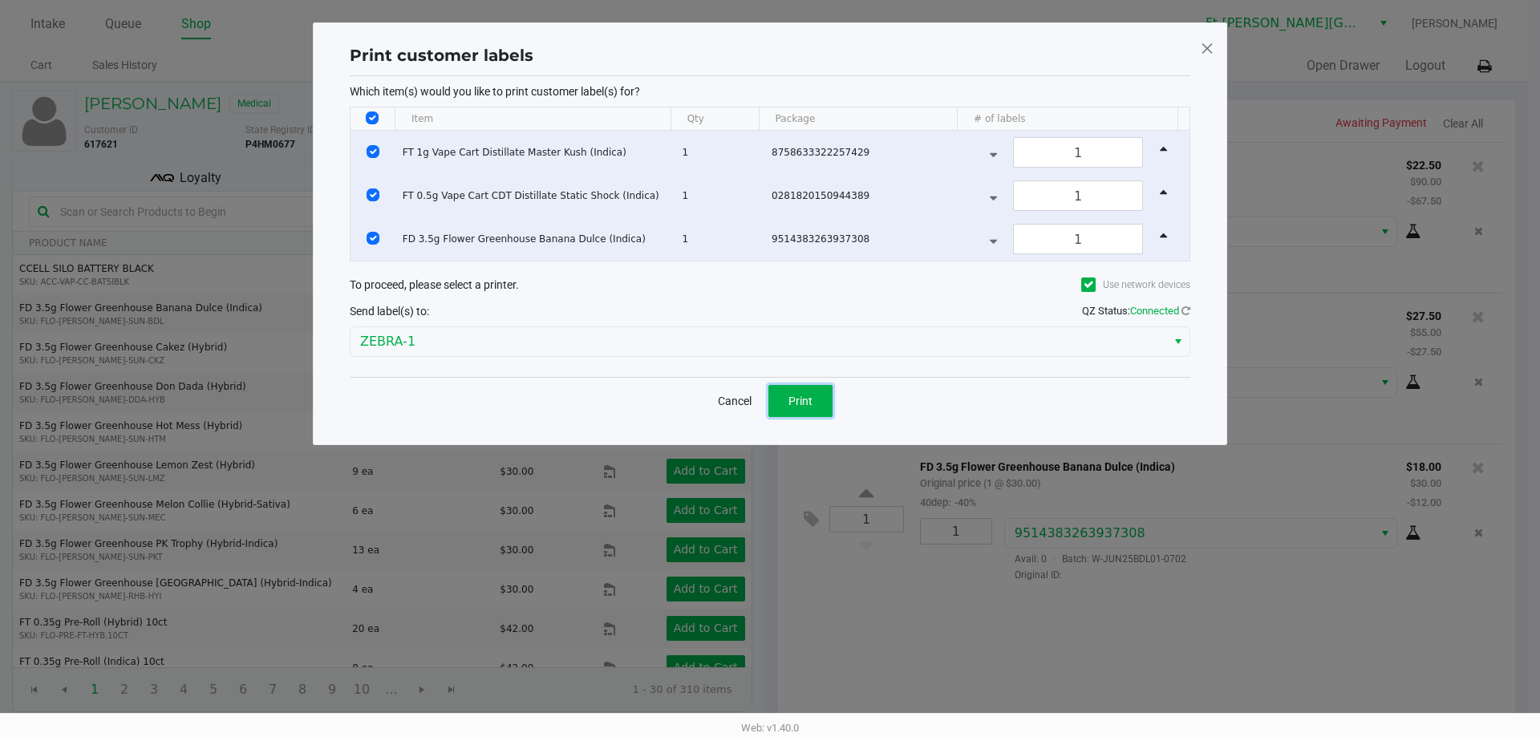
drag, startPoint x: 824, startPoint y: 409, endPoint x: 815, endPoint y: 410, distance: 8.9
click at [823, 409] on button "Print" at bounding box center [800, 401] width 64 height 32
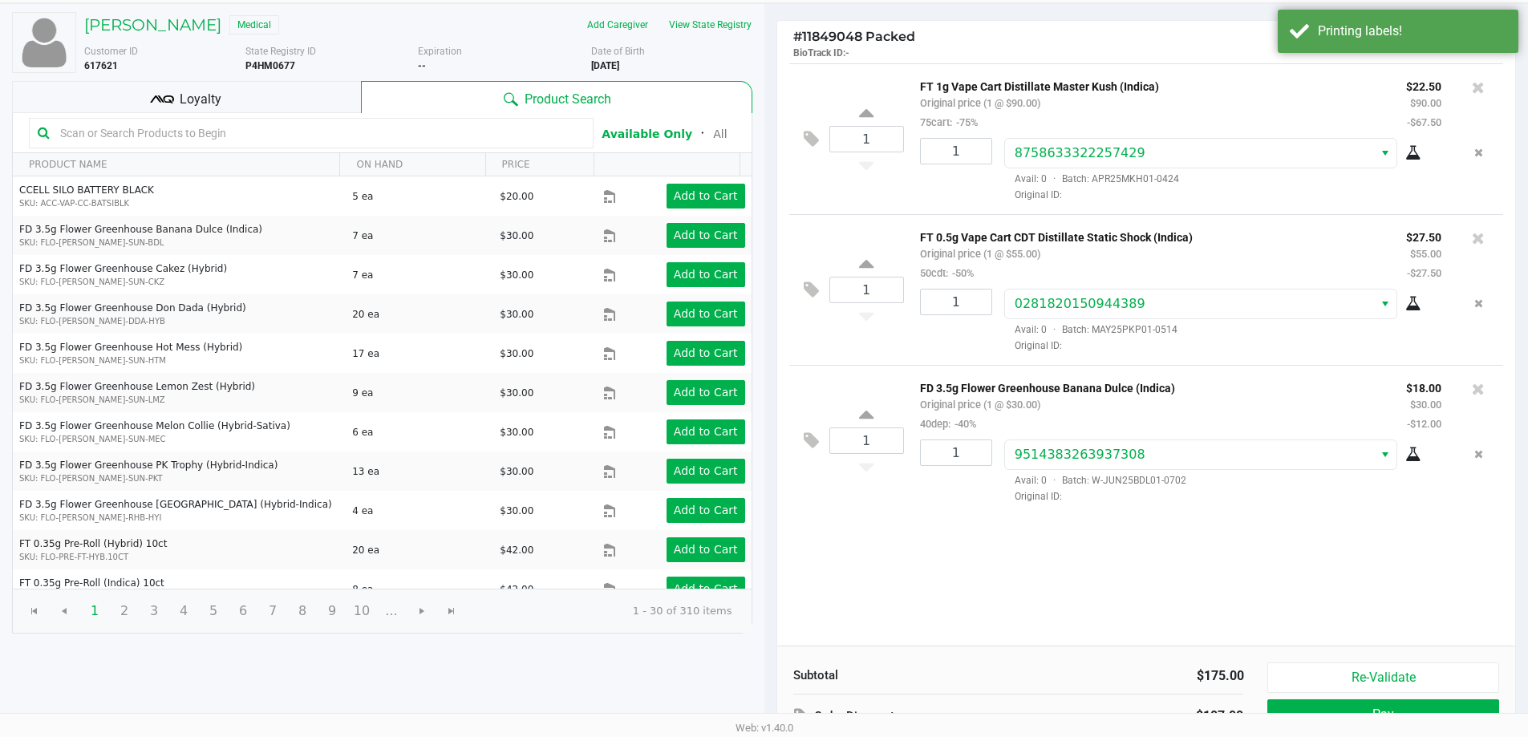
scroll to position [164, 0]
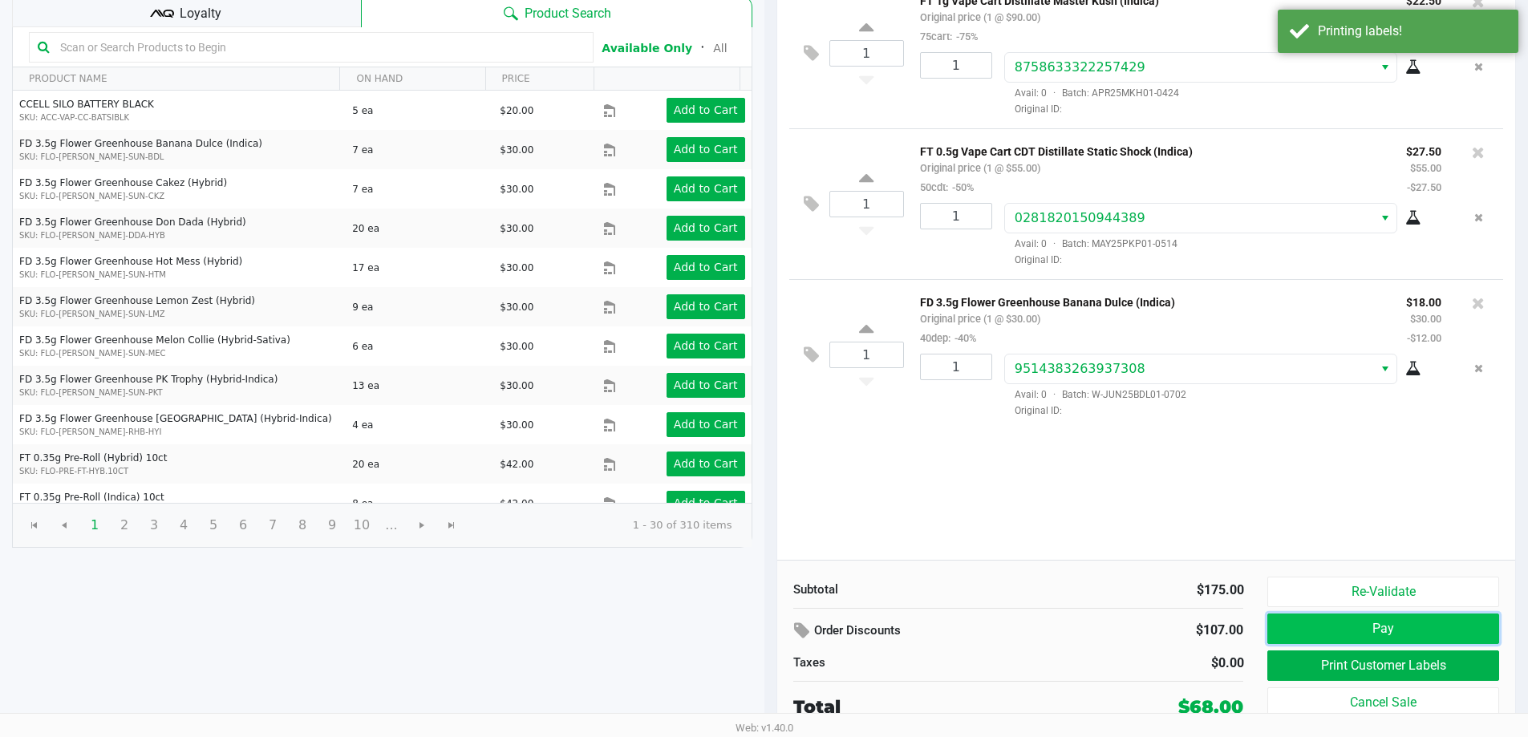
click at [1386, 627] on button "Pay" at bounding box center [1382, 629] width 231 height 30
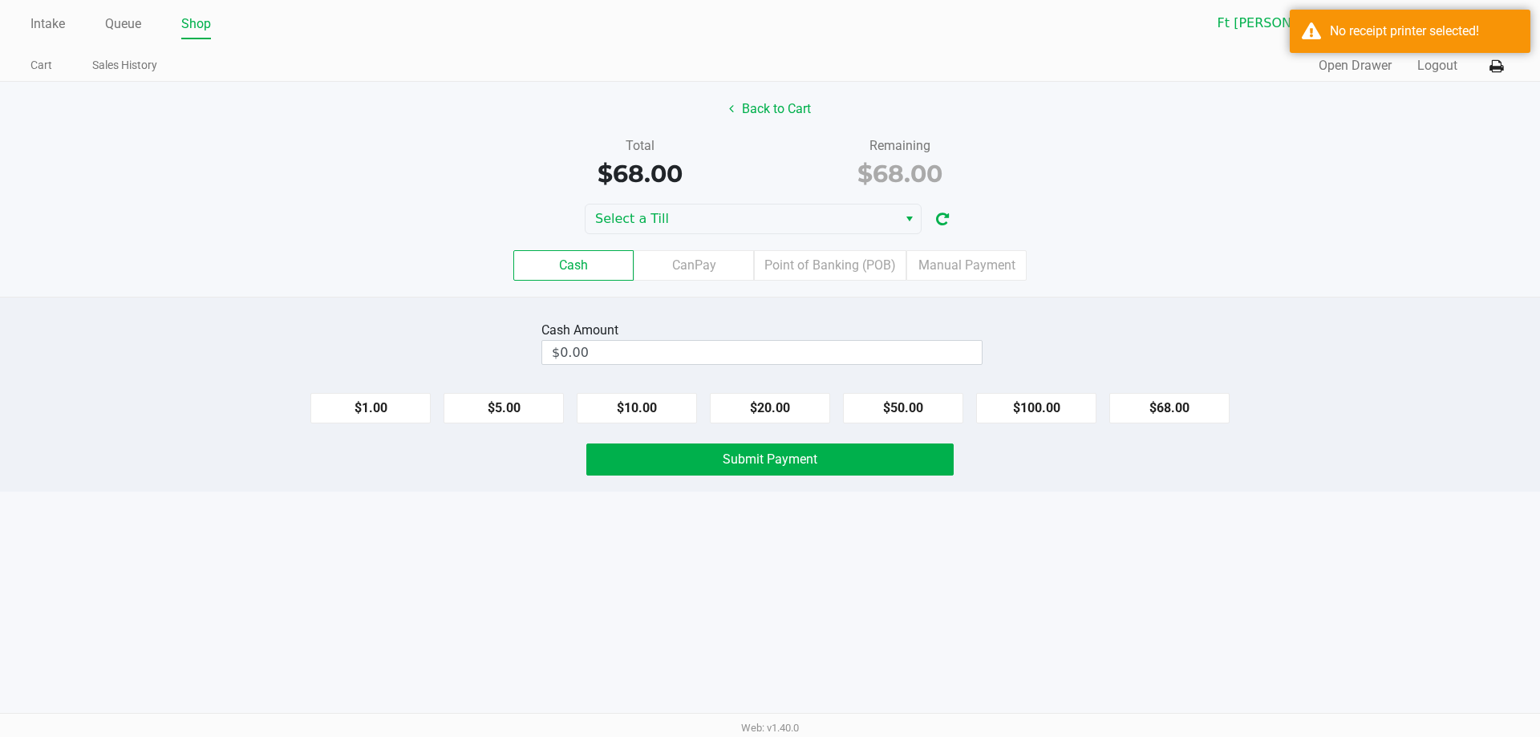
click at [621, 203] on div "Back to Cart Total $68.00 Remaining $68.00 Select a Till Cash CanPay Point of B…" at bounding box center [770, 189] width 1540 height 215
click at [621, 215] on span "Select a Till" at bounding box center [741, 218] width 293 height 19
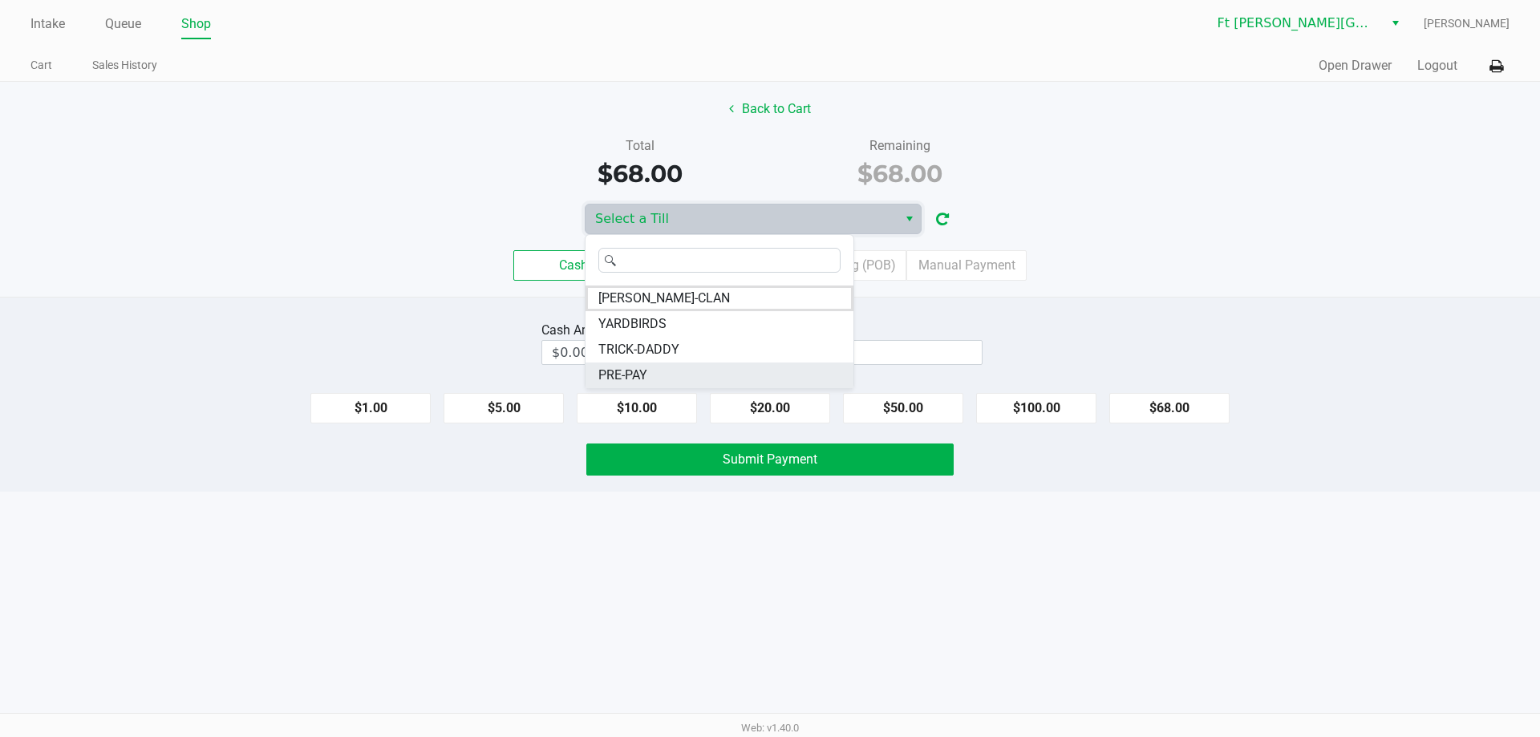
click at [628, 369] on span "PRE-PAY" at bounding box center [622, 375] width 49 height 19
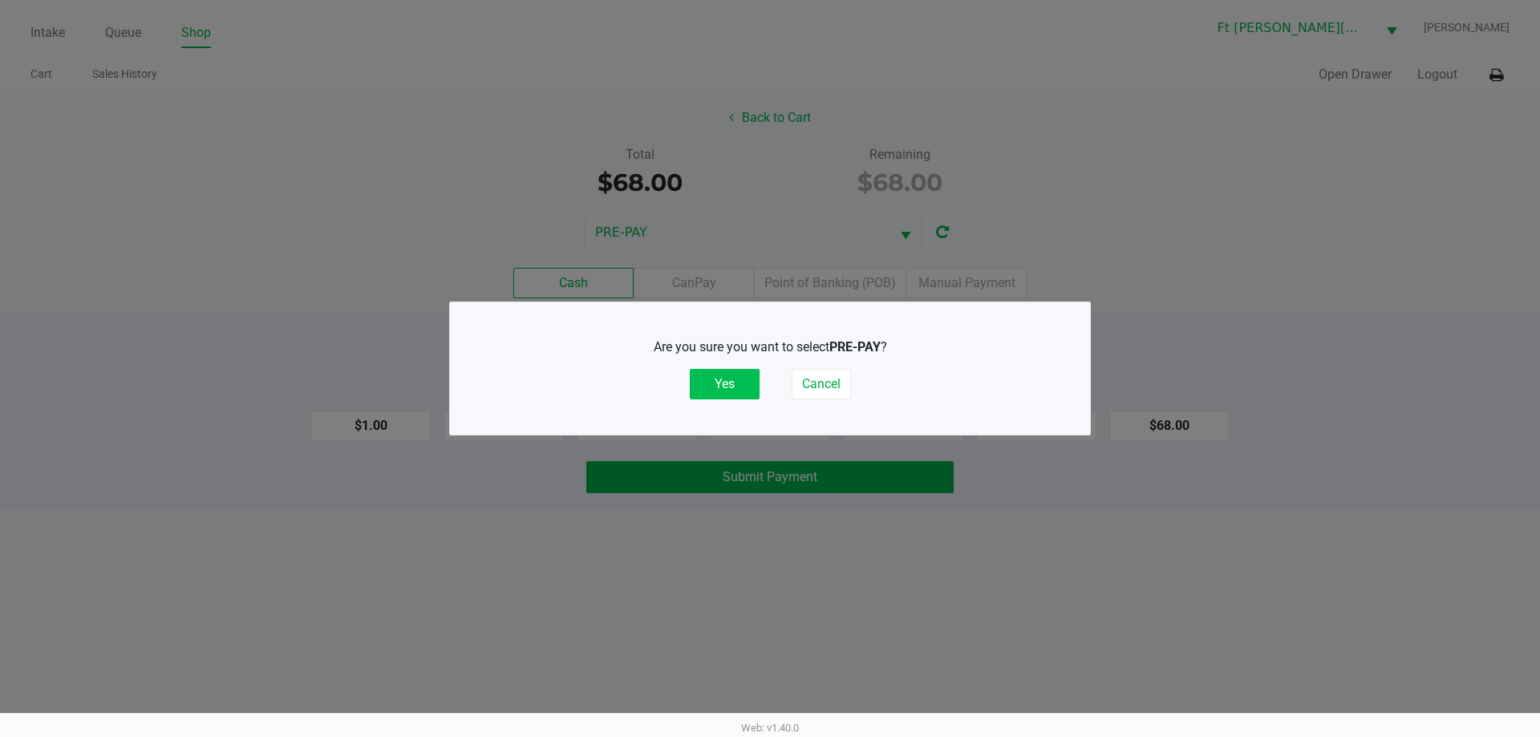
click at [741, 375] on button "Yes" at bounding box center [725, 384] width 70 height 30
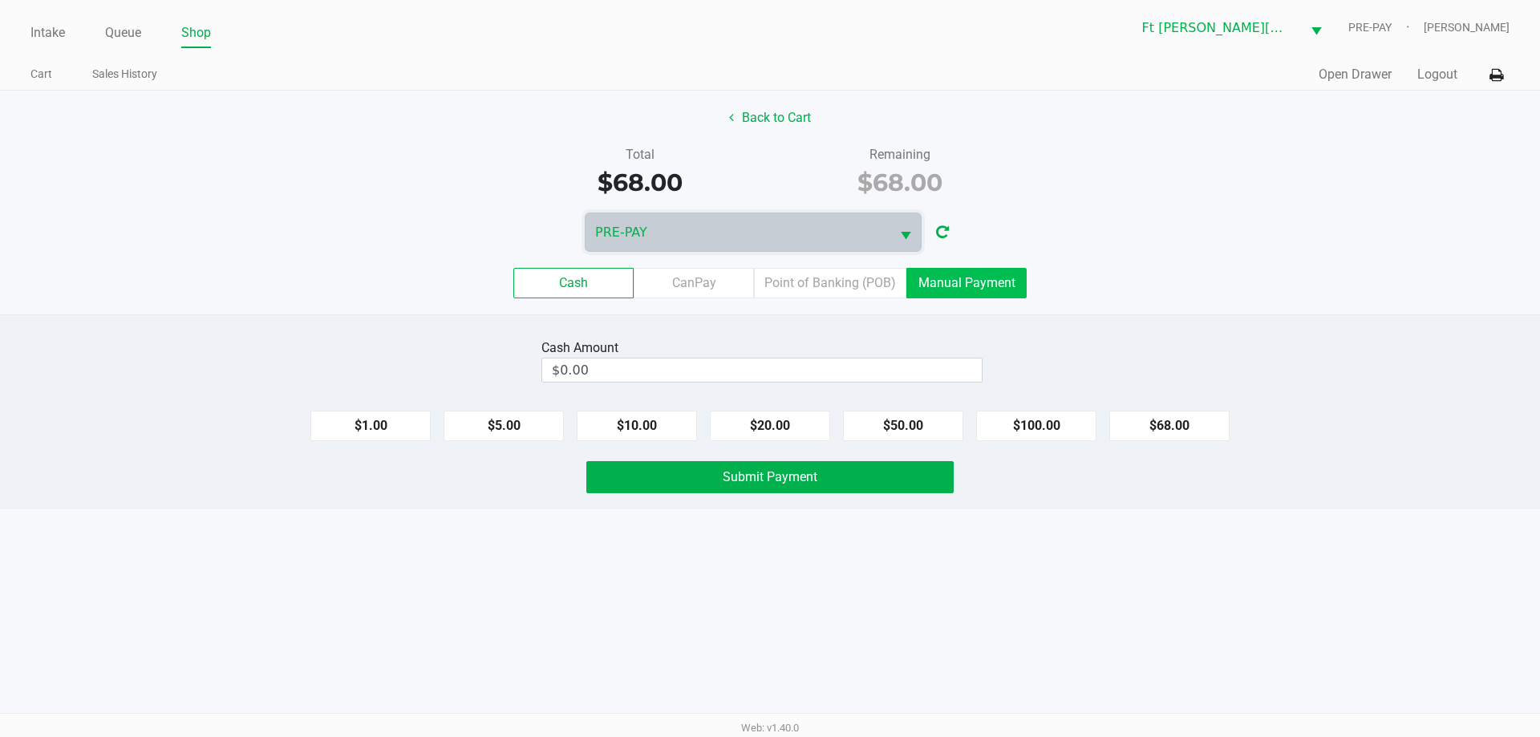
click at [960, 289] on label "Manual Payment" at bounding box center [966, 283] width 120 height 30
click at [0, 0] on 8 "Manual Payment" at bounding box center [0, 0] width 0 height 0
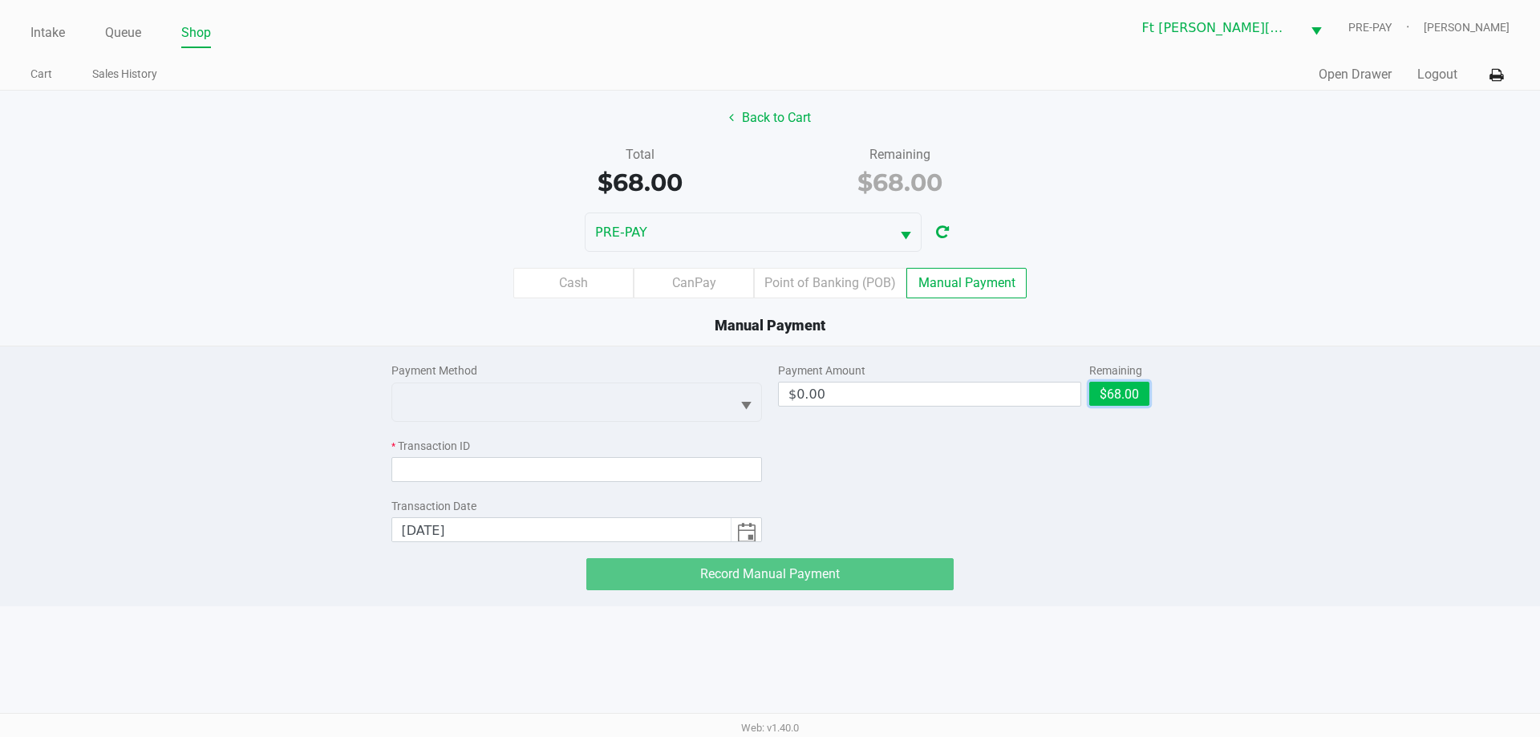
drag, startPoint x: 1101, startPoint y: 400, endPoint x: 1074, endPoint y: 401, distance: 27.3
click at [1099, 400] on button "$68.00" at bounding box center [1119, 394] width 60 height 24
type input "$68.00"
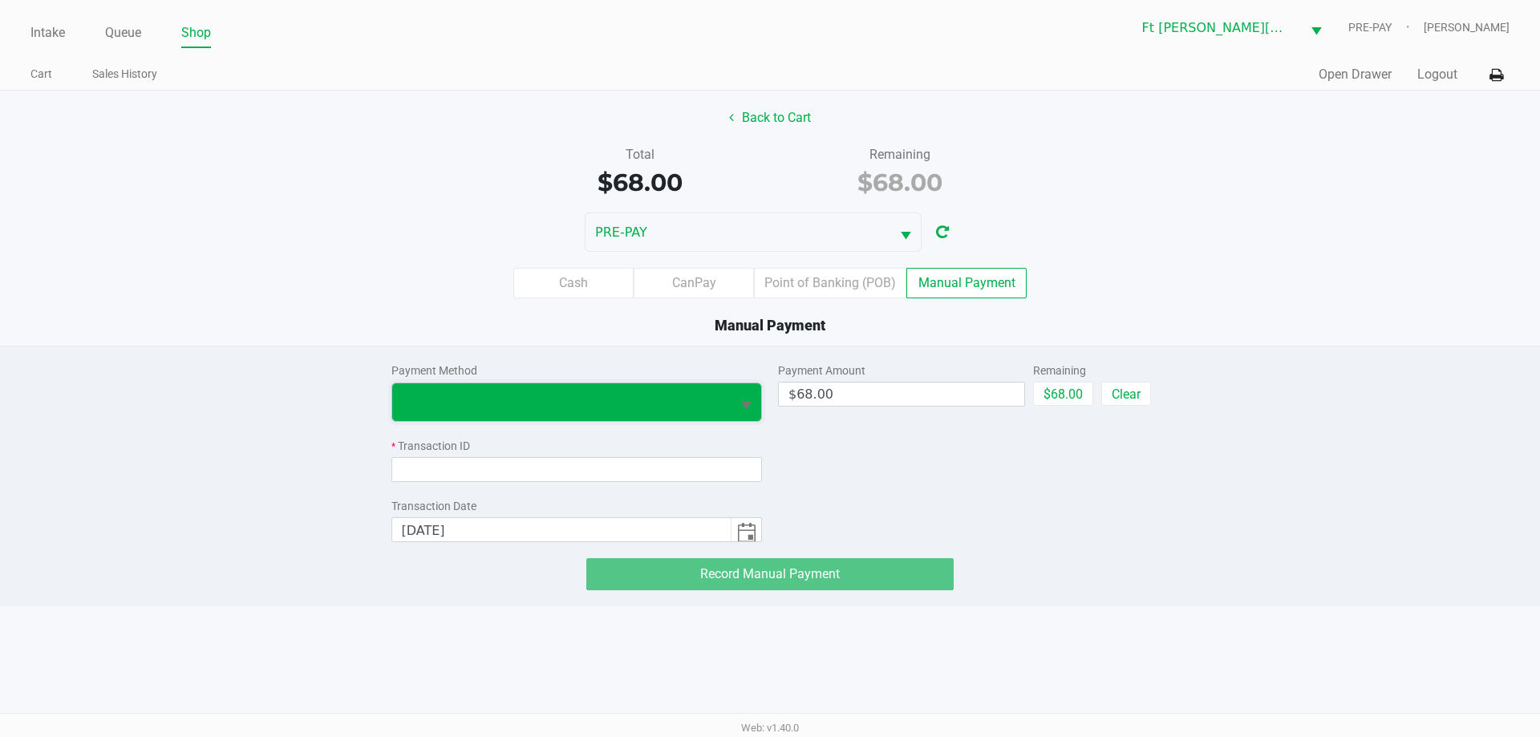
click at [606, 401] on span at bounding box center [562, 401] width 320 height 19
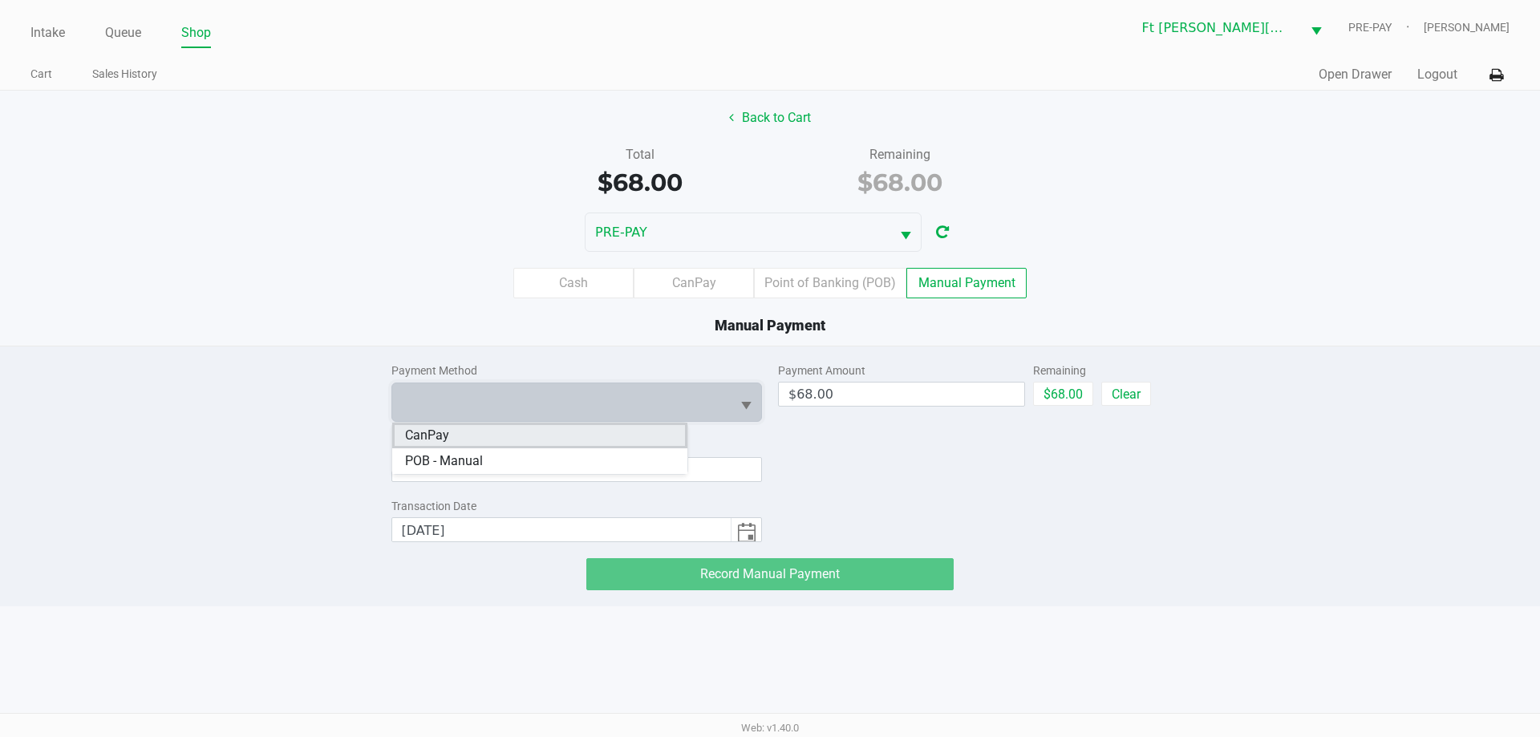
click at [513, 439] on li "CanPay" at bounding box center [539, 436] width 295 height 26
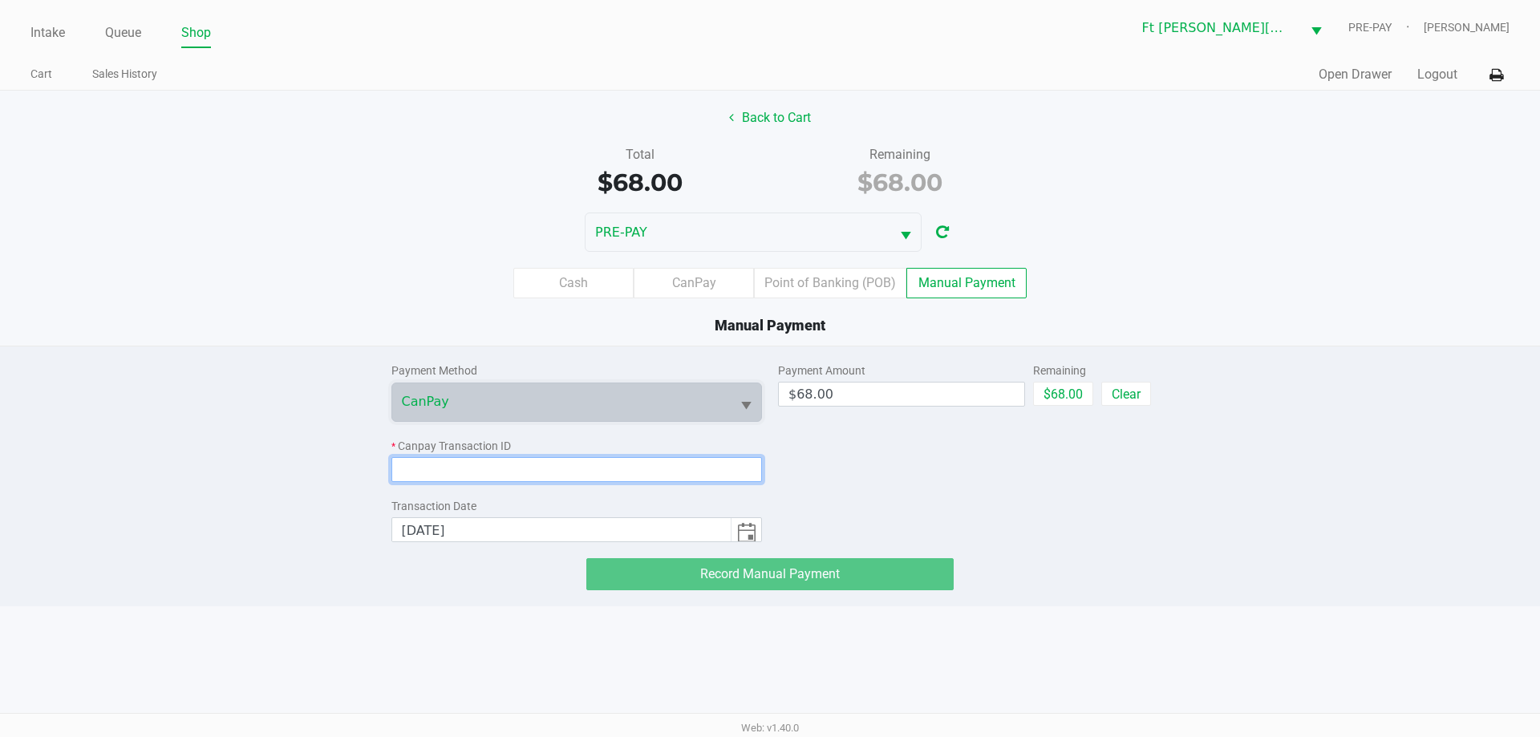
click at [508, 476] on input at bounding box center [576, 469] width 371 height 25
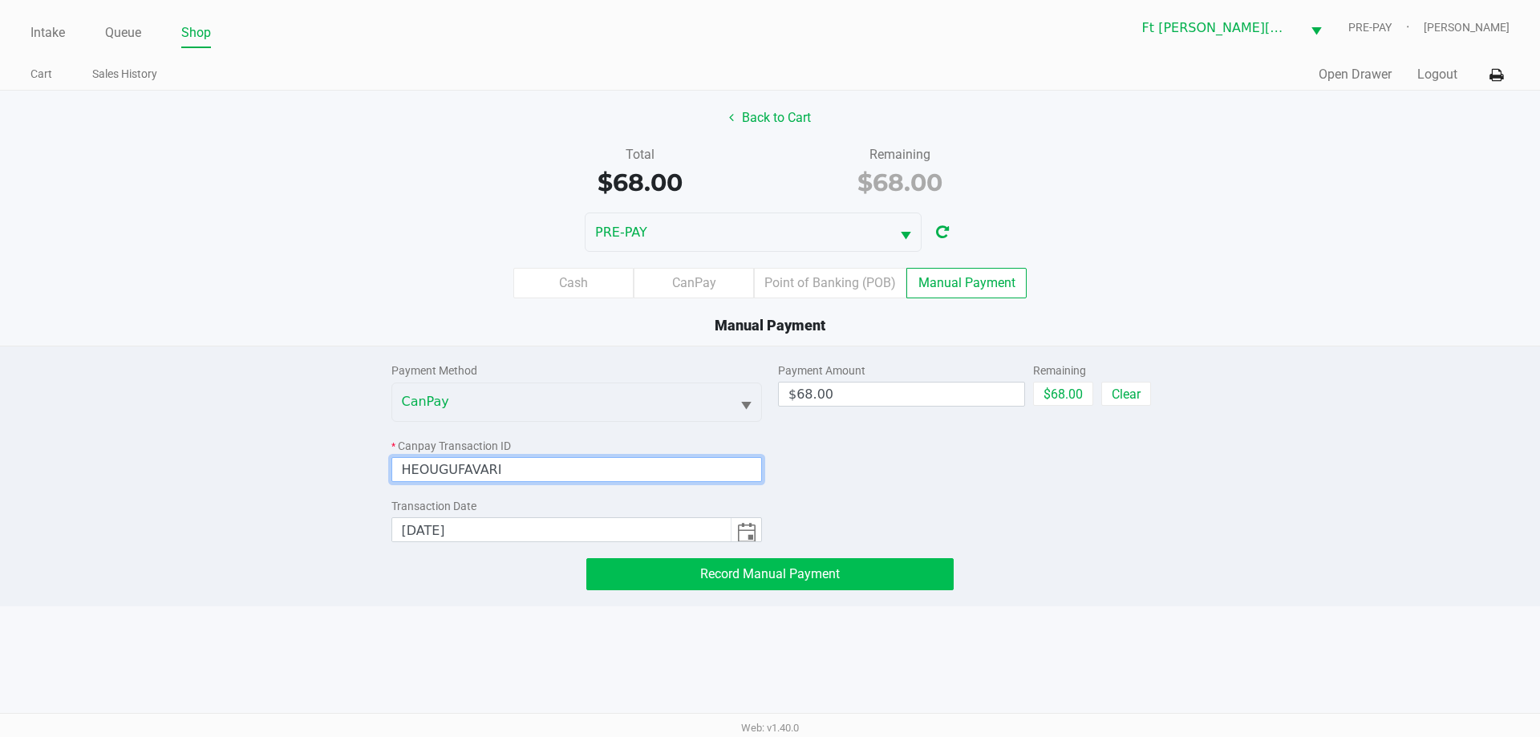
type input "HEOUGUFAVARI"
click at [820, 585] on button "Record Manual Payment" at bounding box center [769, 574] width 367 height 32
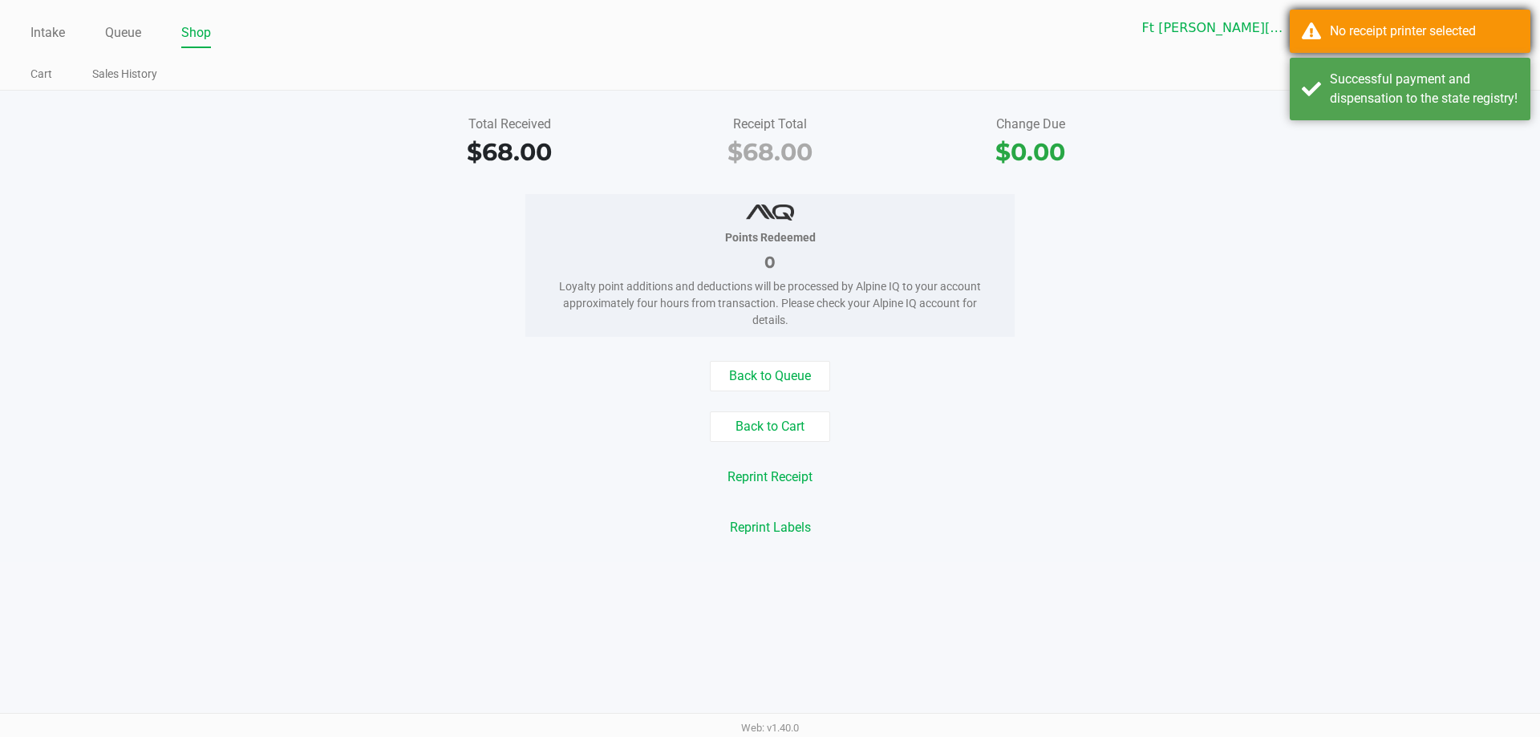
click at [1355, 36] on div "No receipt printer selected" at bounding box center [1424, 31] width 188 height 19
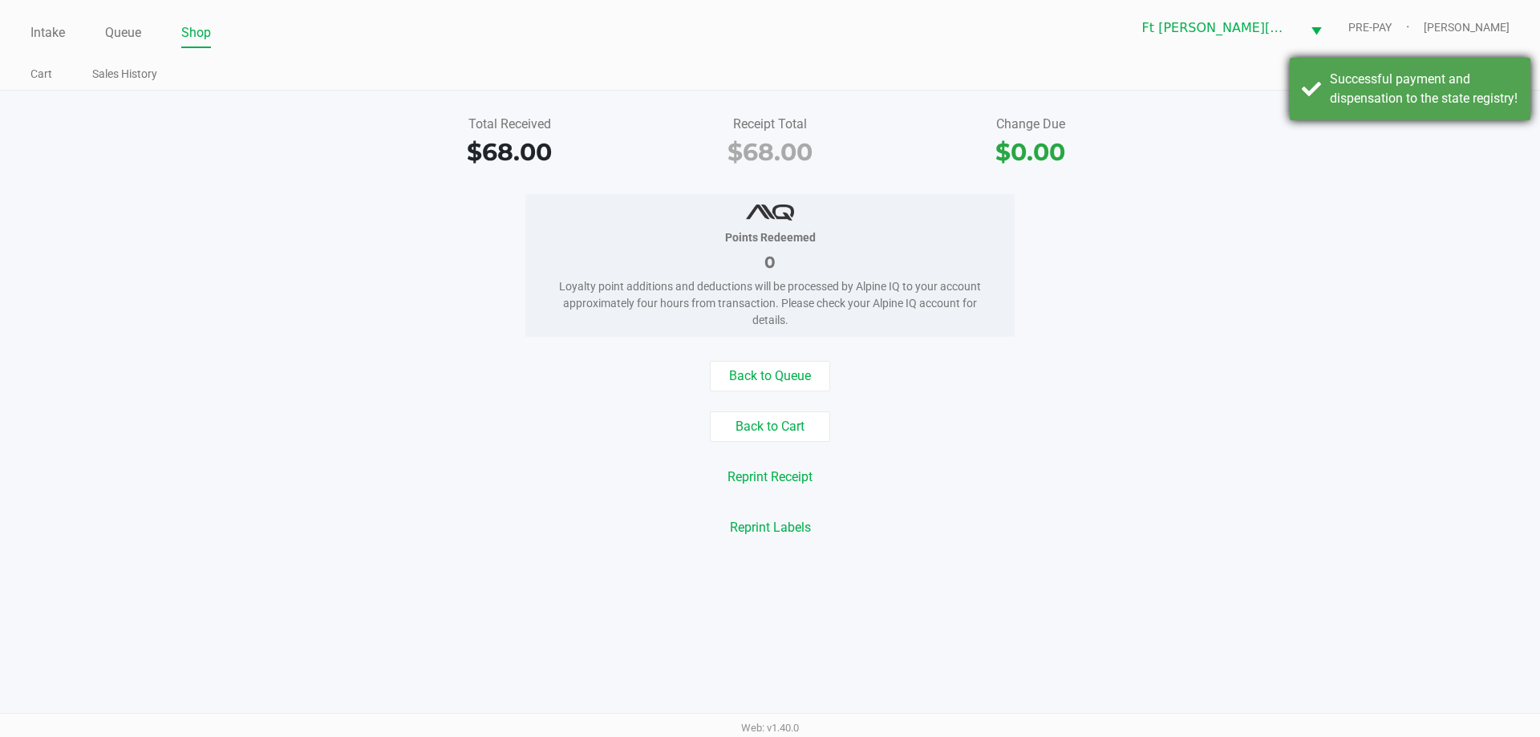
drag, startPoint x: 1377, startPoint y: 102, endPoint x: 1484, endPoint y: 63, distance: 113.7
click at [1380, 101] on div "Successful payment and dispensation to the state registry!" at bounding box center [1424, 89] width 188 height 38
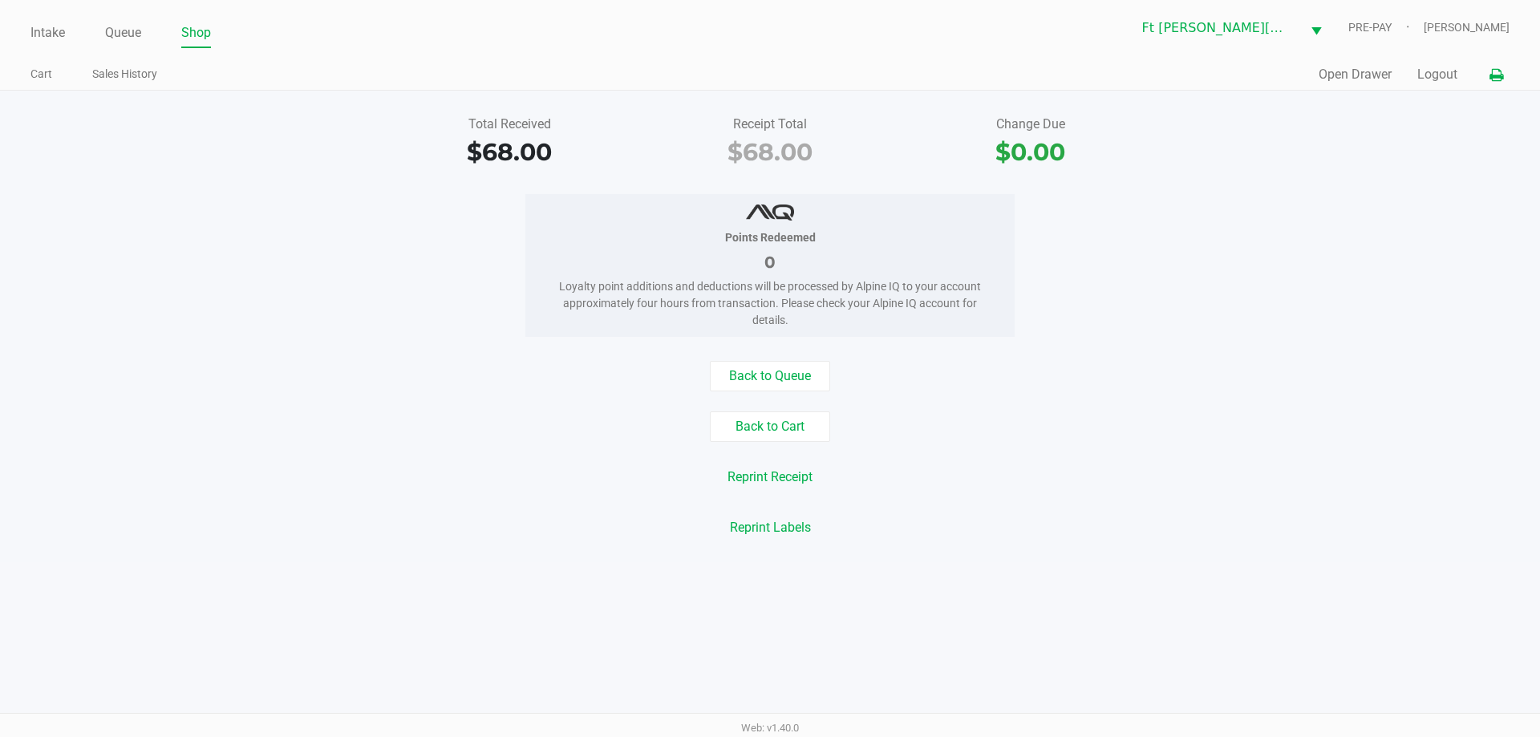
click at [1498, 63] on button at bounding box center [1496, 75] width 26 height 30
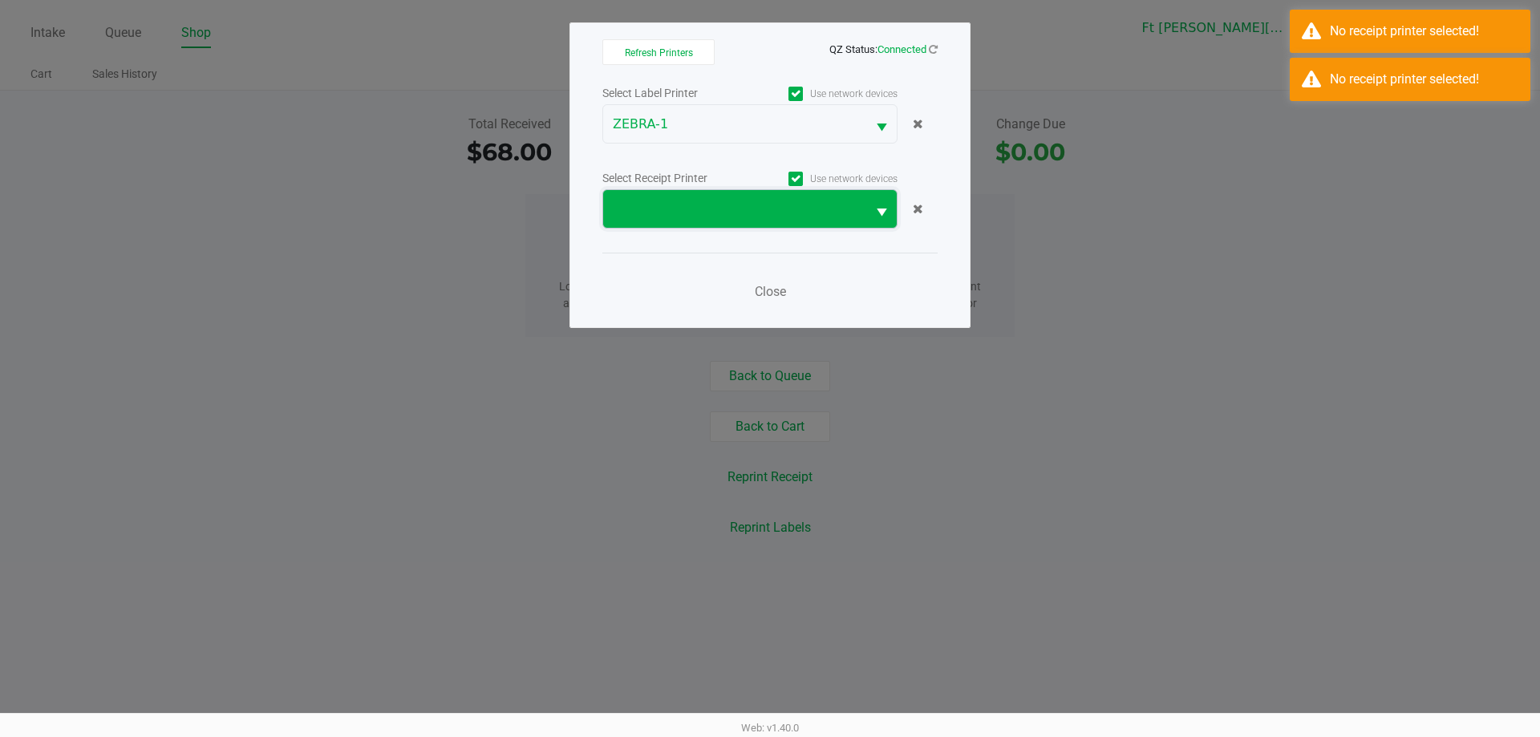
click at [860, 205] on span at bounding box center [734, 209] width 263 height 38
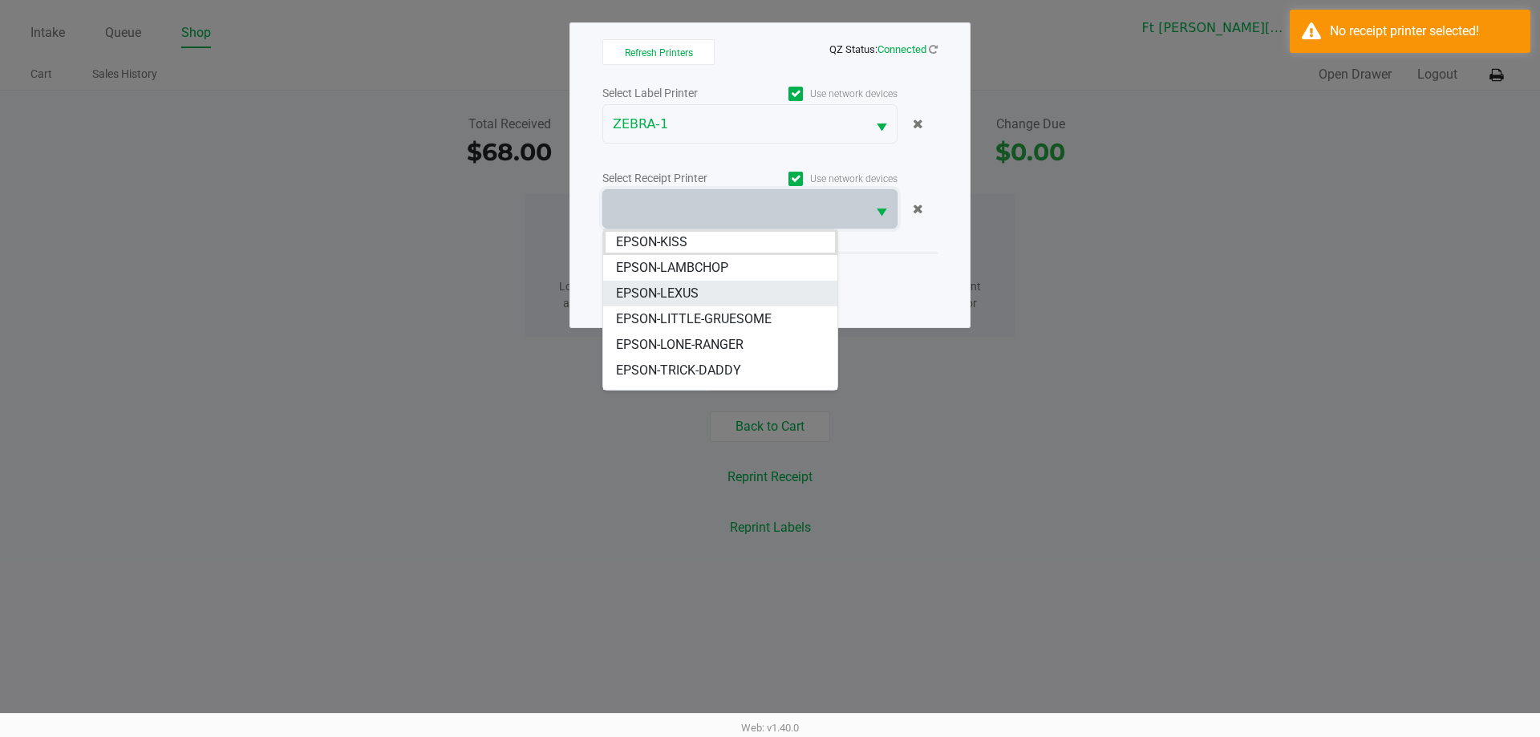
click at [705, 294] on li "EPSON-LEXUS" at bounding box center [720, 294] width 234 height 26
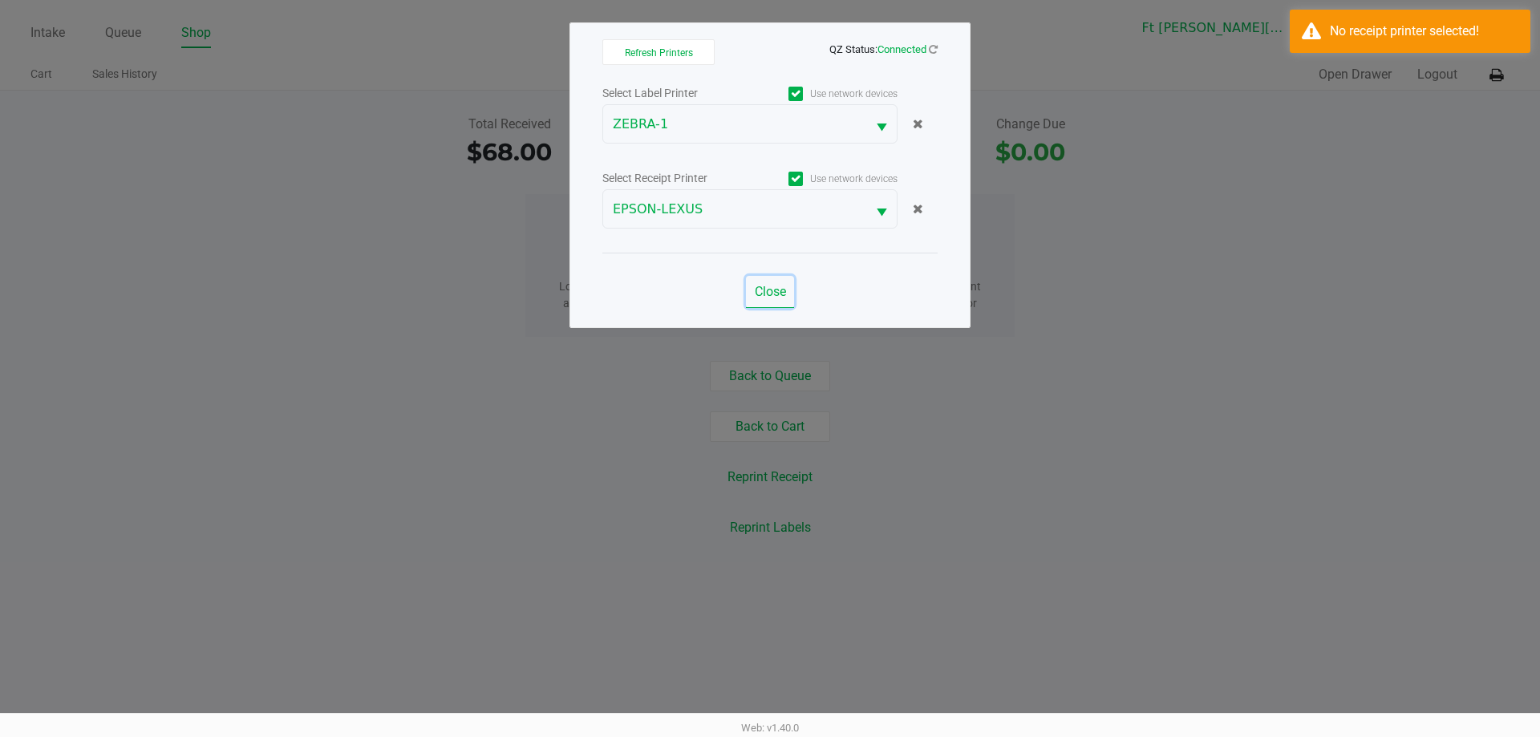
click at [765, 290] on span "Close" at bounding box center [770, 291] width 31 height 15
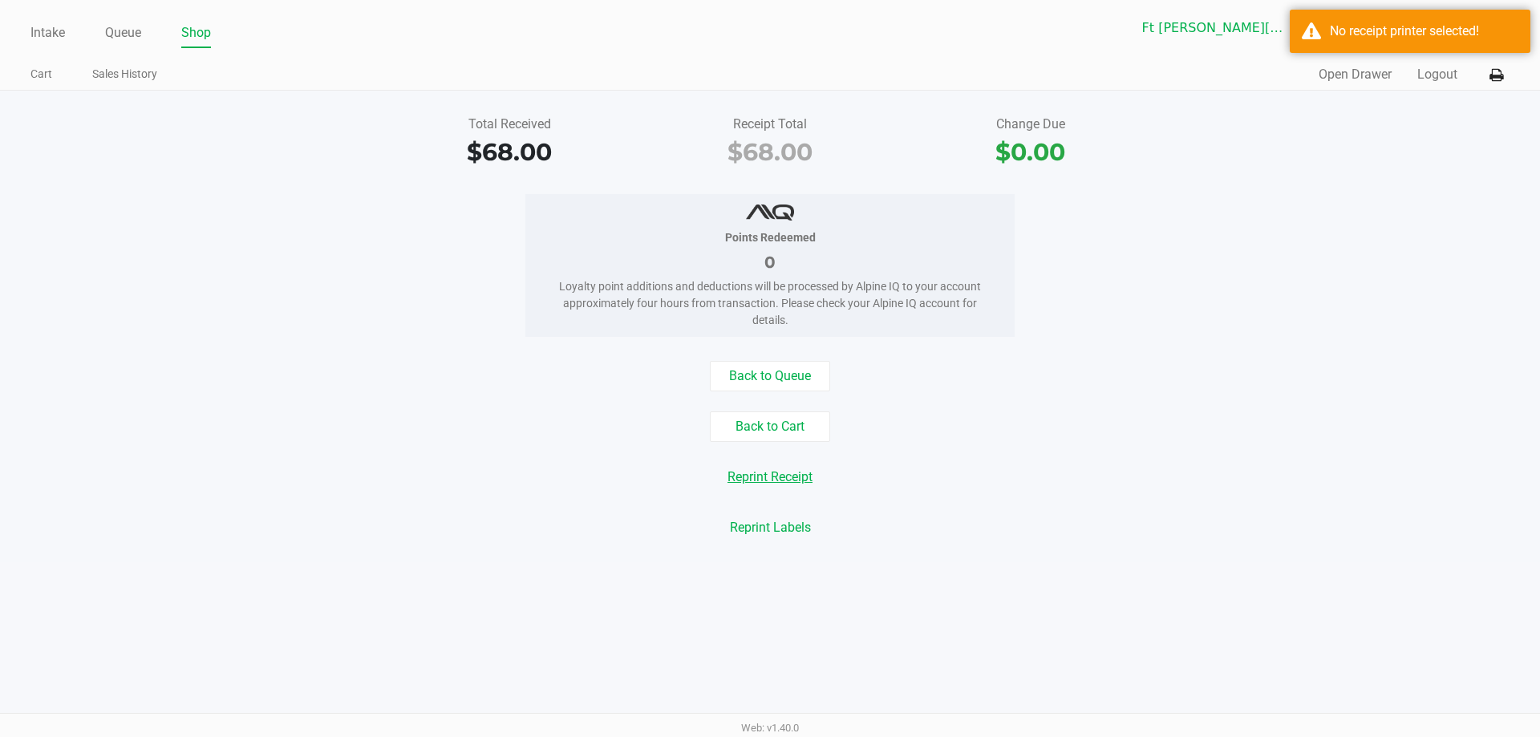
click at [788, 472] on button "Reprint Receipt" at bounding box center [770, 477] width 106 height 30
